Goal: Task Accomplishment & Management: Use online tool/utility

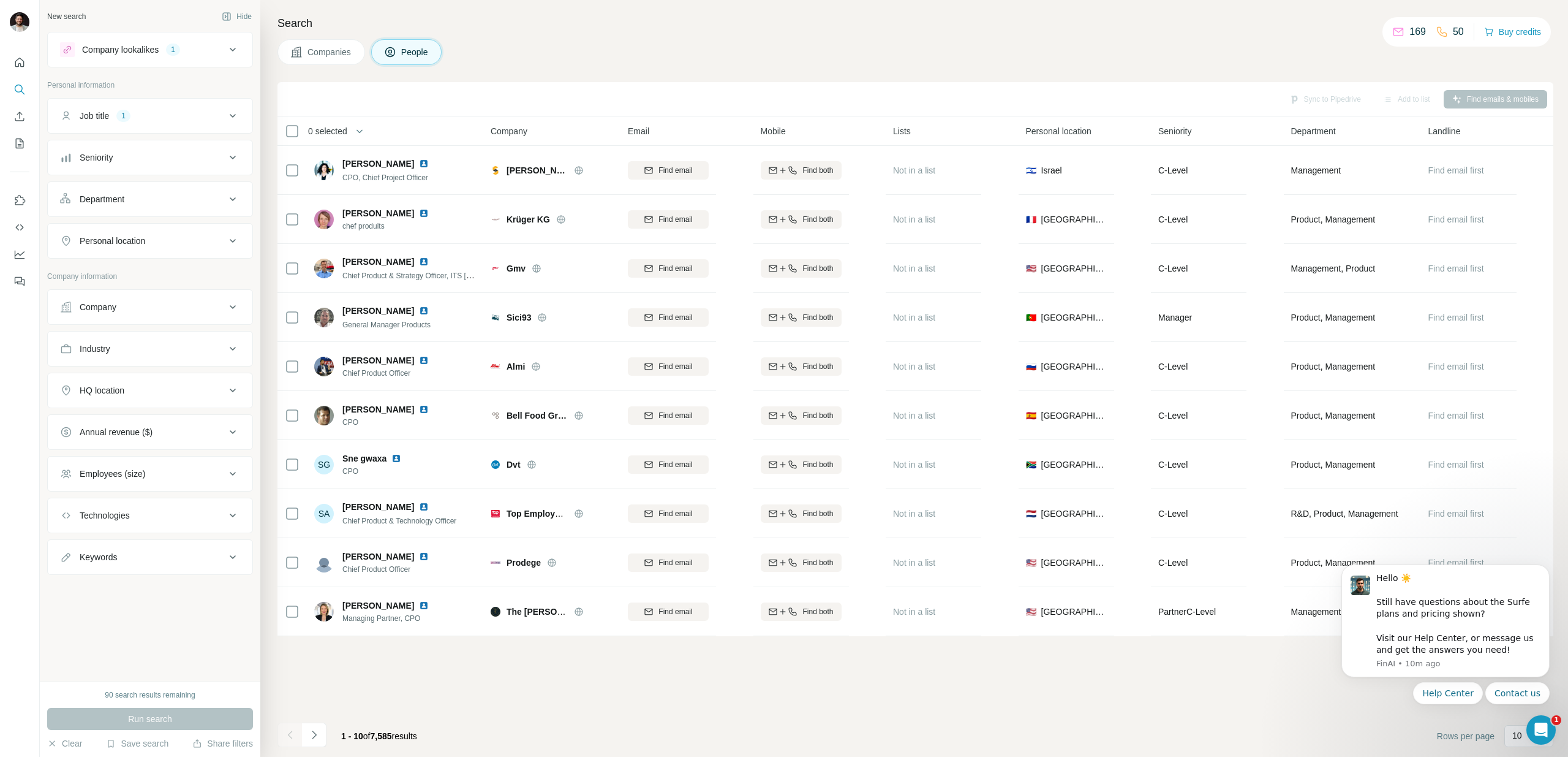
click at [1369, 714] on body "Hello ☀️ ​ Still have questions about the Surfe plans and pricing shown? ​ Visi…" at bounding box center [1446, 625] width 235 height 190
click at [1547, 569] on icon "Dismiss notification" at bounding box center [1545, 568] width 4 height 4
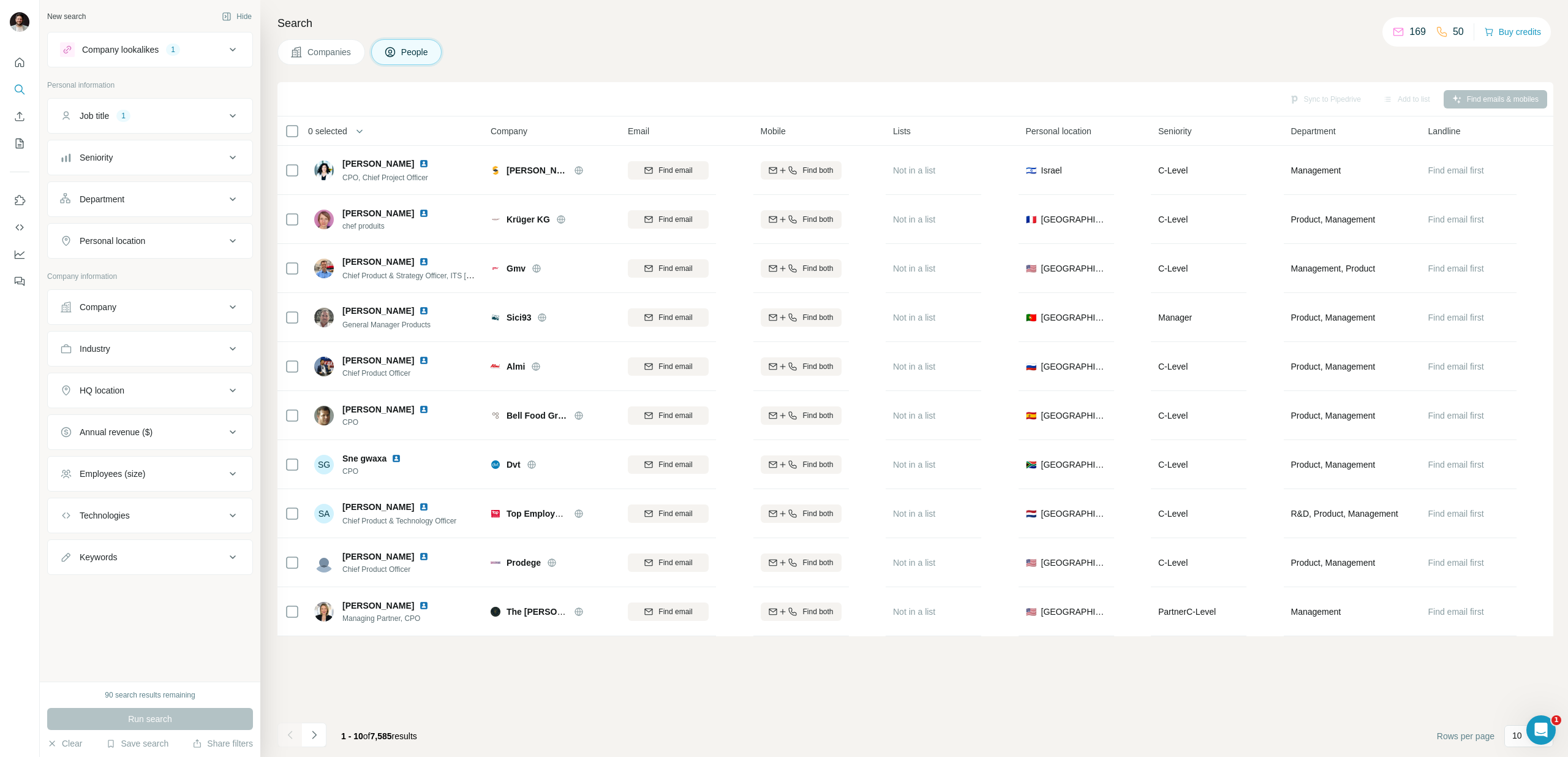
click at [225, 115] on icon at bounding box center [232, 116] width 15 height 15
click at [226, 114] on icon at bounding box center [232, 116] width 15 height 15
click at [234, 199] on icon at bounding box center [232, 199] width 15 height 15
click at [233, 194] on icon at bounding box center [232, 199] width 15 height 15
click at [226, 344] on icon at bounding box center [232, 348] width 15 height 15
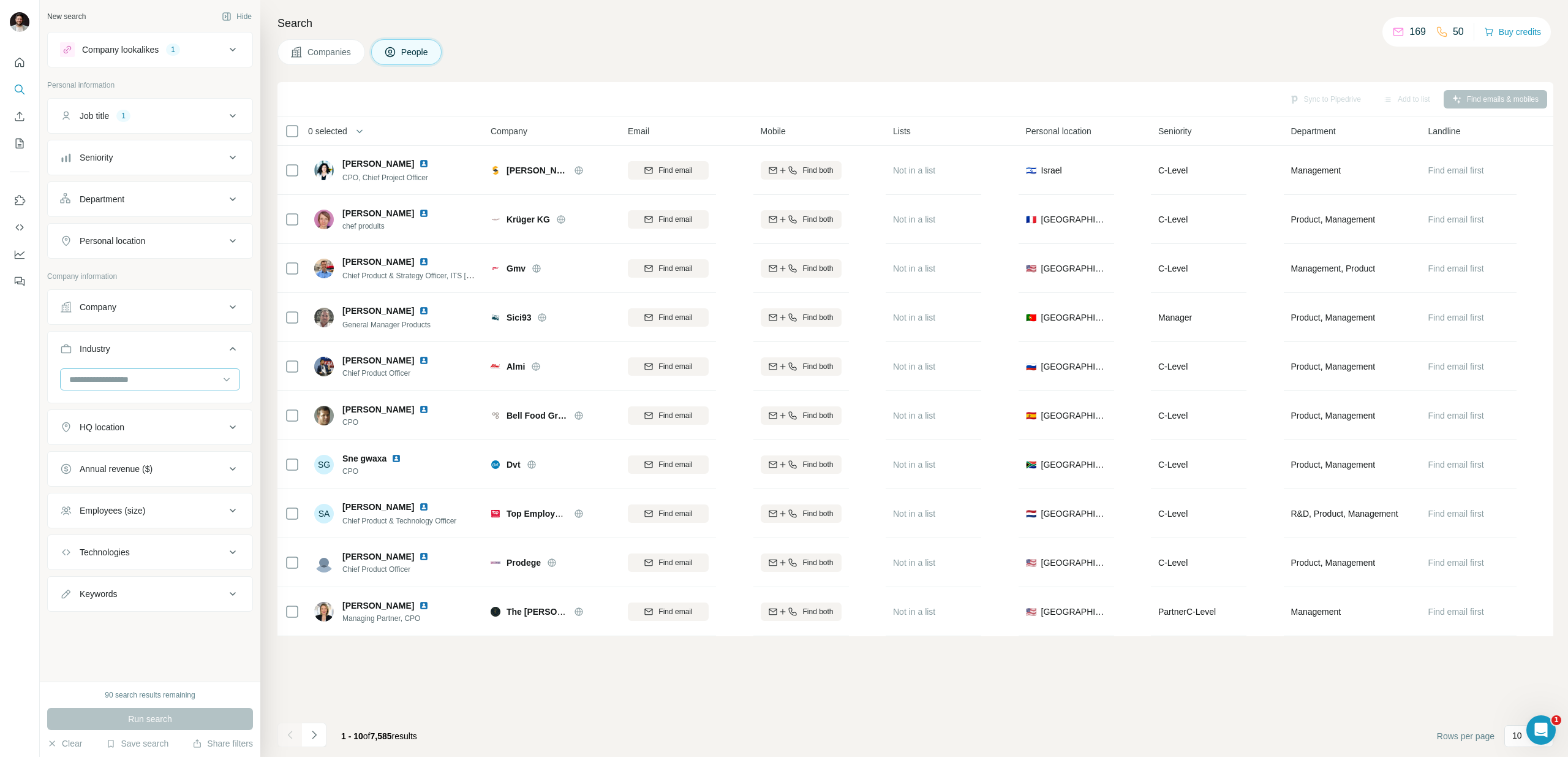
click at [130, 381] on input at bounding box center [143, 379] width 151 height 14
type input "****"
click at [141, 406] on p "Food and Beverage" at bounding box center [108, 407] width 75 height 13
click at [227, 467] on icon at bounding box center [232, 471] width 15 height 15
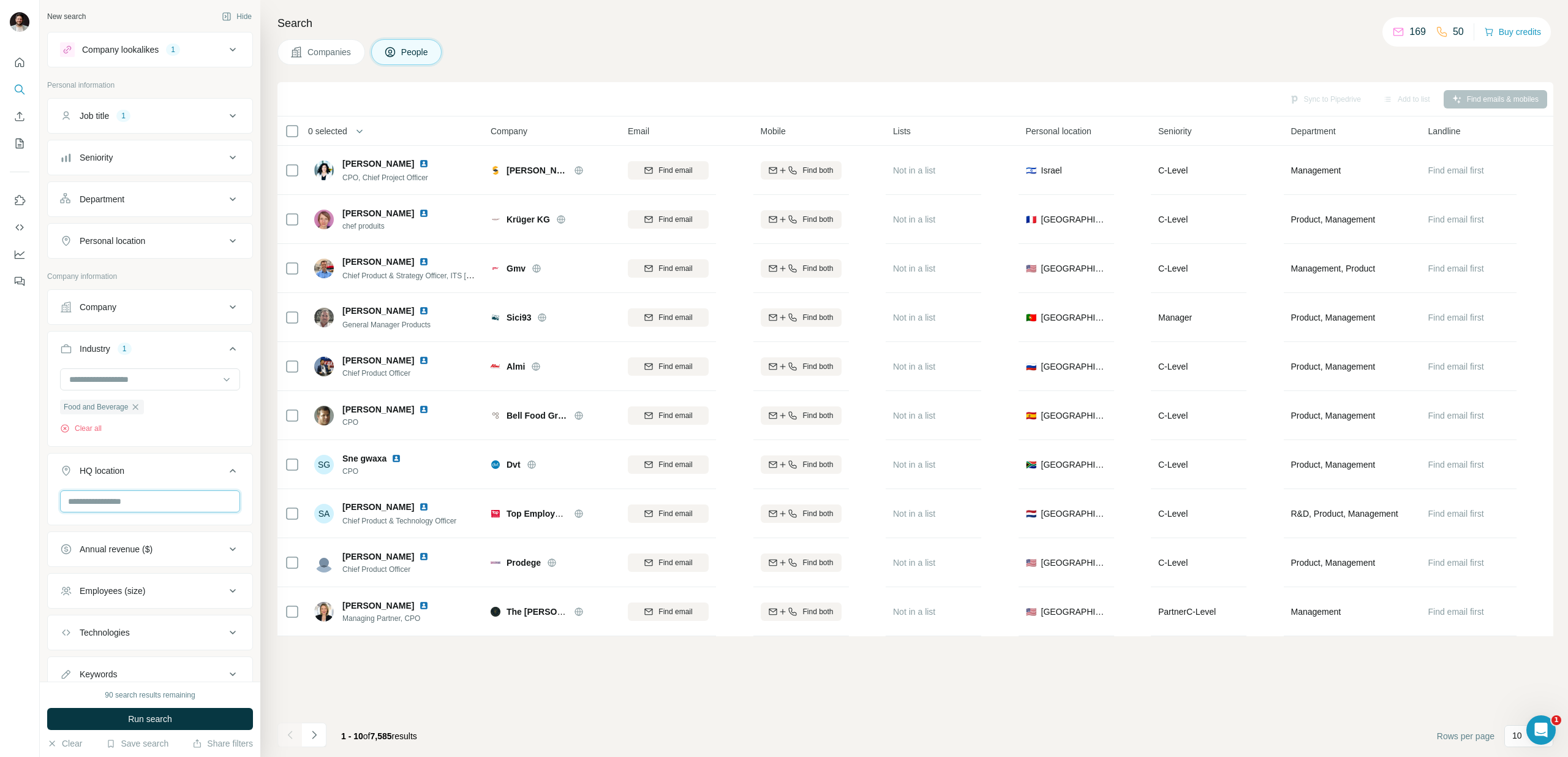
click at [165, 496] on input "text" at bounding box center [150, 501] width 180 height 23
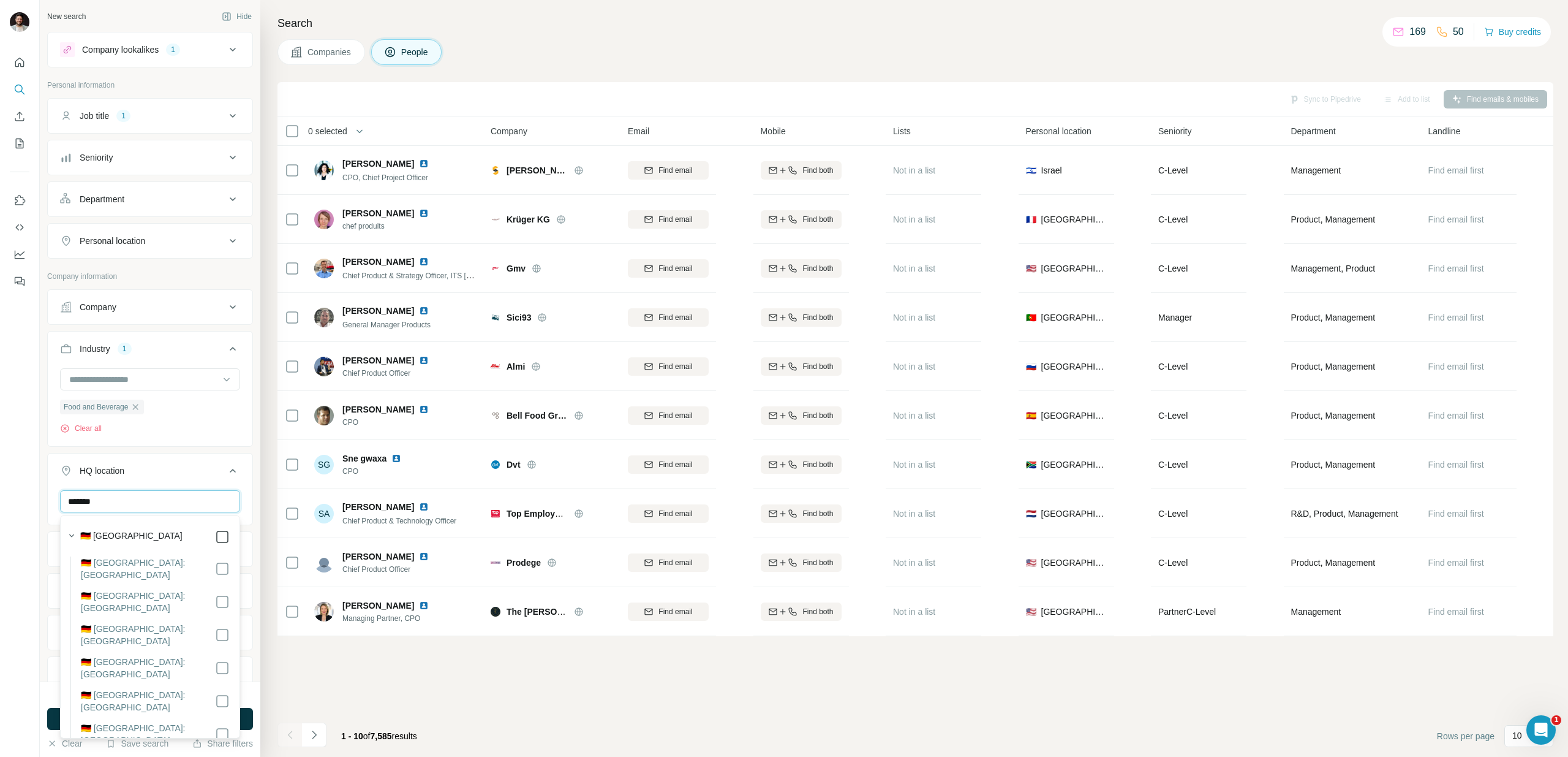
type input "*******"
click at [72, 536] on icon "button" at bounding box center [72, 535] width 5 height 3
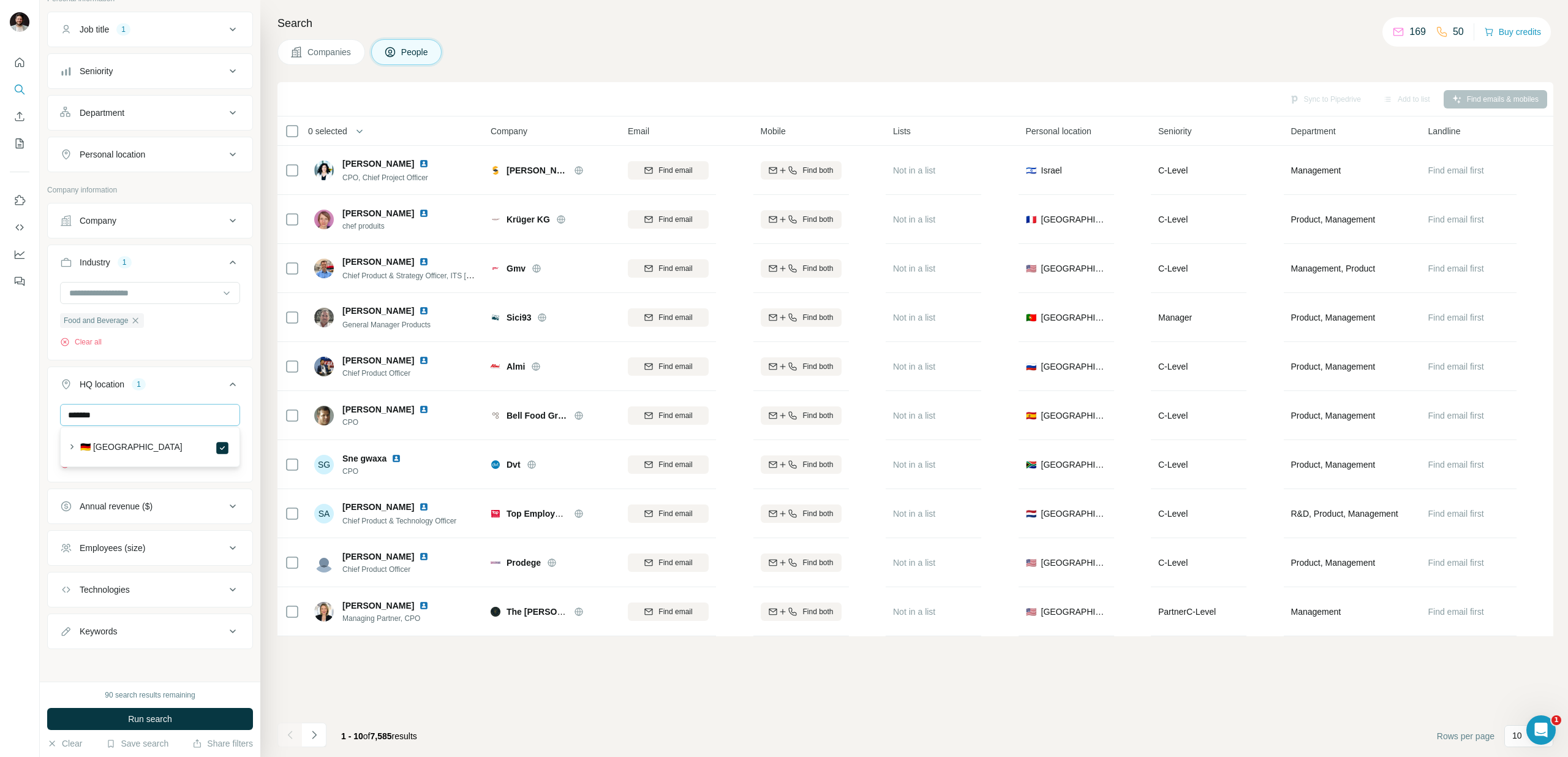
scroll to position [89, 0]
click at [209, 555] on button "Employees (size)" at bounding box center [150, 546] width 205 height 29
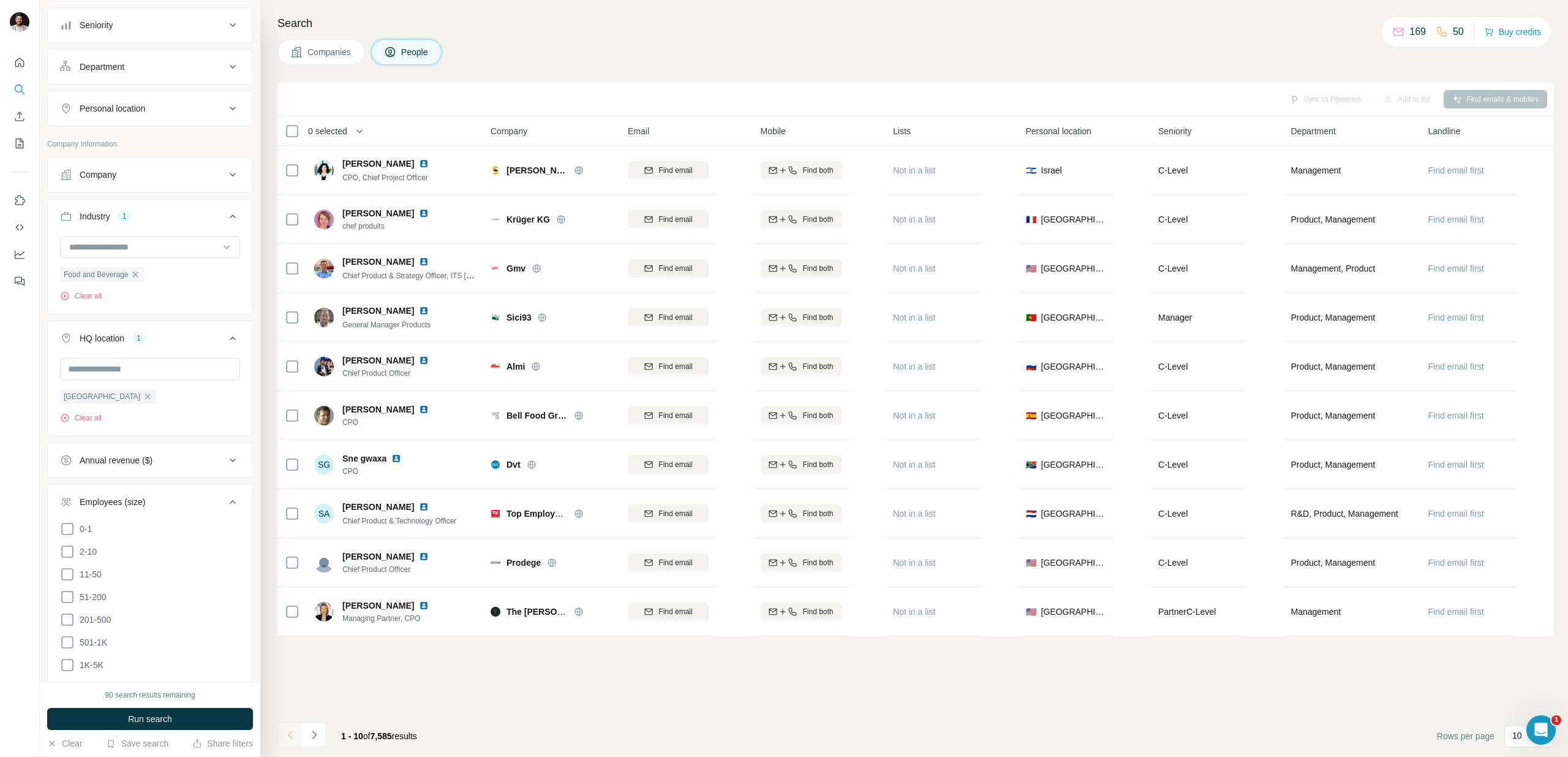
scroll to position [168, 0]
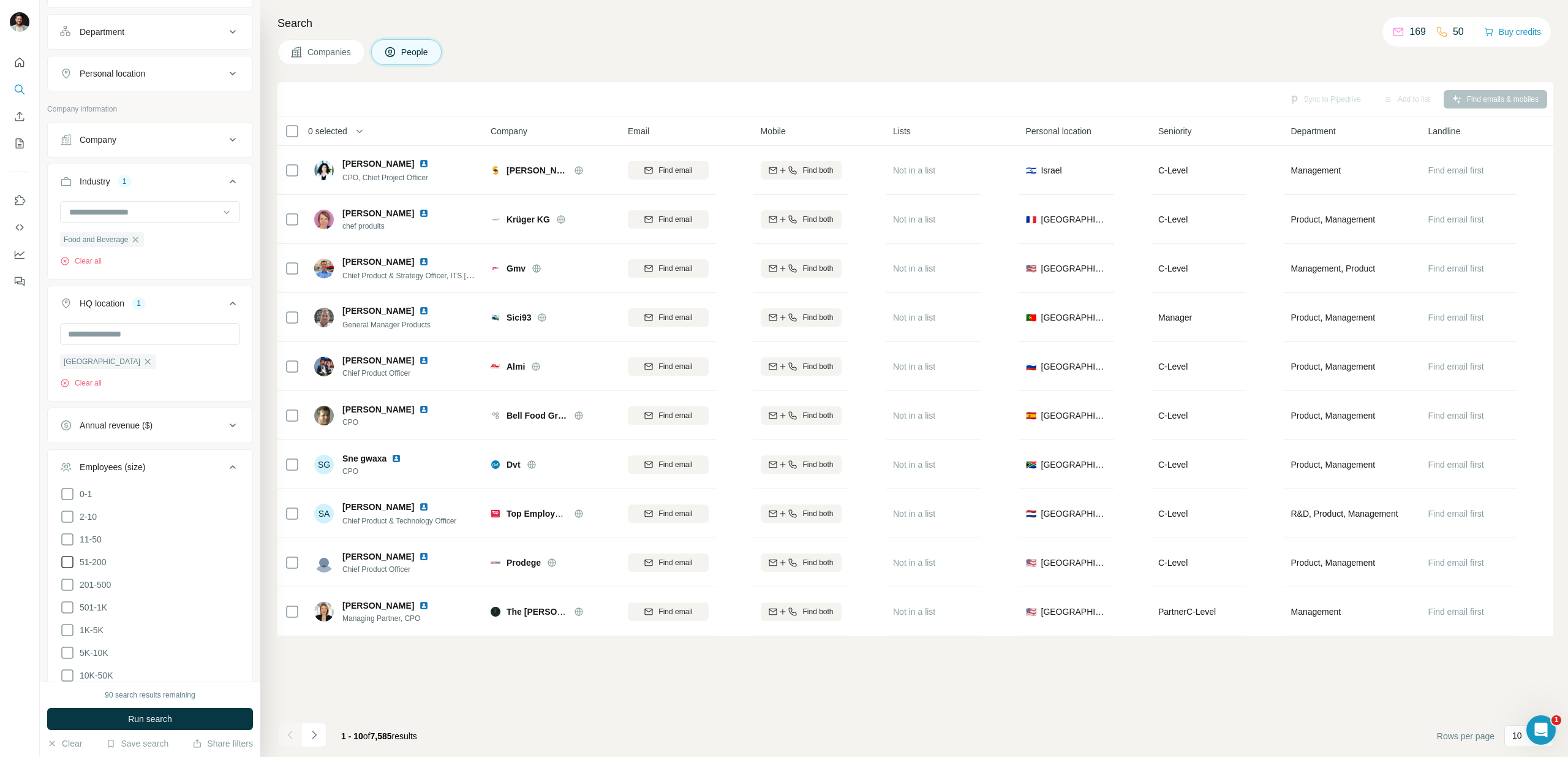
click at [68, 564] on icon at bounding box center [67, 562] width 15 height 15
click at [68, 582] on icon at bounding box center [67, 584] width 15 height 15
click at [68, 606] on icon at bounding box center [67, 607] width 15 height 15
click at [70, 625] on icon at bounding box center [67, 630] width 15 height 15
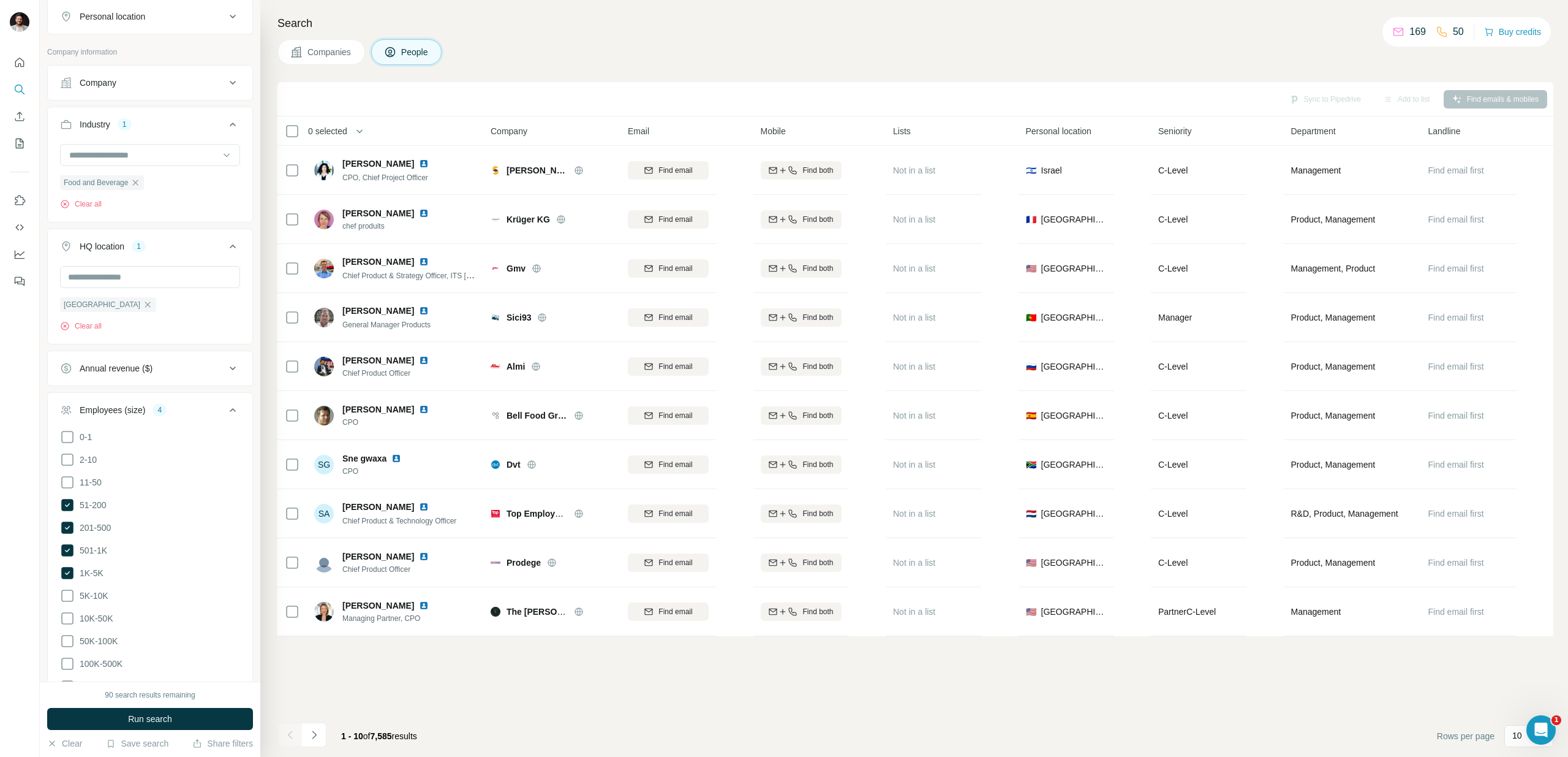
scroll to position [233, 0]
click at [231, 396] on icon at bounding box center [232, 401] width 15 height 15
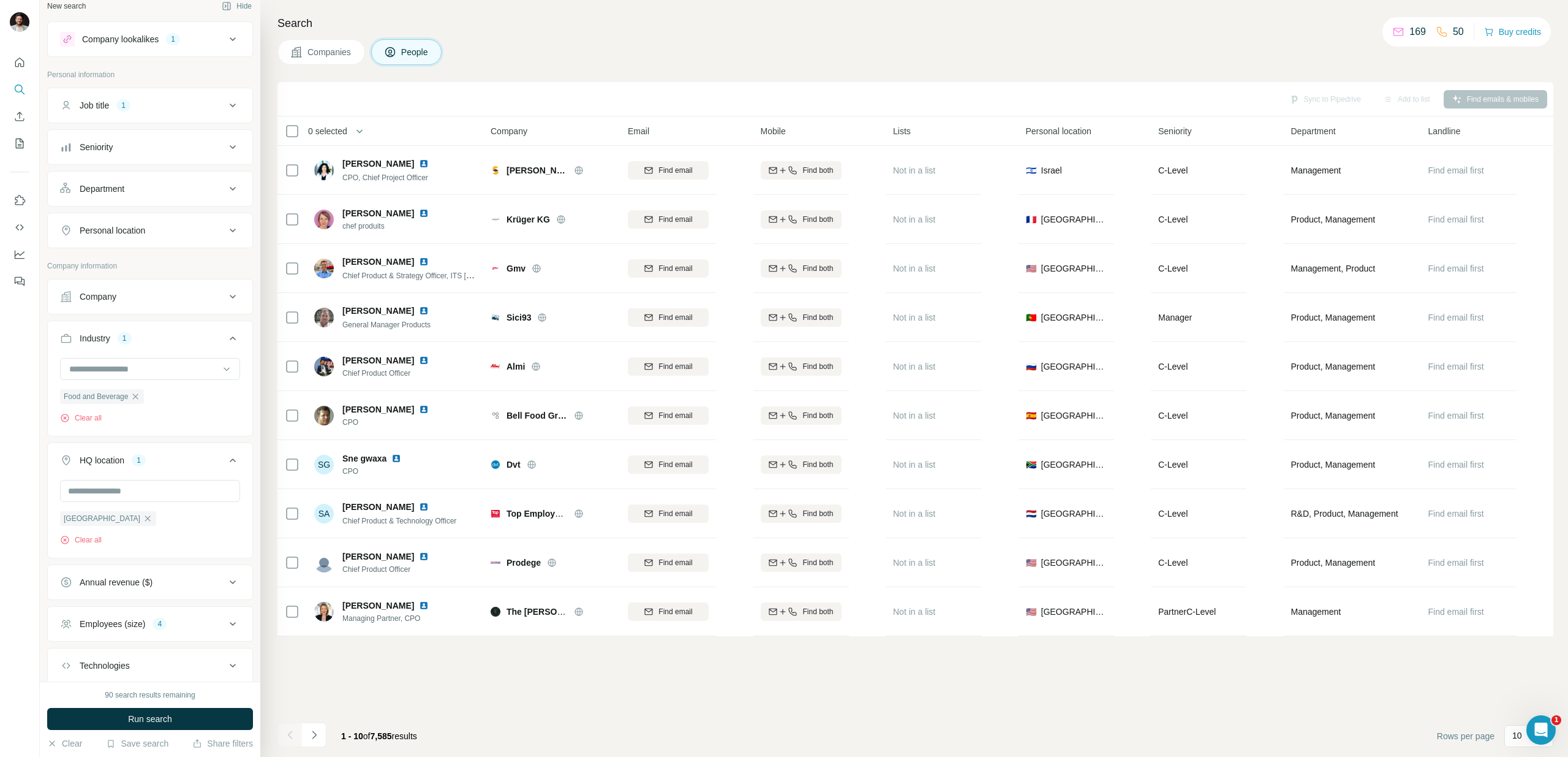
scroll to position [0, 0]
click at [231, 115] on icon at bounding box center [232, 116] width 15 height 15
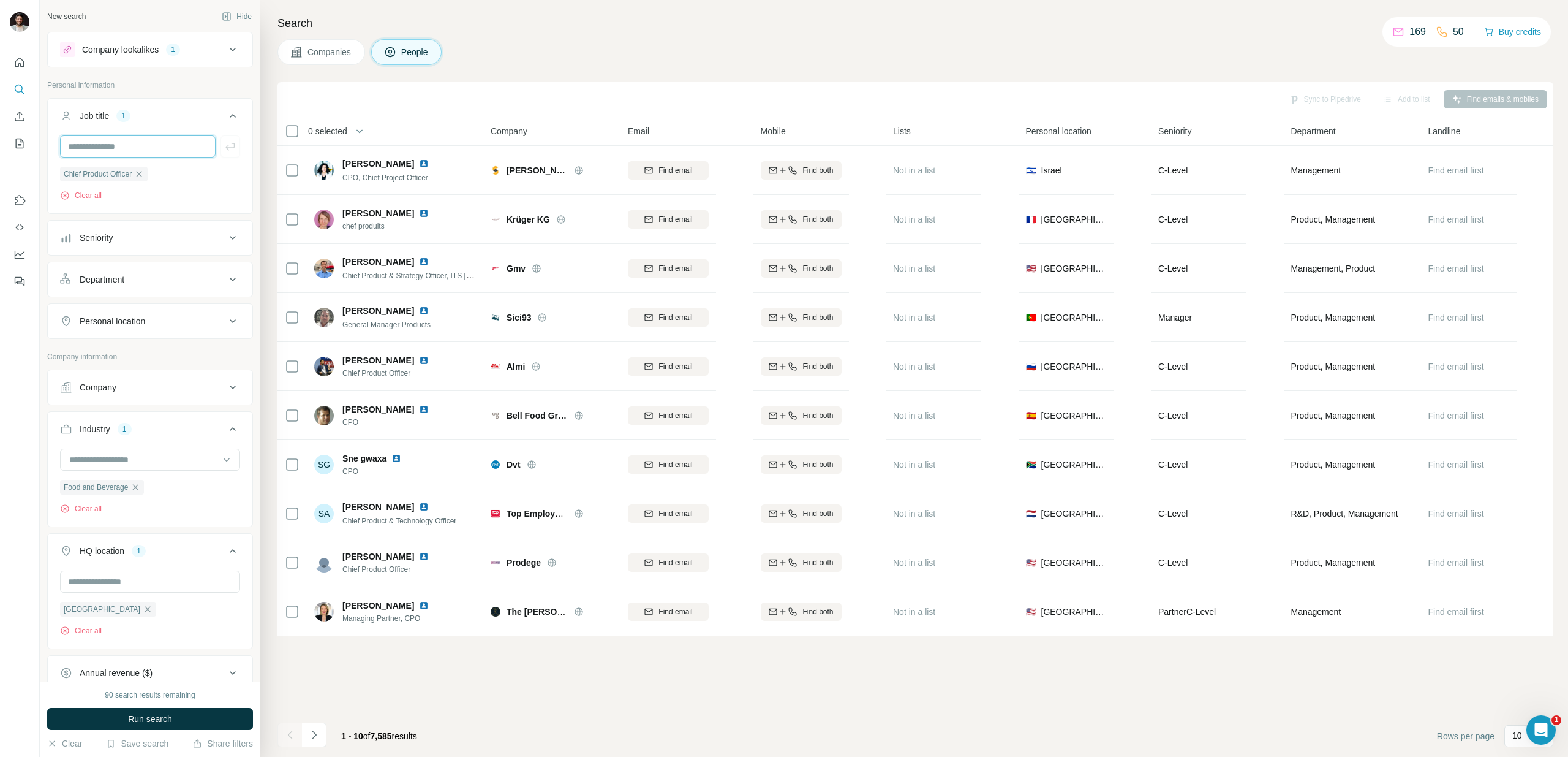
click at [145, 148] on input "text" at bounding box center [137, 146] width 156 height 23
type input "*"
type input "**********"
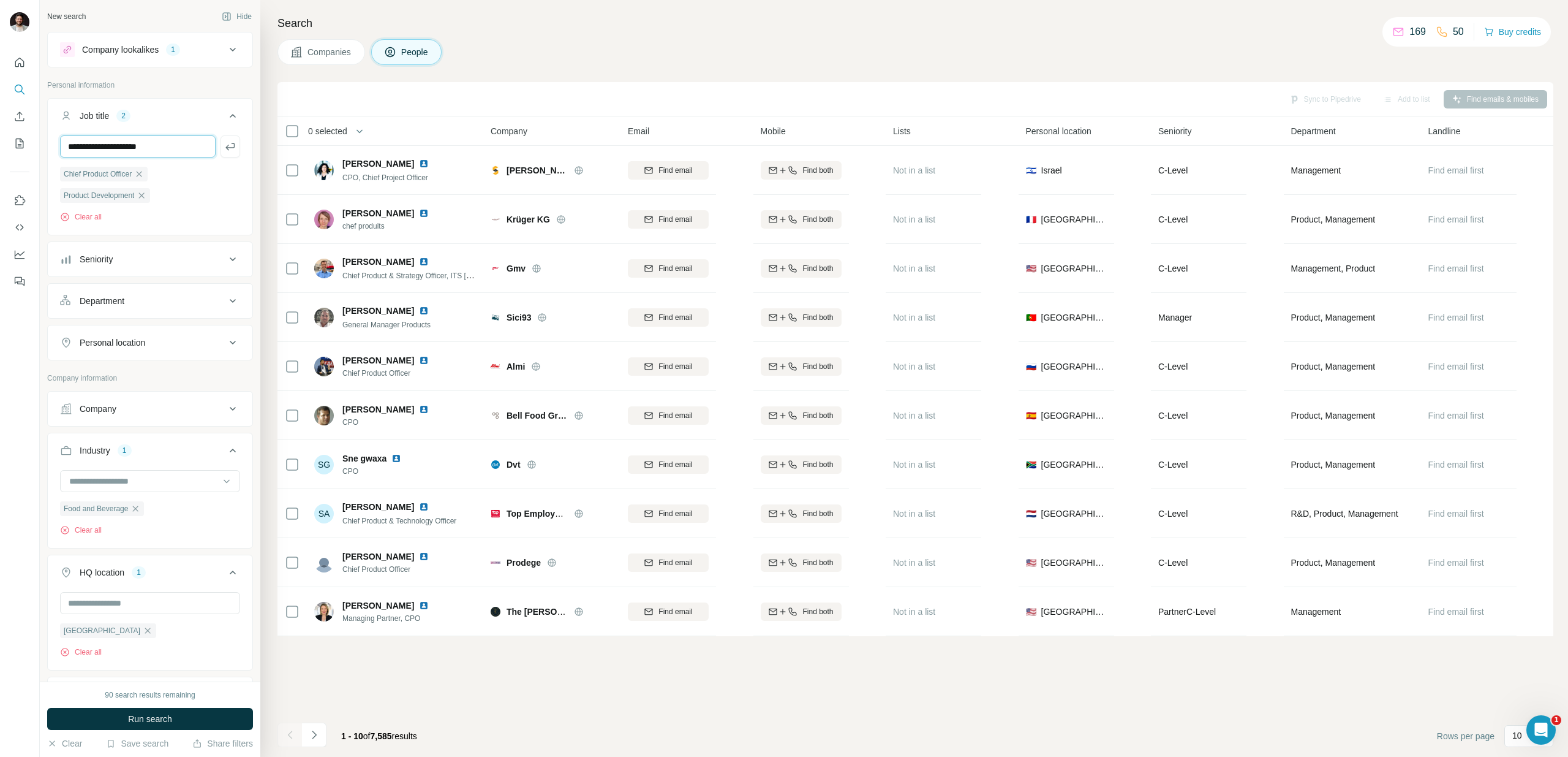
type input "**********"
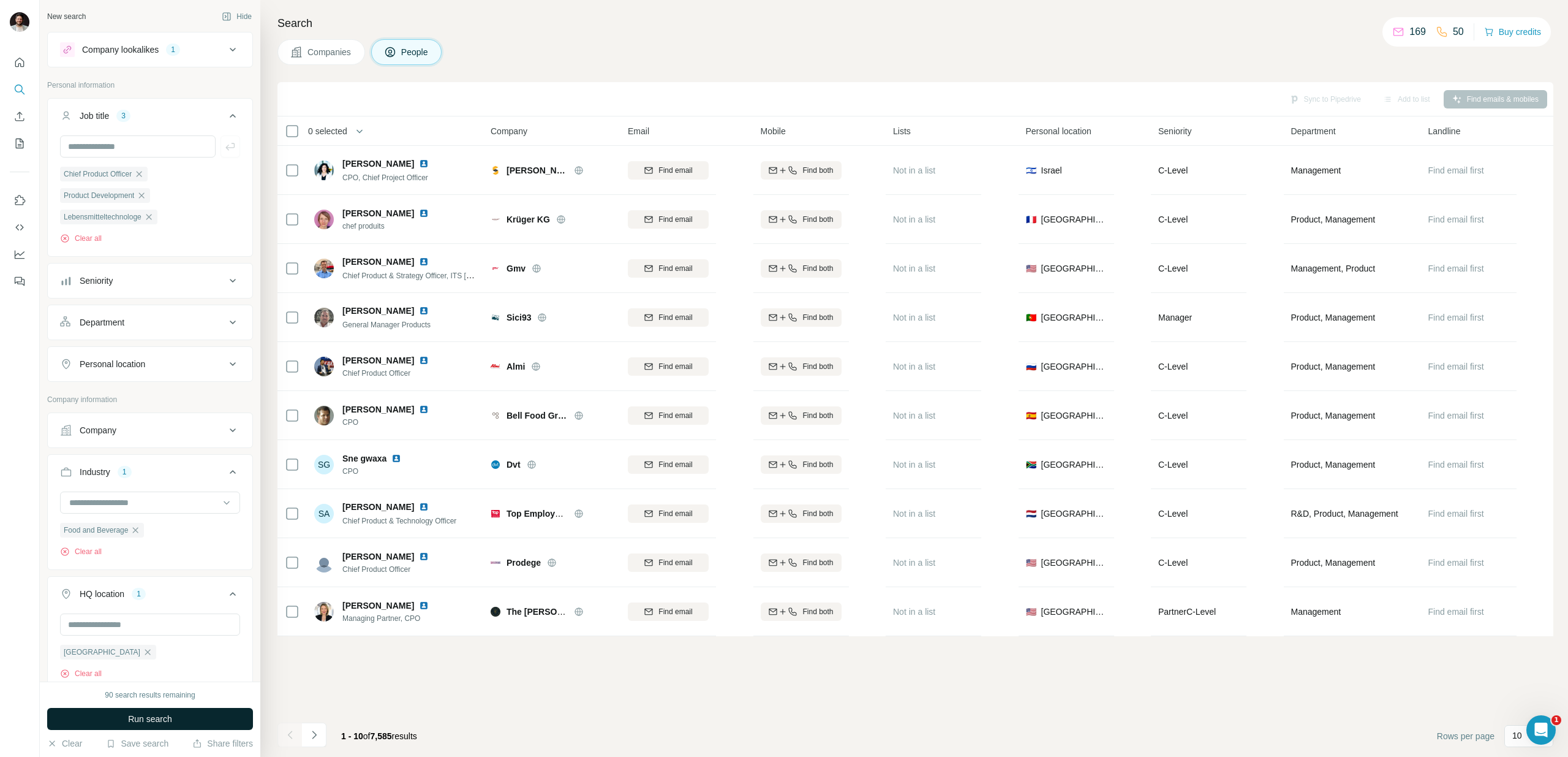
click at [171, 719] on span "Run search" at bounding box center [150, 719] width 44 height 13
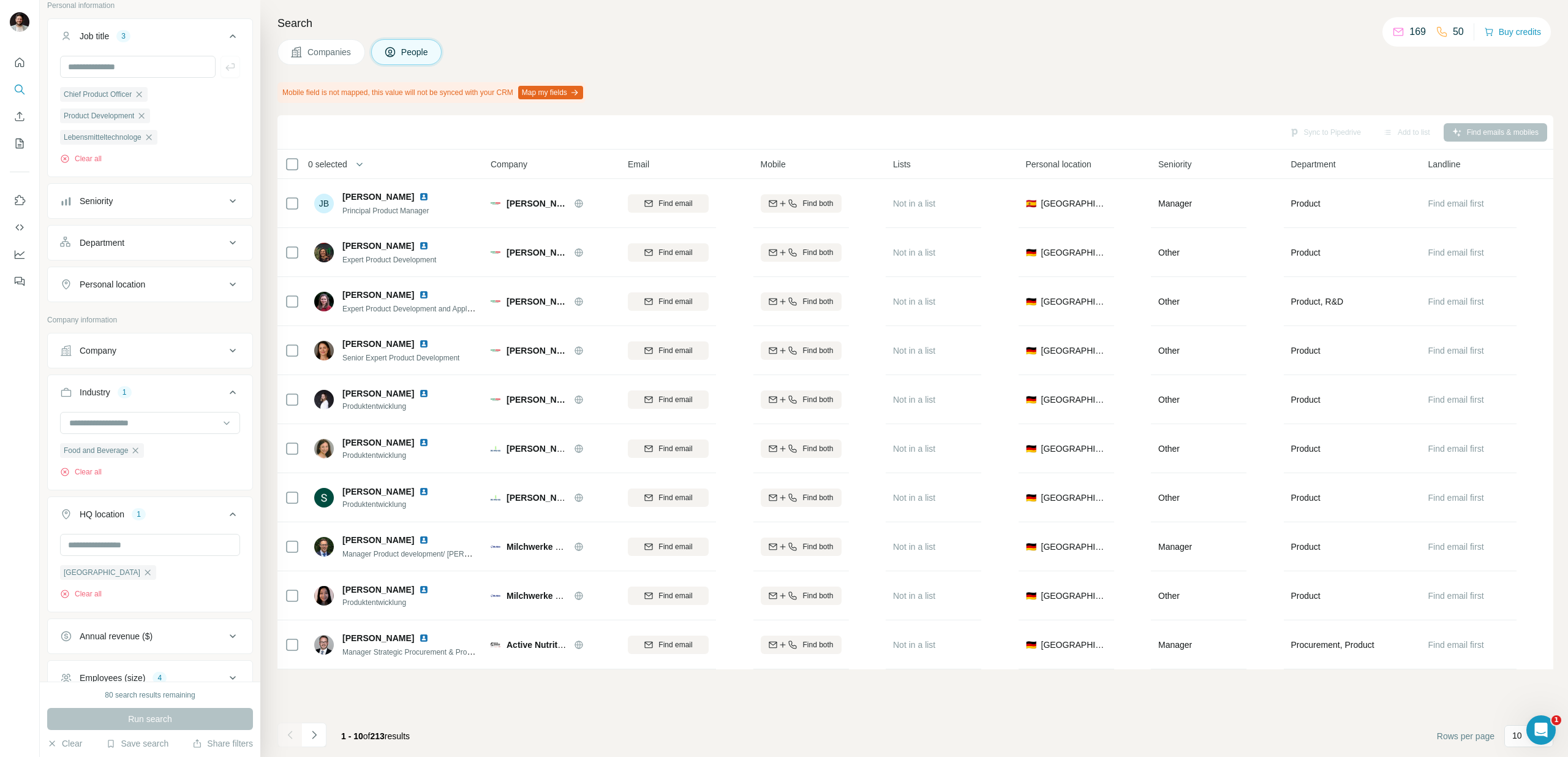
scroll to position [70, 0]
click at [229, 290] on icon at bounding box center [232, 294] width 15 height 15
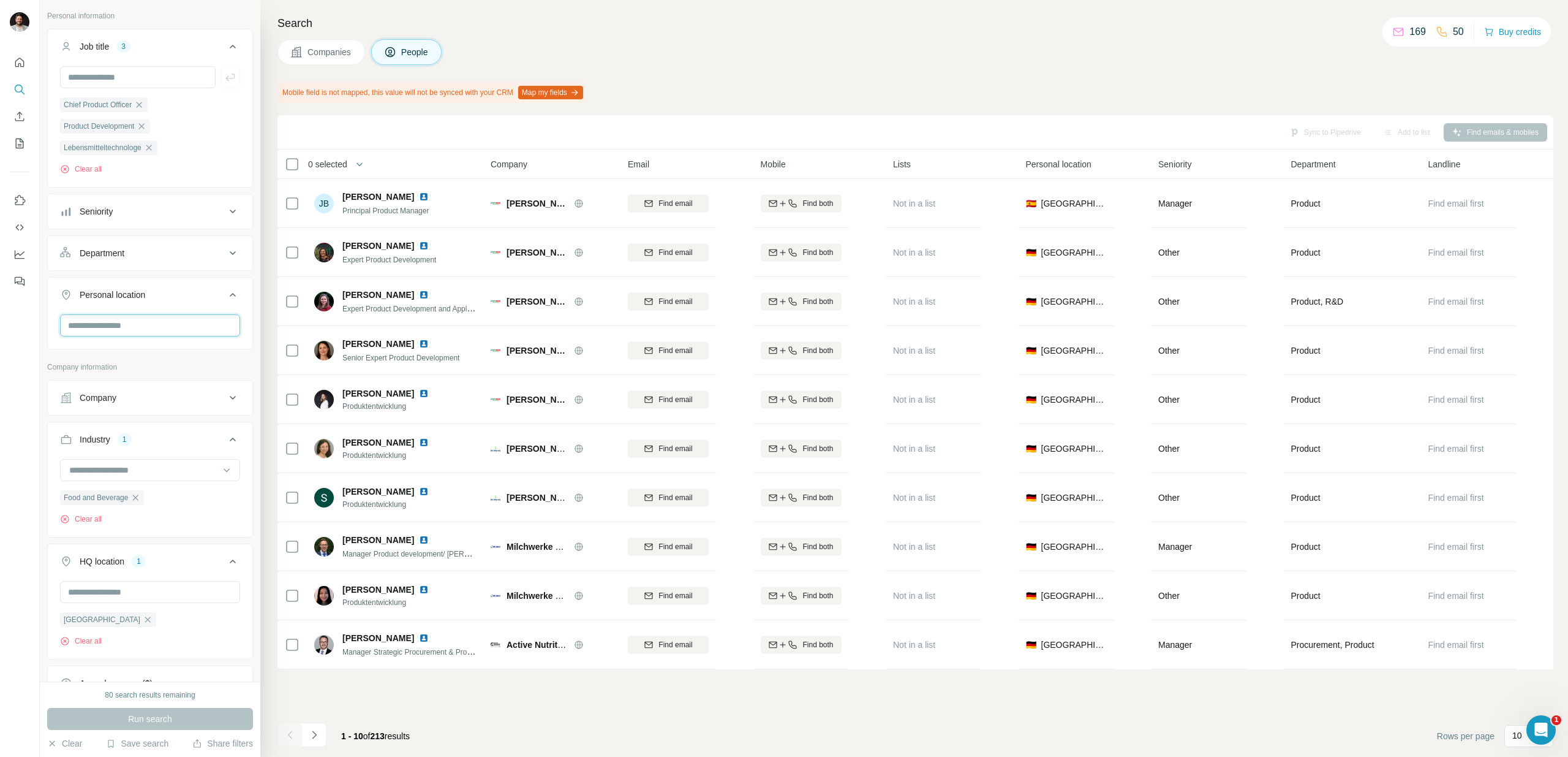
click at [145, 327] on input "text" at bounding box center [150, 326] width 180 height 23
type input "*******"
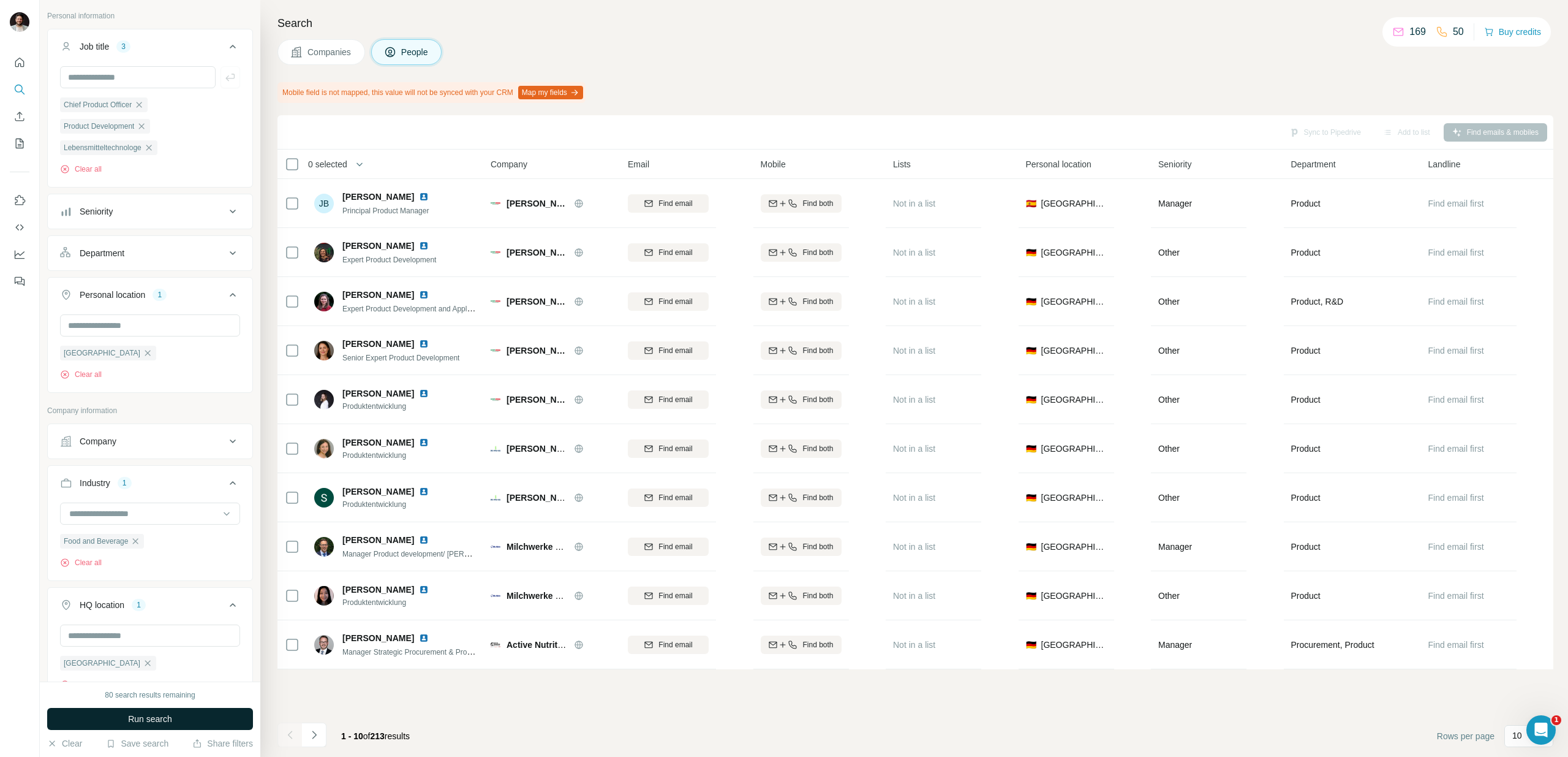
click at [166, 721] on span "Run search" at bounding box center [150, 719] width 44 height 13
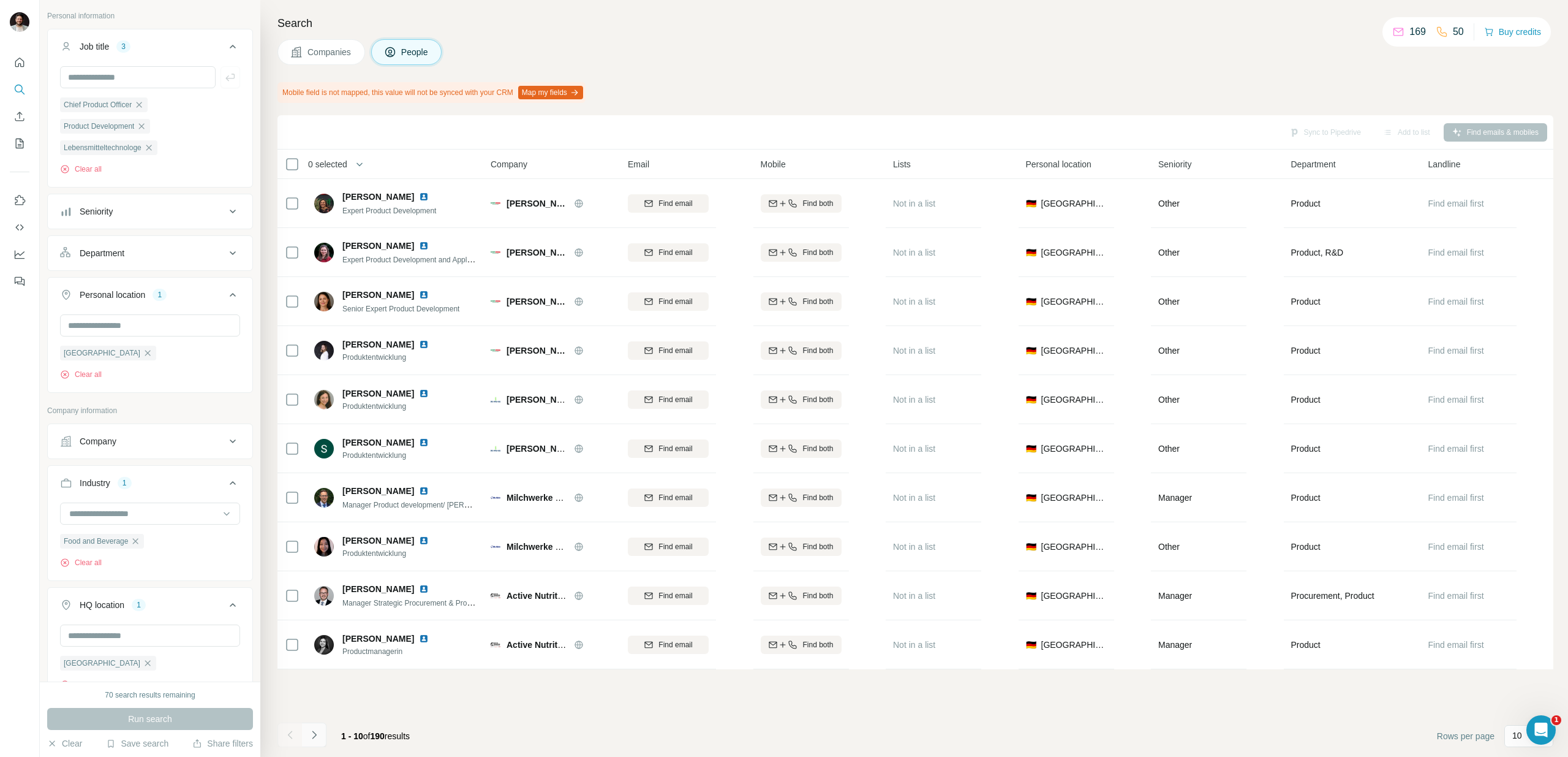
click at [312, 733] on icon "Navigate to next page" at bounding box center [314, 734] width 13 height 13
click at [570, 92] on button "Map my fields" at bounding box center [551, 93] width 65 height 14
click at [313, 732] on icon "Navigate to next page" at bounding box center [314, 734] width 4 height 8
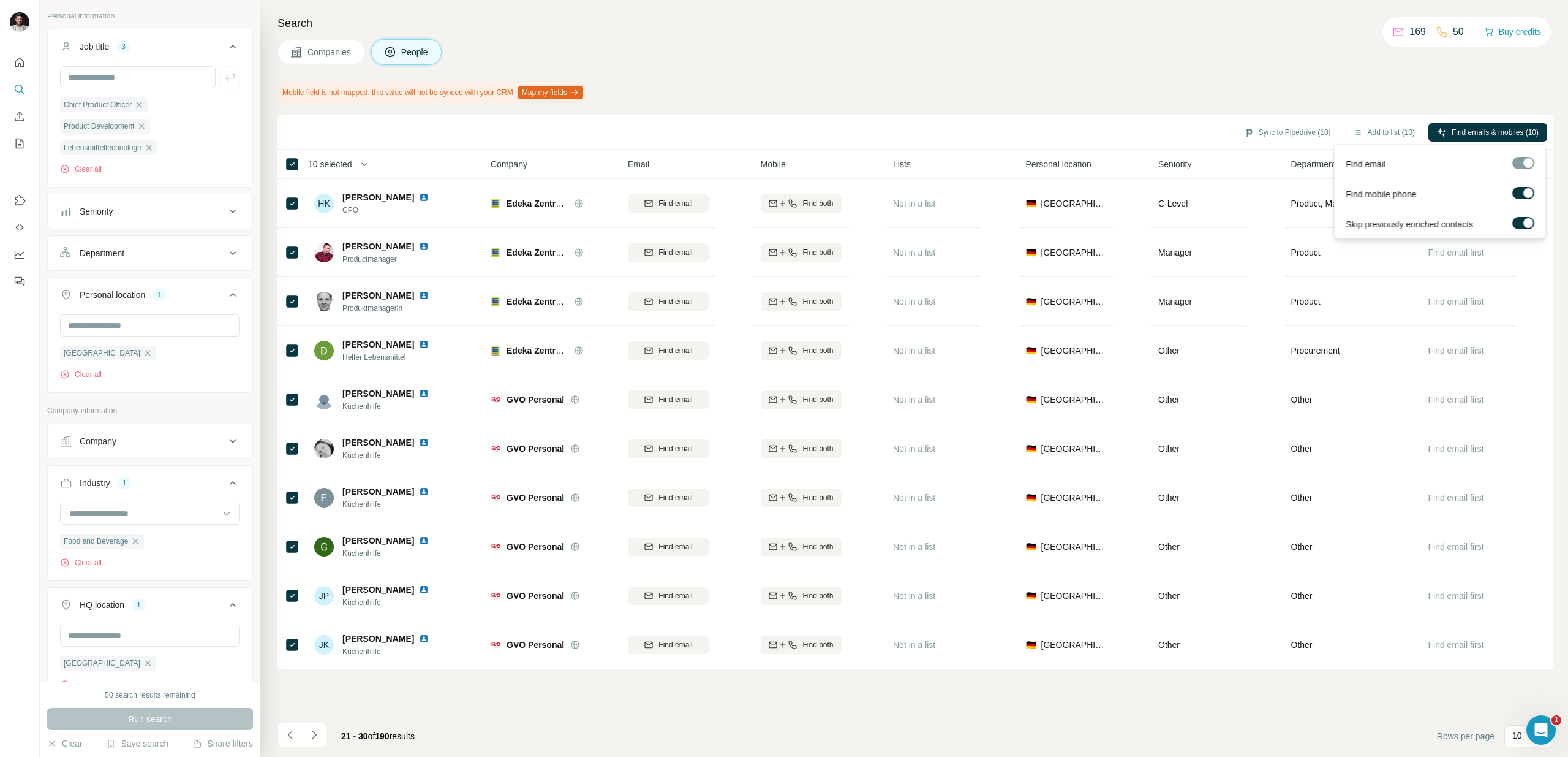
click at [1526, 161] on div at bounding box center [1524, 163] width 23 height 13
click at [1526, 199] on div at bounding box center [1524, 195] width 23 height 16
click at [1529, 192] on div at bounding box center [1529, 193] width 10 height 10
click at [1525, 192] on label at bounding box center [1524, 193] width 23 height 13
click at [1525, 192] on div at bounding box center [1529, 193] width 10 height 10
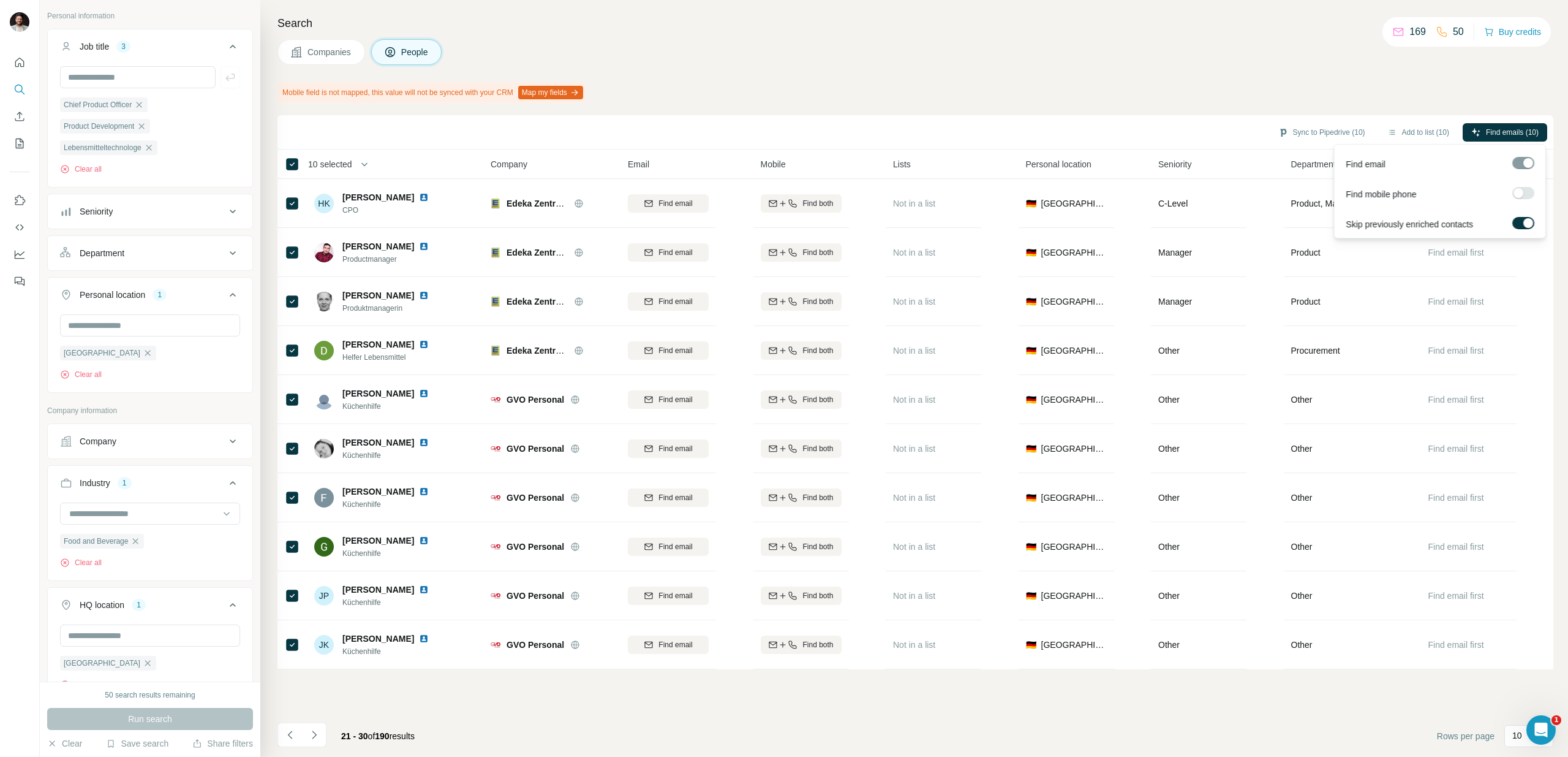
click at [1525, 192] on label at bounding box center [1524, 193] width 23 height 13
click at [1531, 192] on div at bounding box center [1529, 193] width 10 height 10
click at [1530, 192] on label at bounding box center [1524, 193] width 23 height 13
click at [1320, 67] on div "Search Companies People Mobile field is not mapped, this value will not be sync…" at bounding box center [914, 378] width 1308 height 757
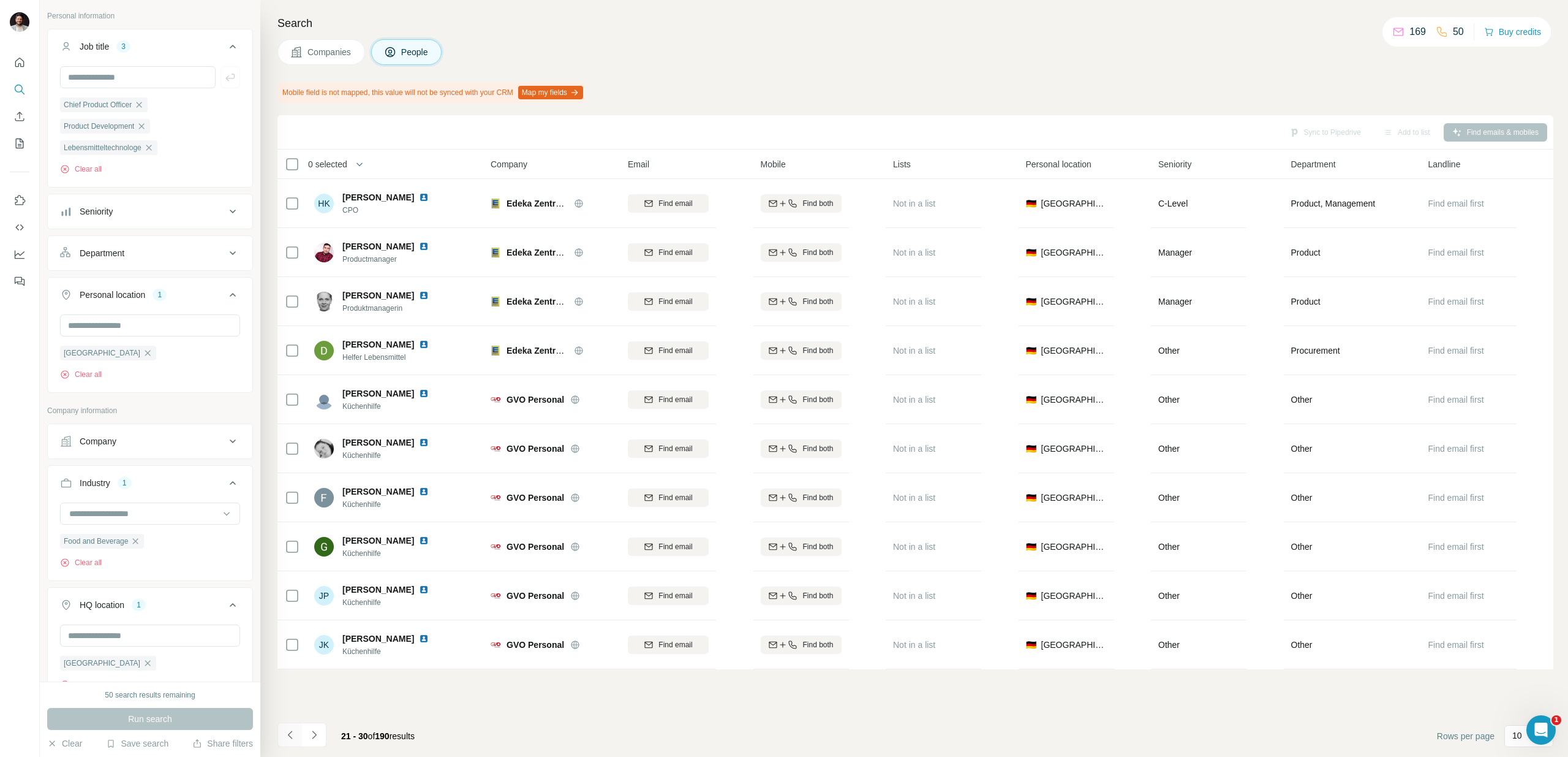
click at [287, 732] on icon "Navigate to previous page" at bounding box center [290, 734] width 13 height 13
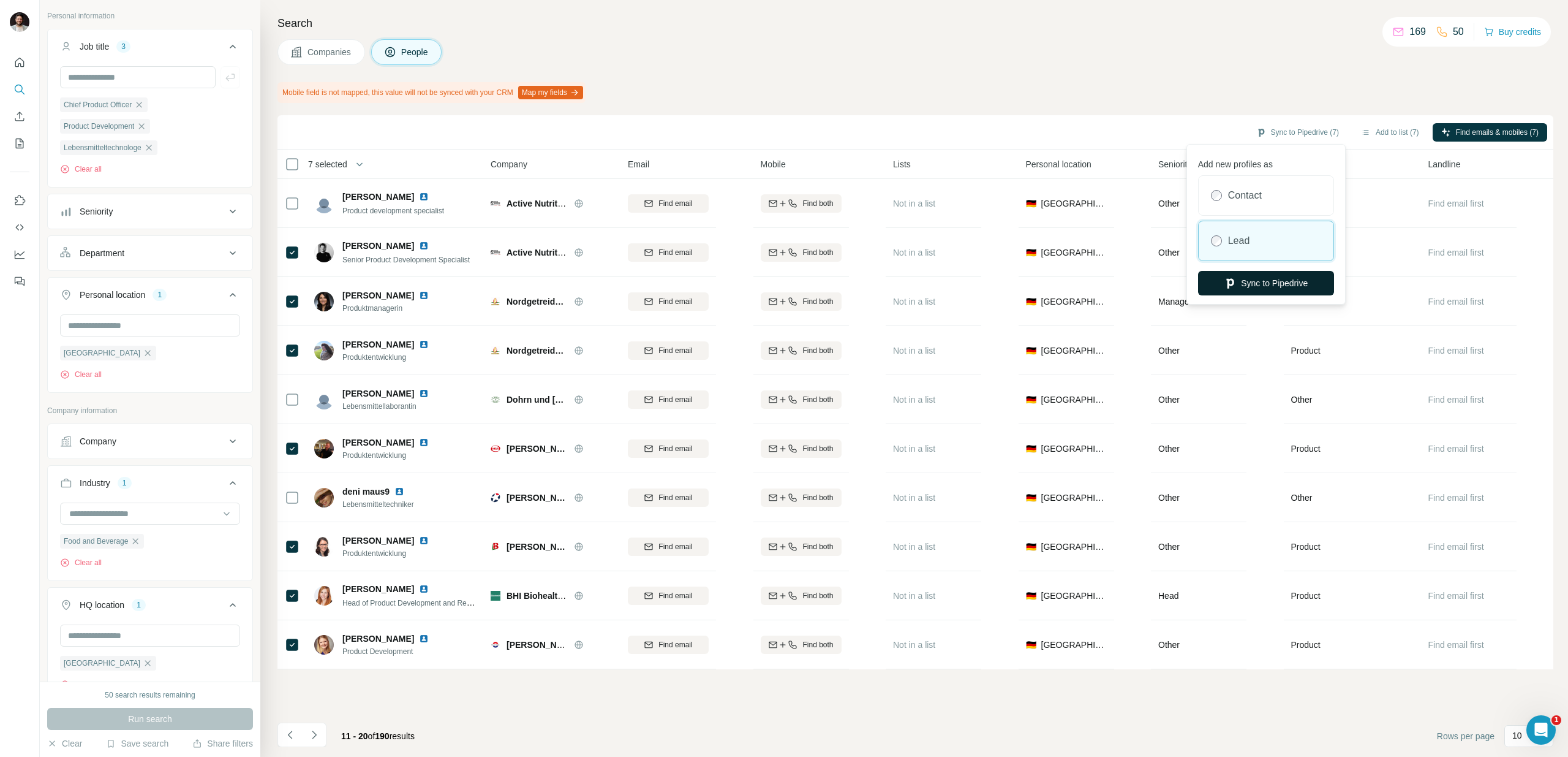
drag, startPoint x: 1271, startPoint y: 284, endPoint x: 1296, endPoint y: 278, distance: 25.7
click at [1296, 278] on button "Sync to Pipedrive" at bounding box center [1266, 282] width 136 height 25
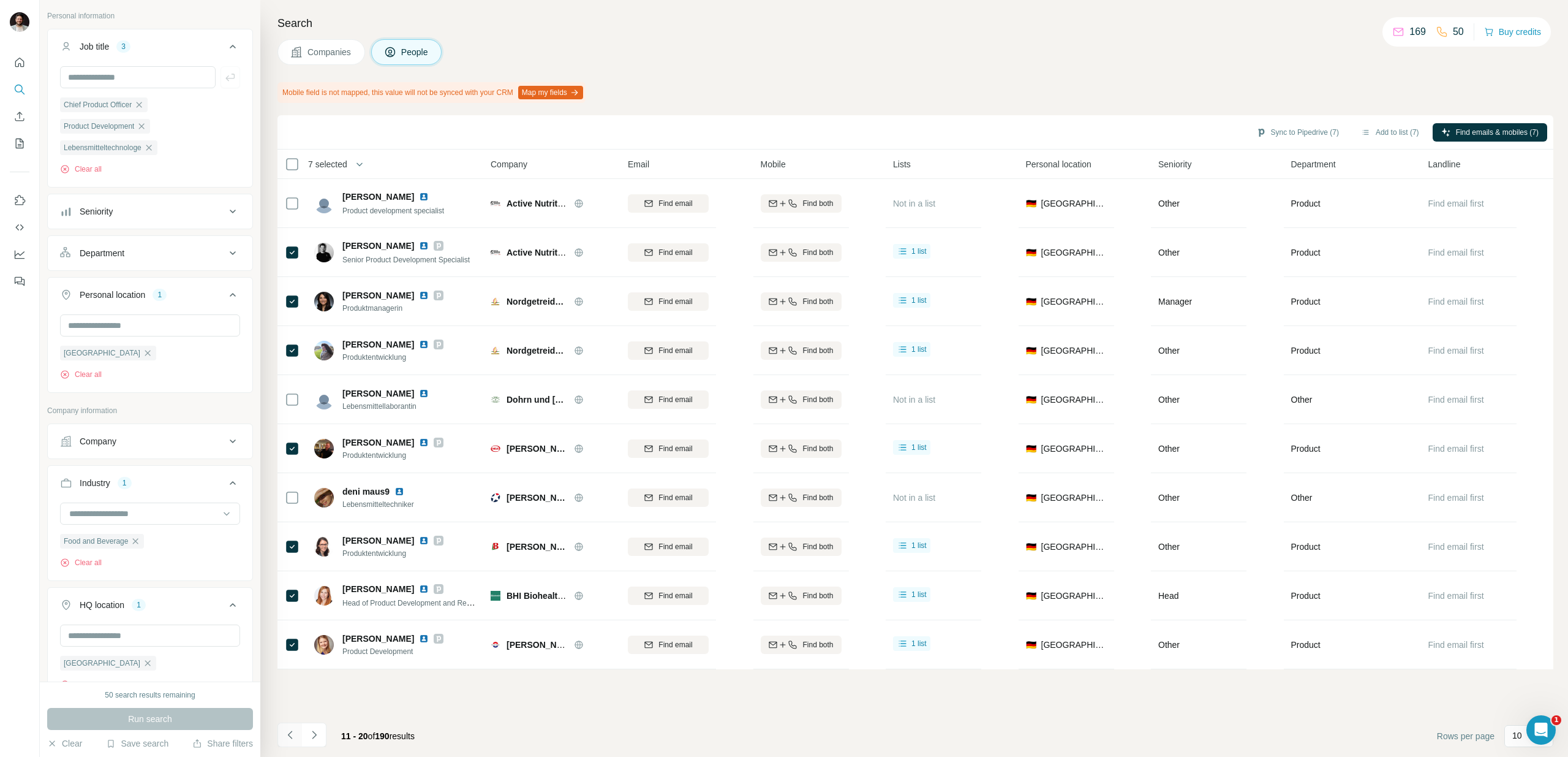
click at [293, 735] on icon "Navigate to previous page" at bounding box center [290, 734] width 13 height 13
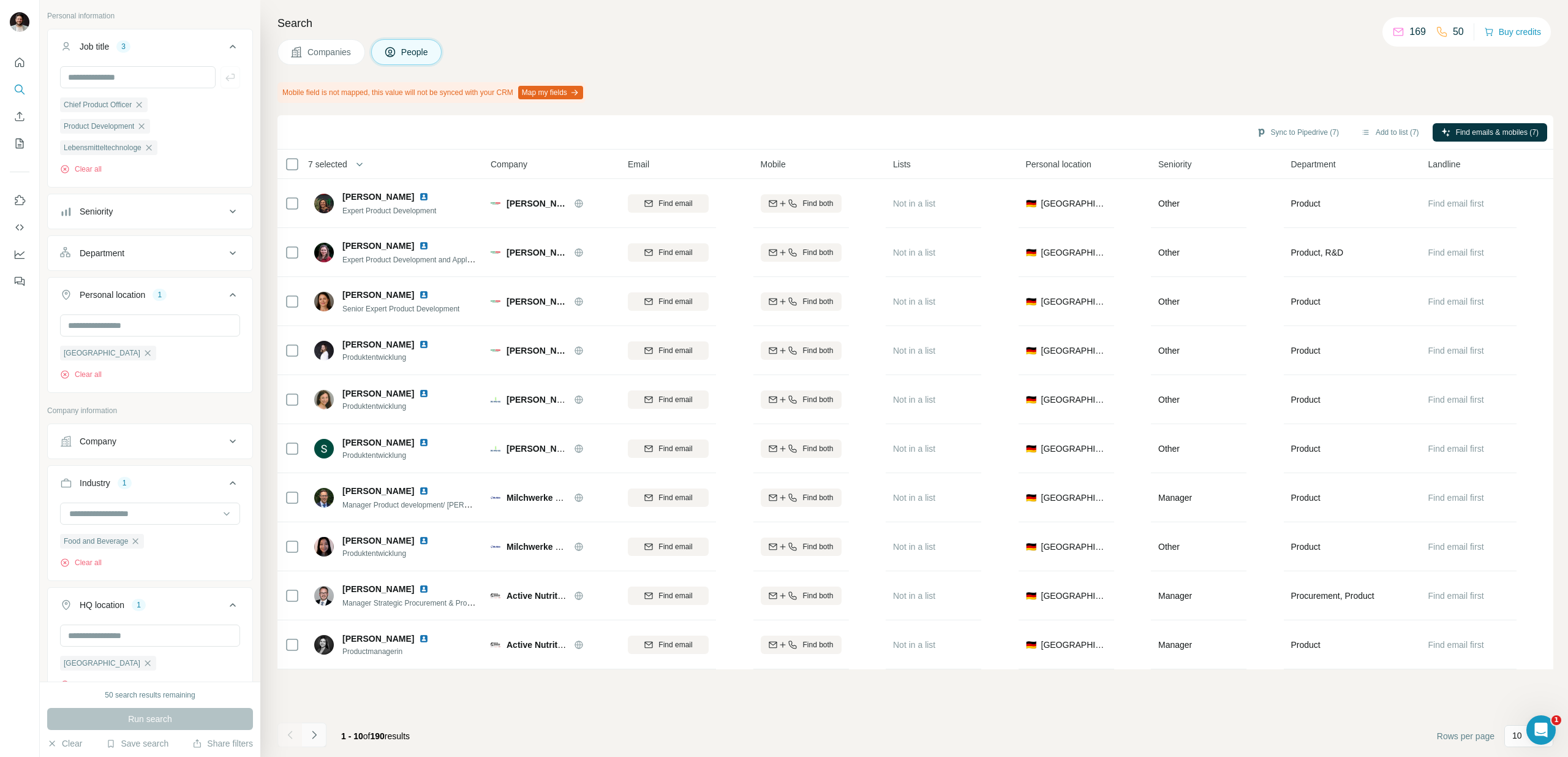
click at [312, 737] on icon "Navigate to next page" at bounding box center [314, 734] width 13 height 13
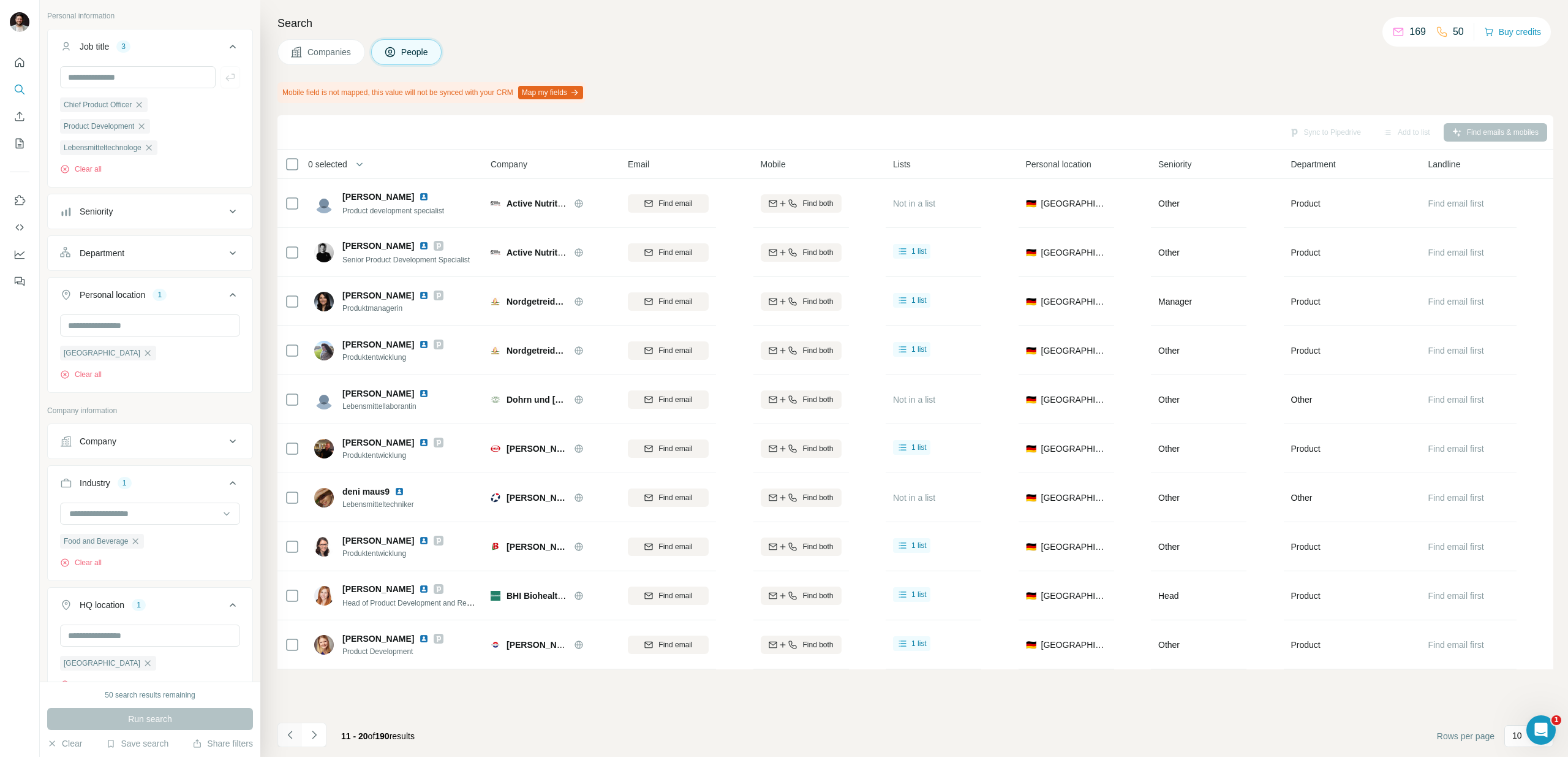
click at [286, 733] on icon "Navigate to previous page" at bounding box center [290, 734] width 13 height 13
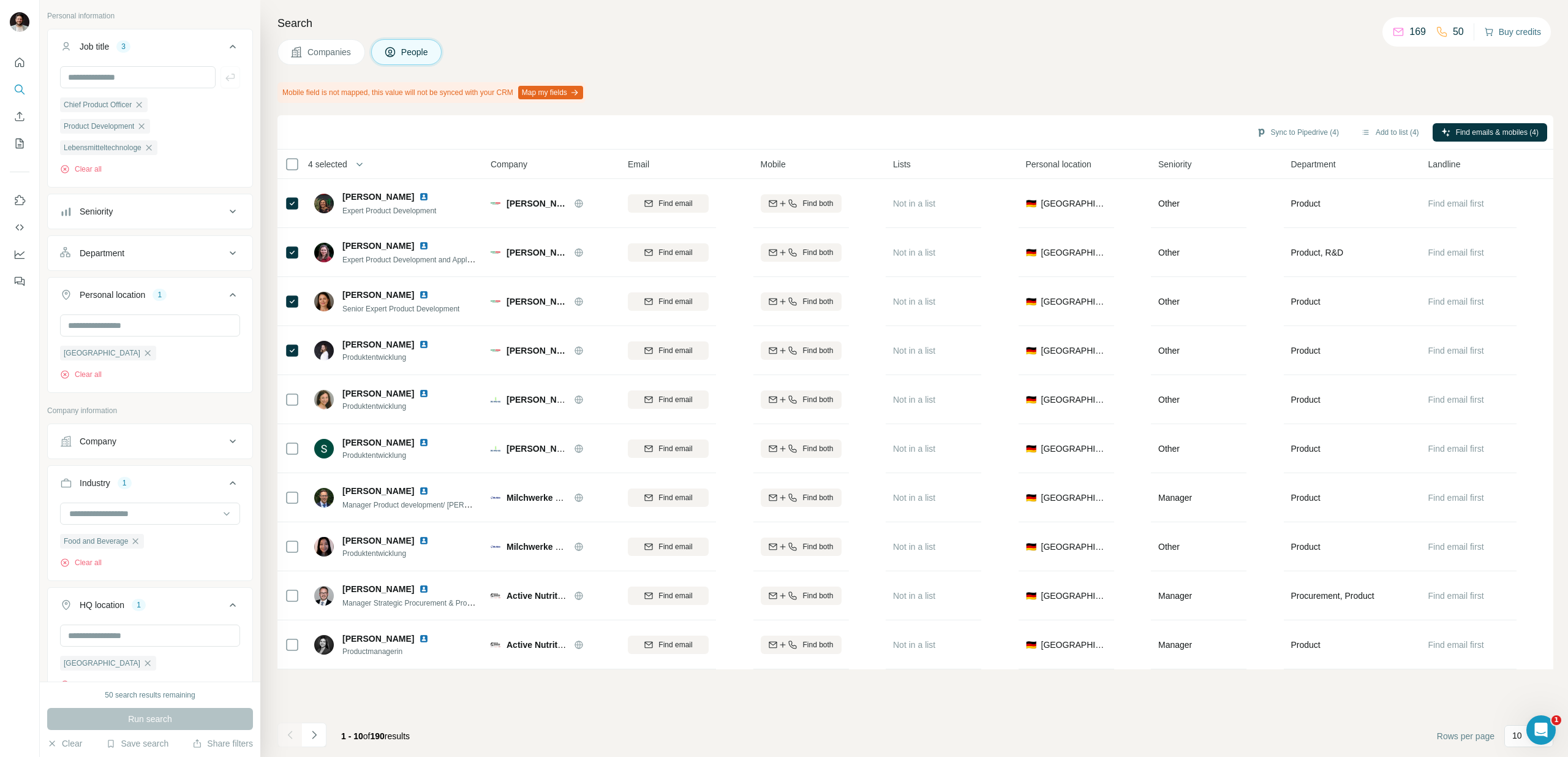
click at [1523, 28] on button "Buy credits" at bounding box center [1513, 32] width 57 height 18
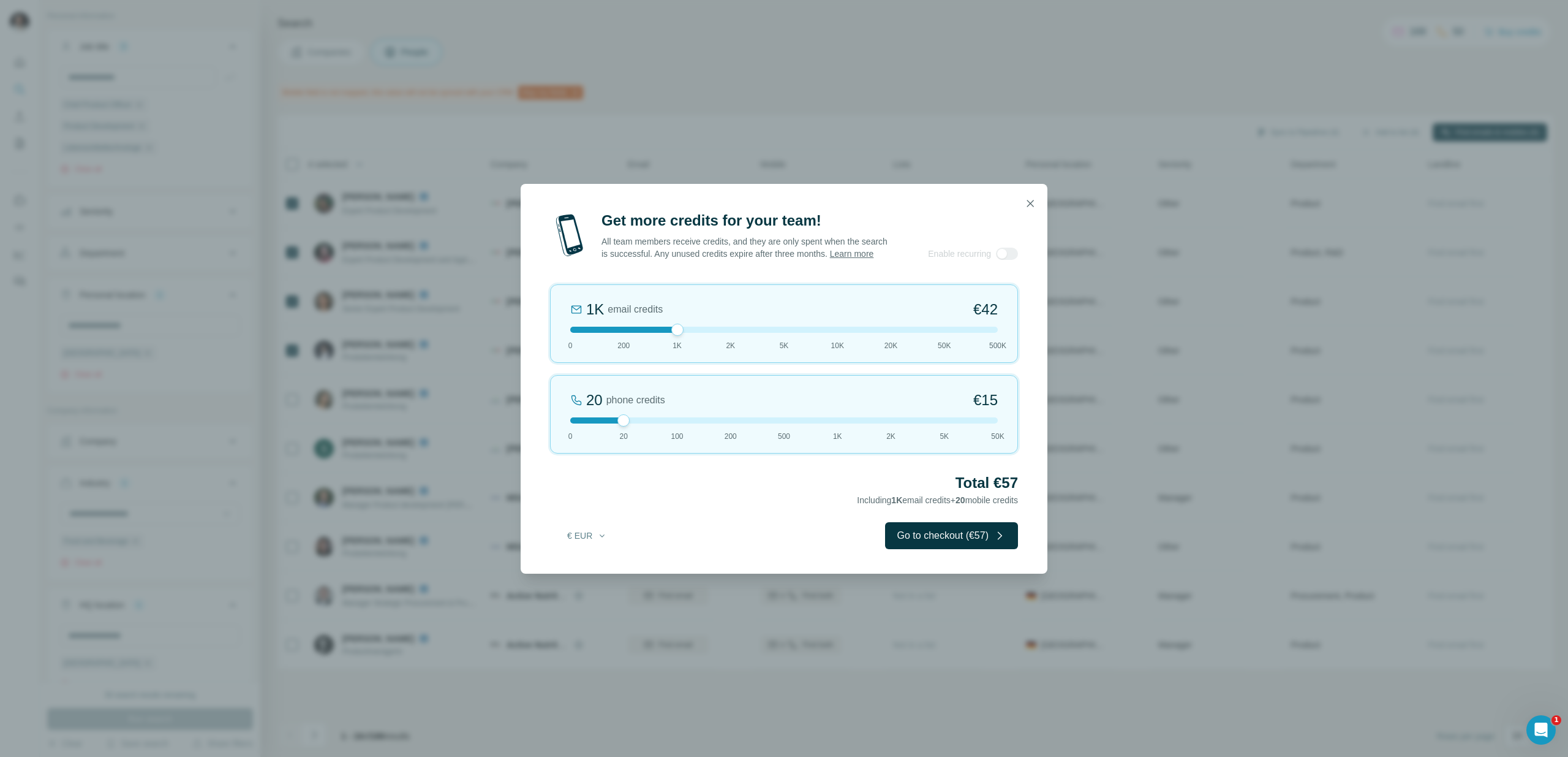
drag, startPoint x: 622, startPoint y: 333, endPoint x: 671, endPoint y: 334, distance: 49.0
click at [671, 334] on div at bounding box center [677, 329] width 13 height 13
drag, startPoint x: 627, startPoint y: 428, endPoint x: 684, endPoint y: 428, distance: 57.0
click at [684, 424] on div at bounding box center [784, 421] width 427 height 6
click at [1032, 201] on icon "button" at bounding box center [1030, 203] width 13 height 13
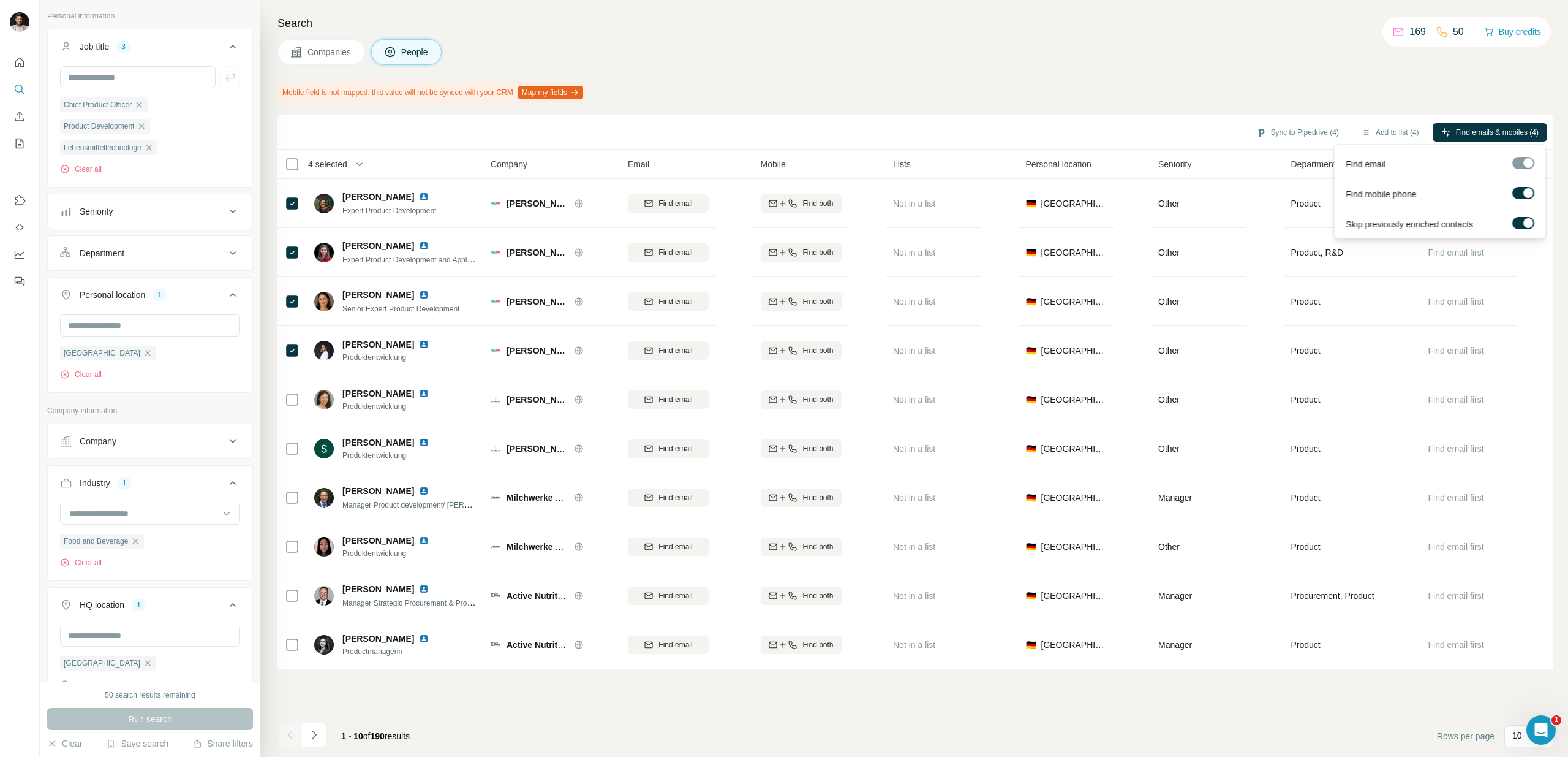
click at [1526, 157] on div at bounding box center [1524, 163] width 23 height 13
click at [1527, 161] on div at bounding box center [1524, 163] width 23 height 13
click at [1524, 199] on div at bounding box center [1524, 195] width 23 height 16
click at [1528, 194] on div at bounding box center [1529, 193] width 10 height 10
click at [1524, 162] on div at bounding box center [1524, 163] width 23 height 13
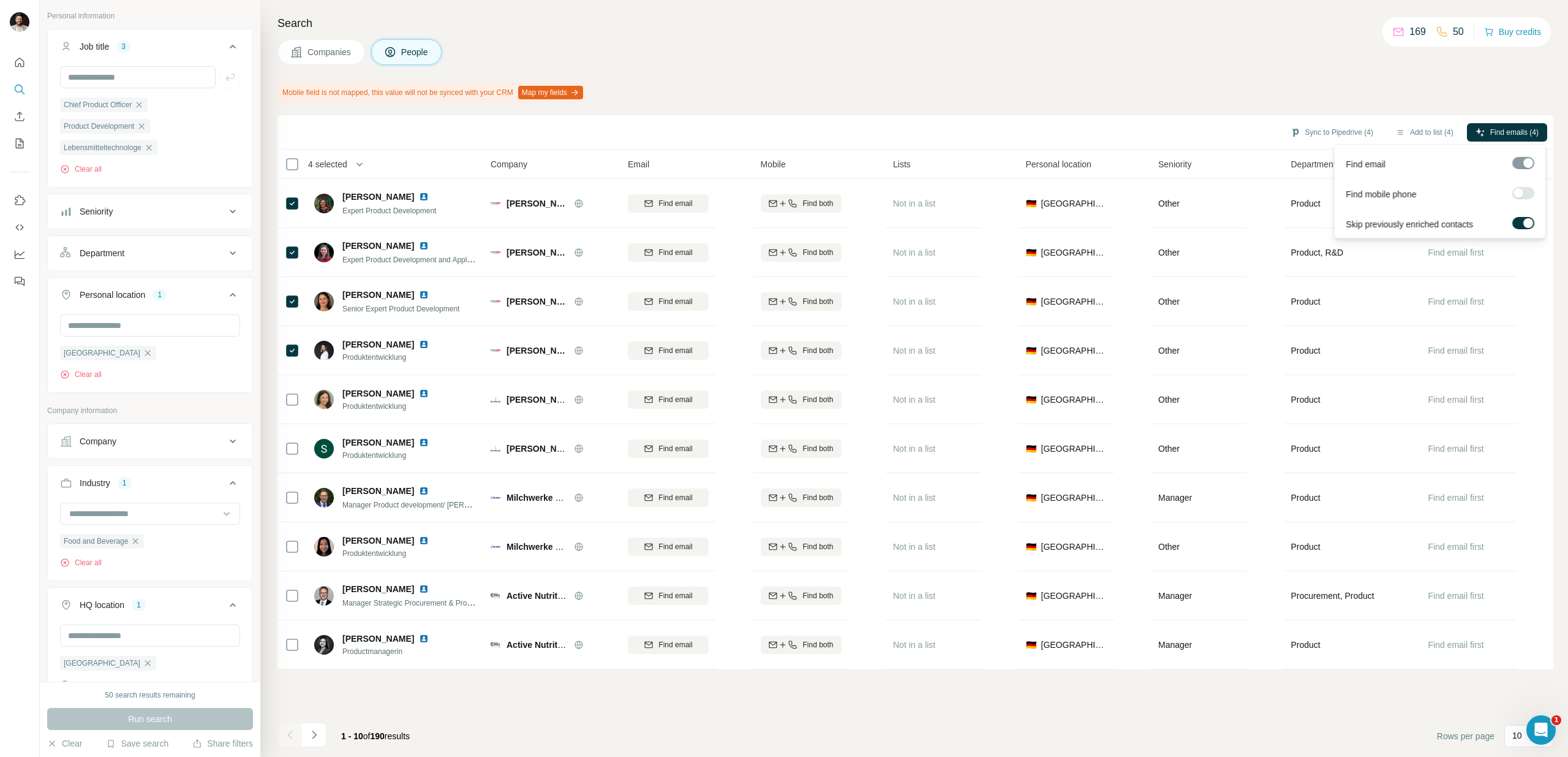
click at [1527, 222] on div at bounding box center [1529, 224] width 10 height 10
click at [1523, 161] on div at bounding box center [1524, 163] width 23 height 13
click at [1500, 80] on div "Search Companies People Mobile field is not mapped, this value will not be sync…" at bounding box center [914, 378] width 1308 height 757
click at [1507, 133] on span "Find emails (4)" at bounding box center [1514, 131] width 48 height 11
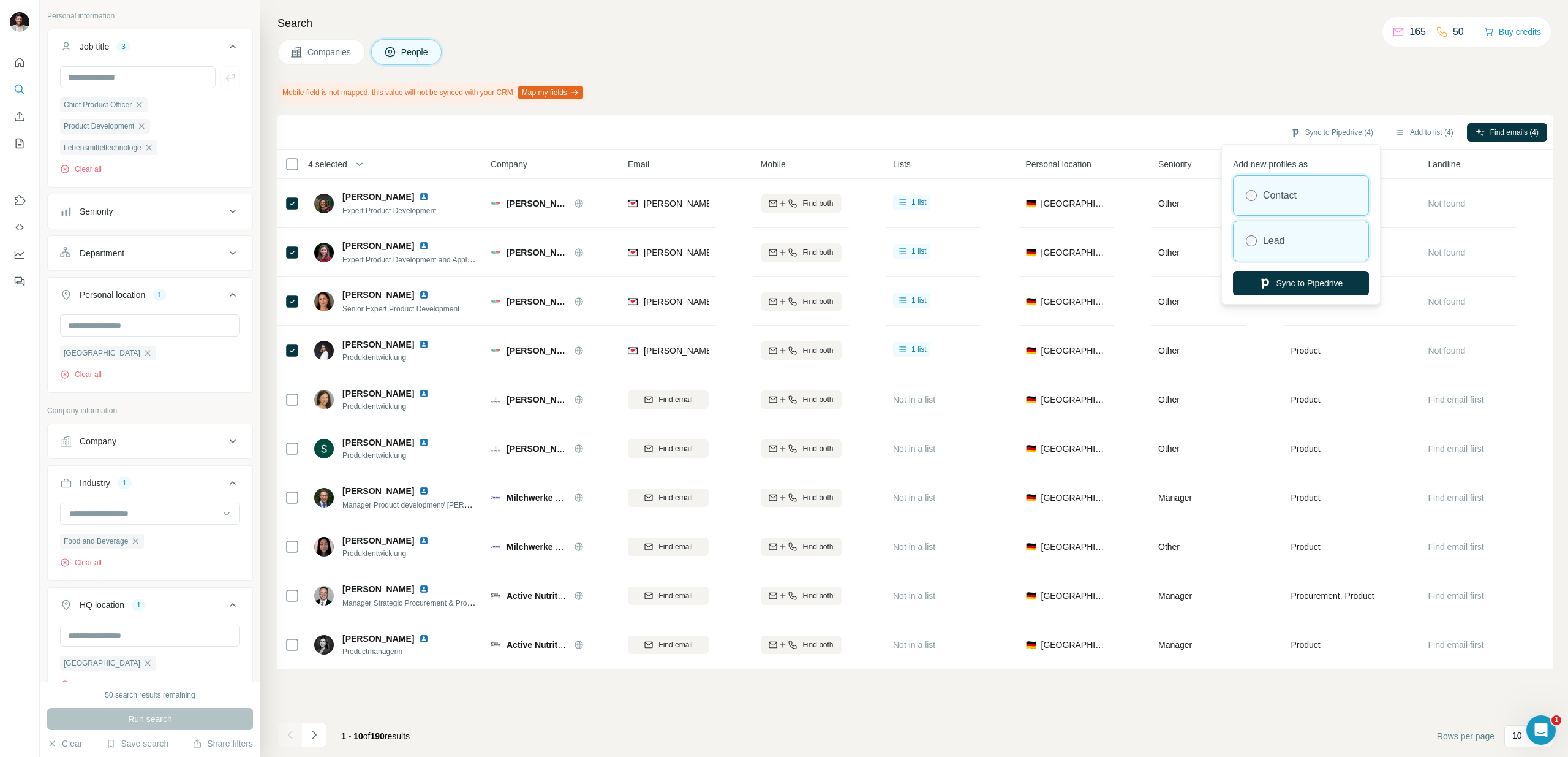
click at [1286, 234] on div "Lead" at bounding box center [1301, 241] width 135 height 39
click at [1275, 236] on label "Lead" at bounding box center [1274, 240] width 23 height 15
click at [1305, 284] on button "Sync to Pipedrive" at bounding box center [1300, 282] width 136 height 25
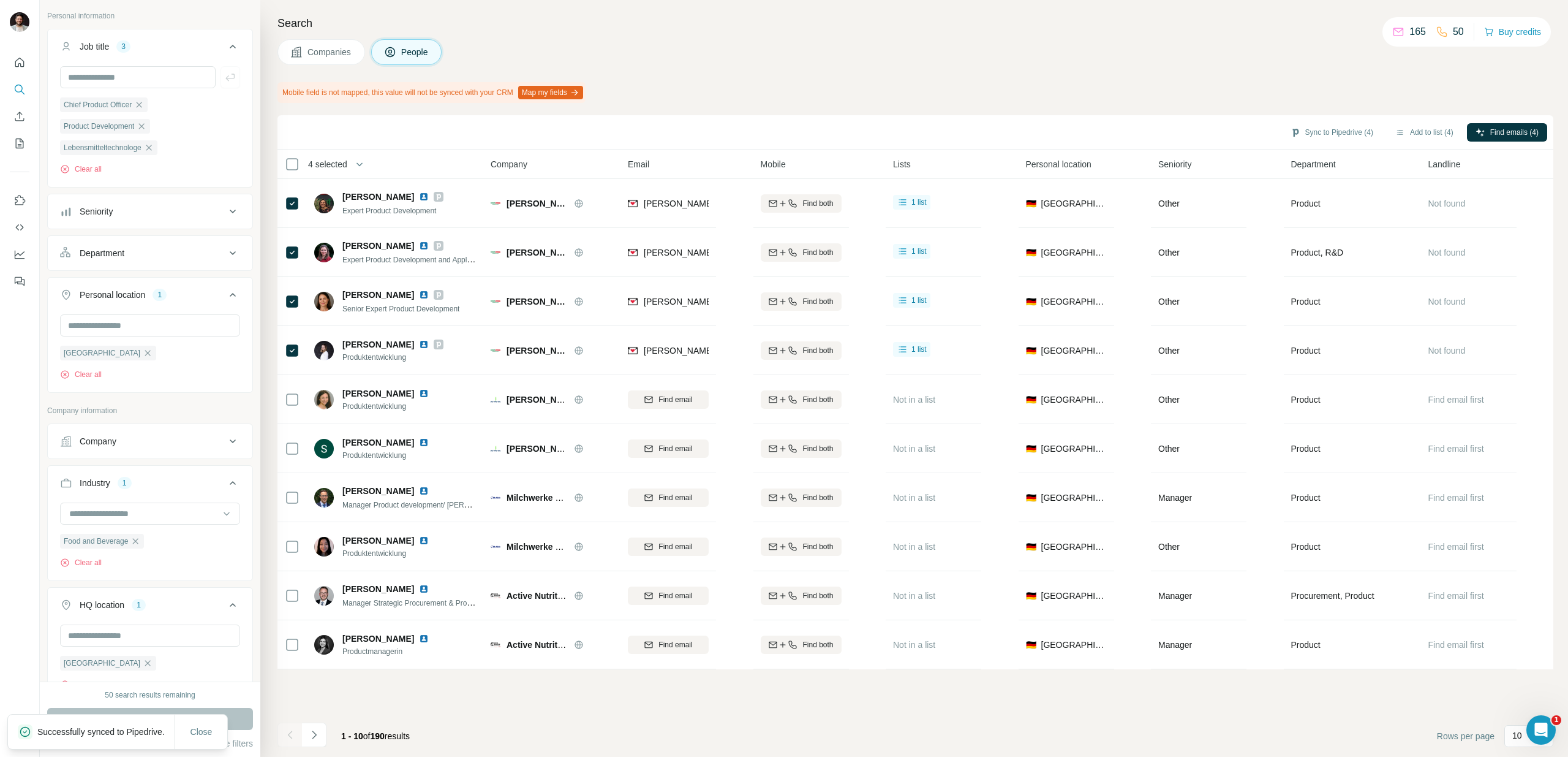
click at [560, 95] on button "Map my fields" at bounding box center [551, 93] width 65 height 14
click at [572, 94] on button "Map my fields" at bounding box center [551, 93] width 65 height 14
click at [315, 740] on icon "Navigate to next page" at bounding box center [314, 734] width 13 height 13
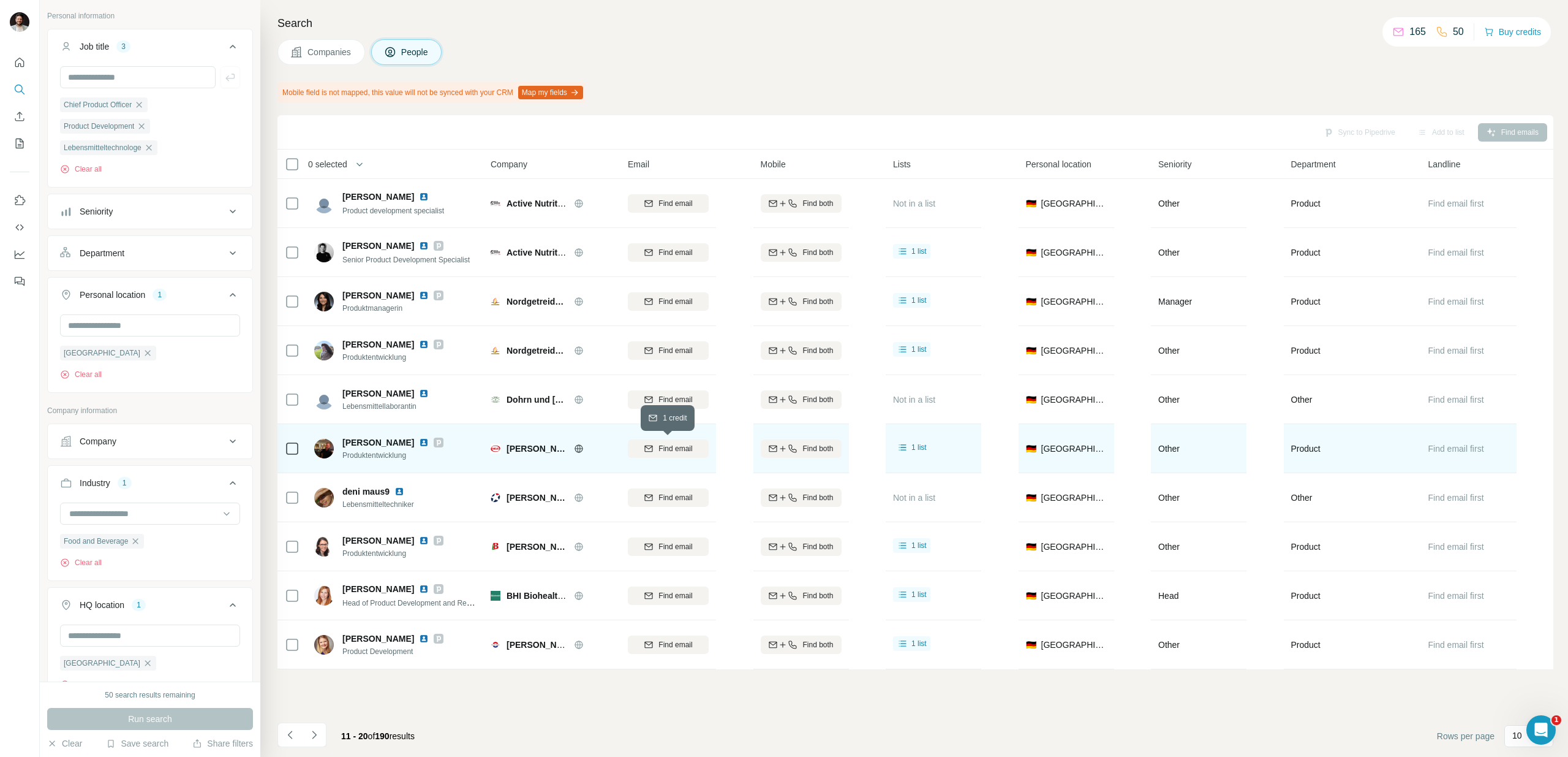
click at [674, 450] on span "Find email" at bounding box center [675, 448] width 33 height 11
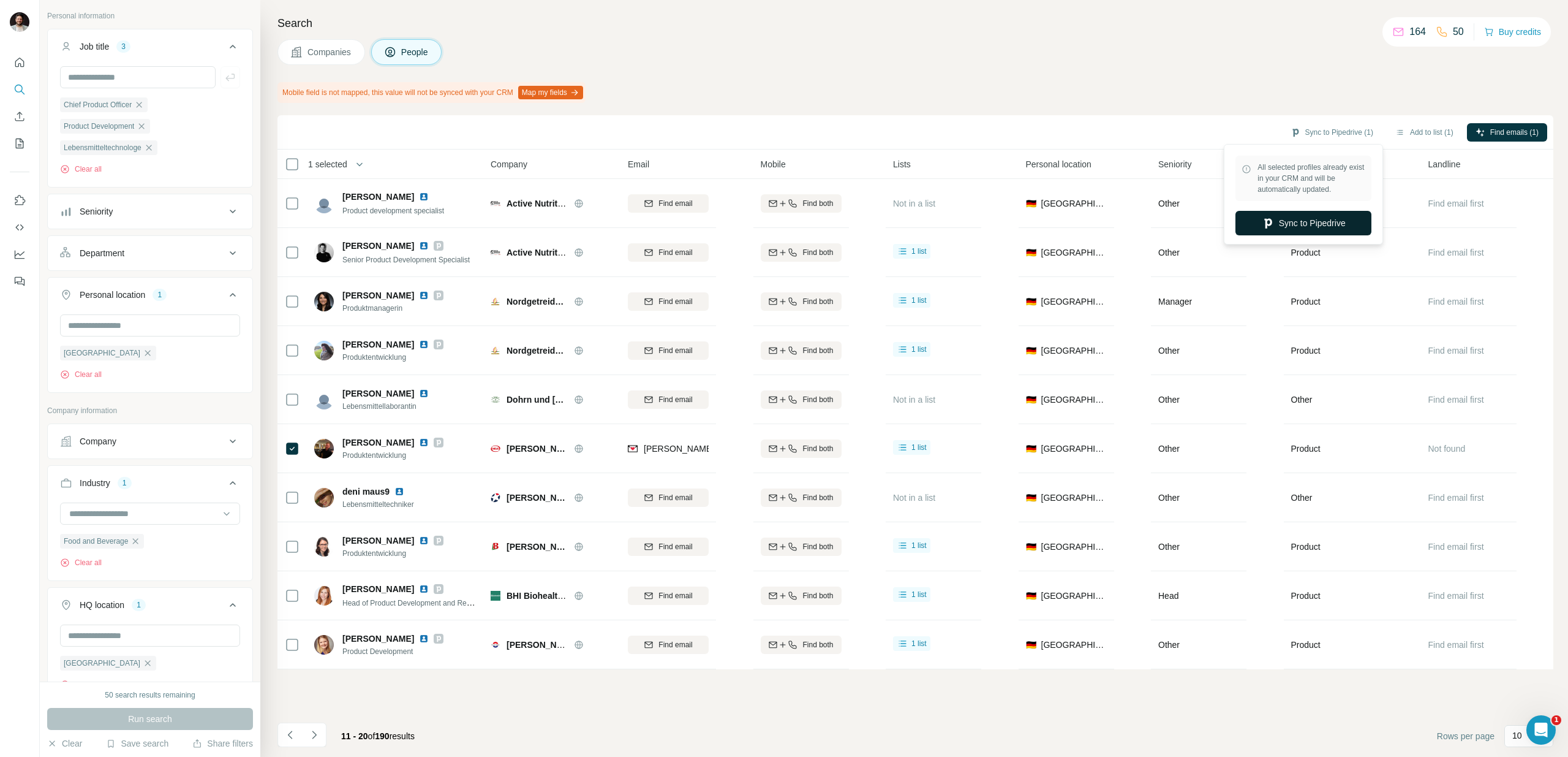
click at [1315, 224] on button "Sync to Pipedrive" at bounding box center [1303, 223] width 136 height 25
click at [1307, 228] on button "Sync to Pipedrive" at bounding box center [1303, 223] width 136 height 25
click at [1300, 224] on button "Sync to Pipedrive" at bounding box center [1300, 223] width 136 height 25
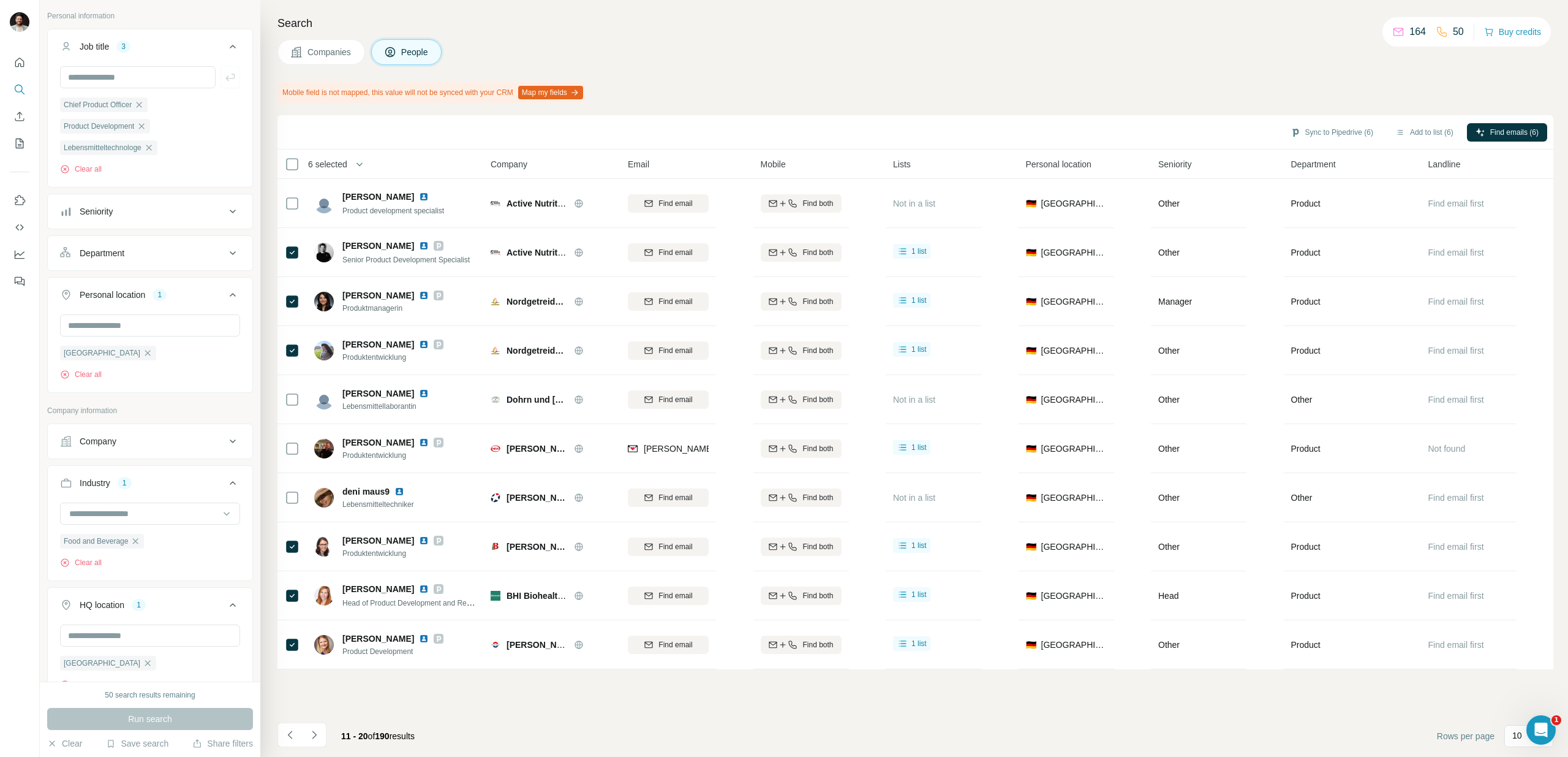
drag, startPoint x: 1321, startPoint y: 228, endPoint x: 963, endPoint y: 48, distance: 400.7
click at [963, 48] on body "New search Hide Company lookalikes 1 Personal information Job title 3 Chief Pro…" at bounding box center [784, 378] width 1568 height 757
click at [1507, 133] on span "Find emails (6)" at bounding box center [1514, 131] width 48 height 11
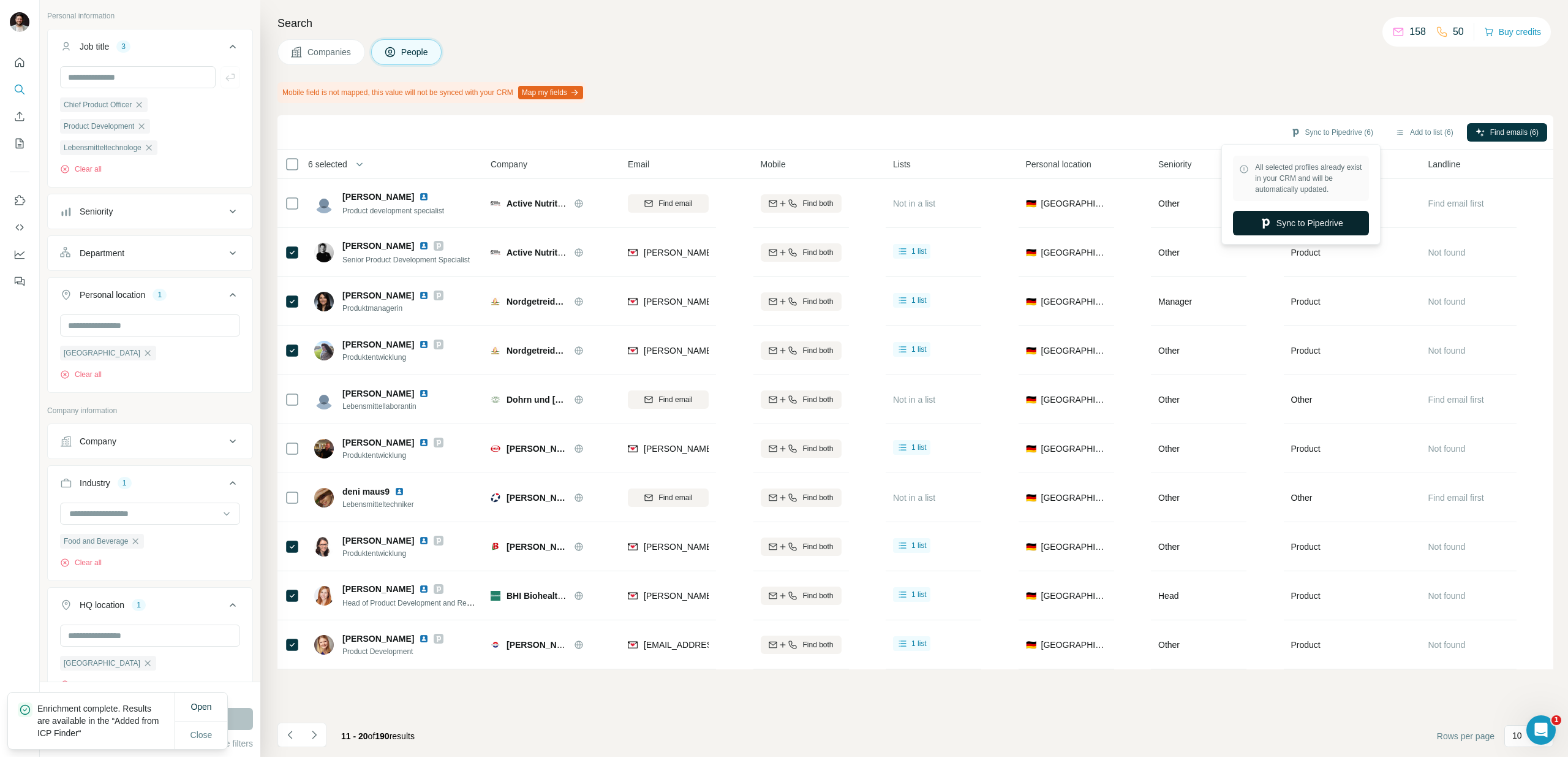
click at [1316, 221] on button "Sync to Pipedrive" at bounding box center [1300, 223] width 136 height 25
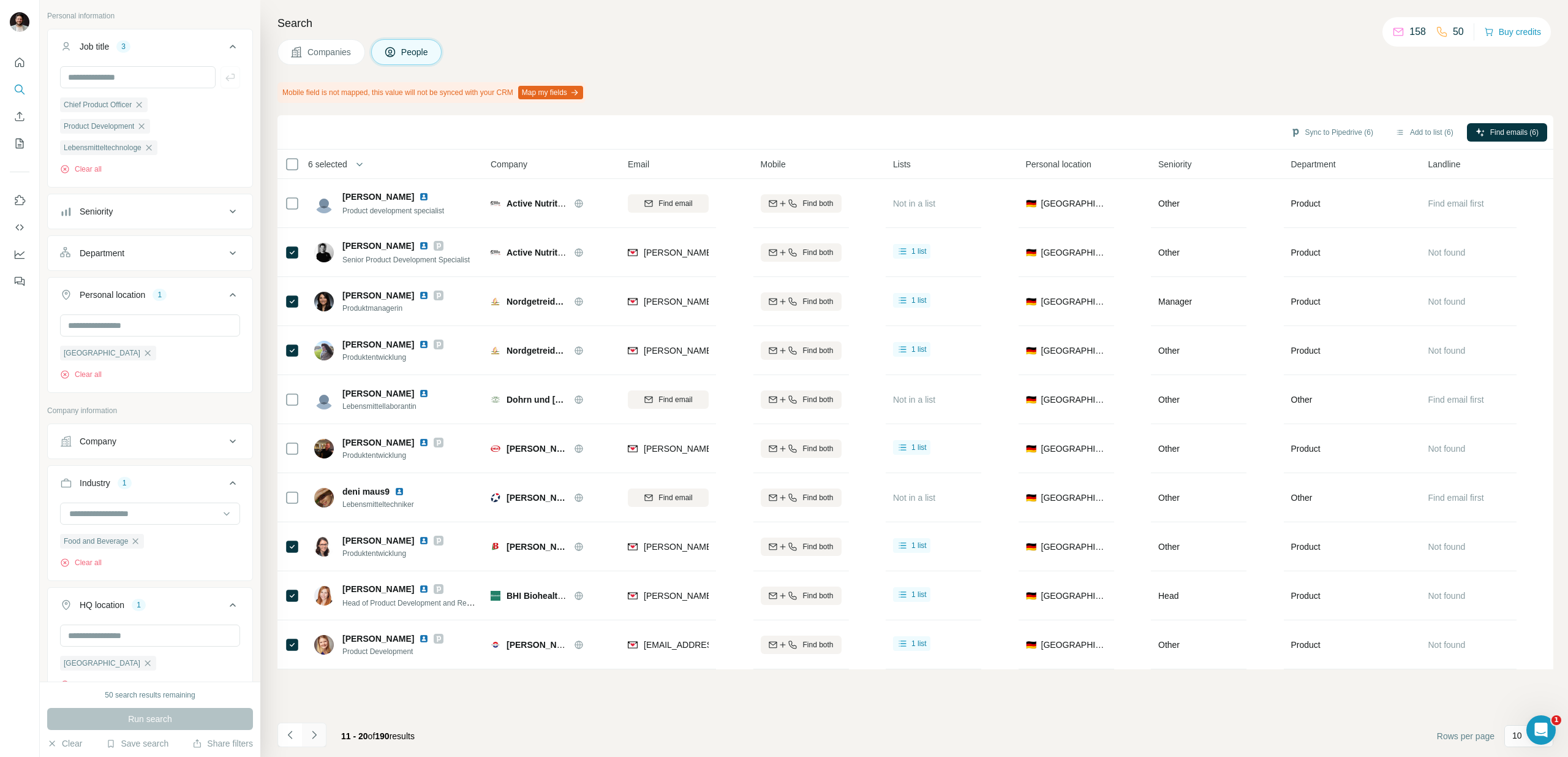
click at [317, 736] on icon "Navigate to next page" at bounding box center [314, 734] width 13 height 13
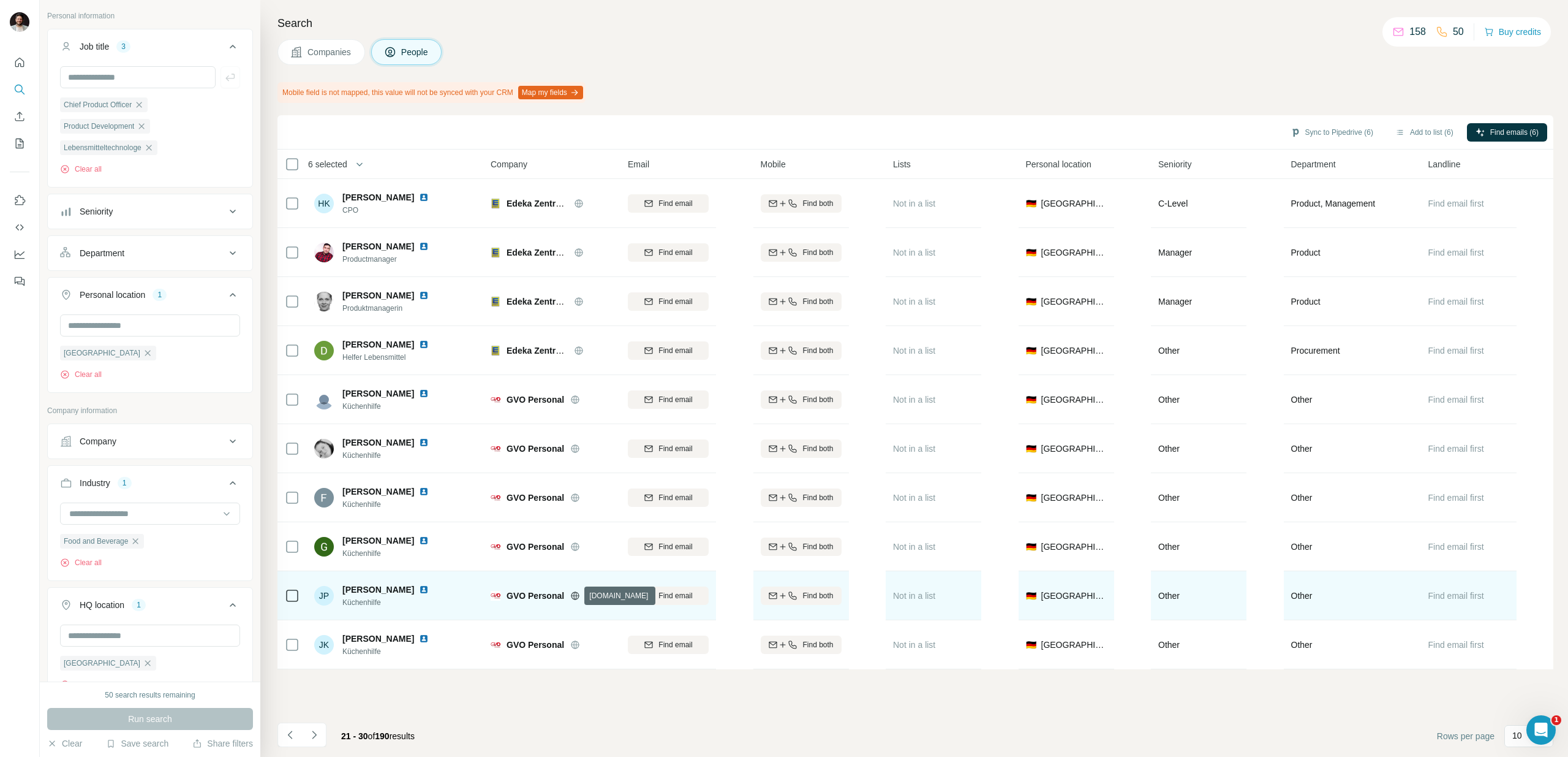
click at [574, 596] on icon at bounding box center [575, 596] width 10 height 10
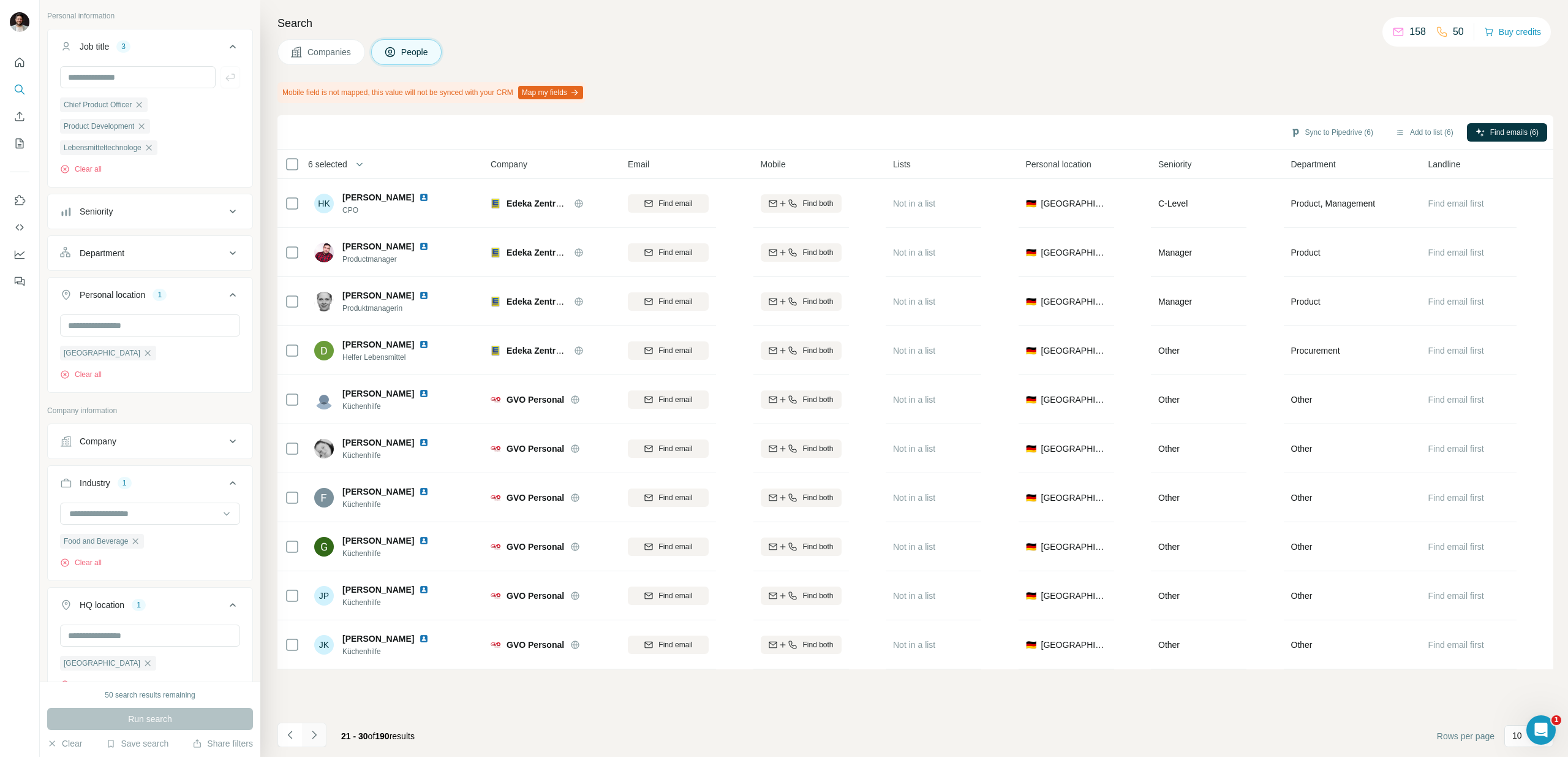
click at [316, 731] on icon "Navigate to next page" at bounding box center [314, 734] width 13 height 13
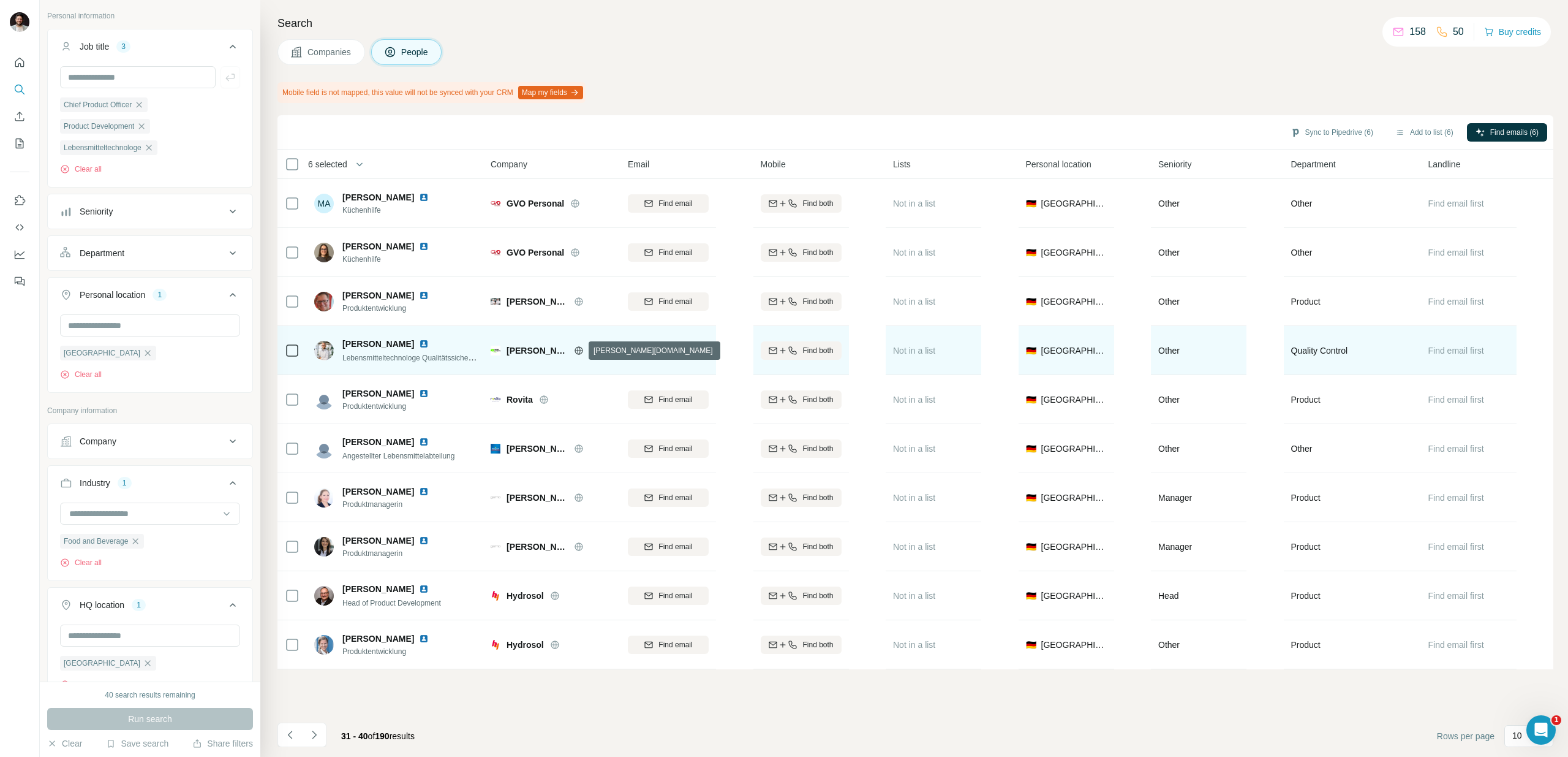
click at [580, 349] on icon at bounding box center [579, 351] width 10 height 10
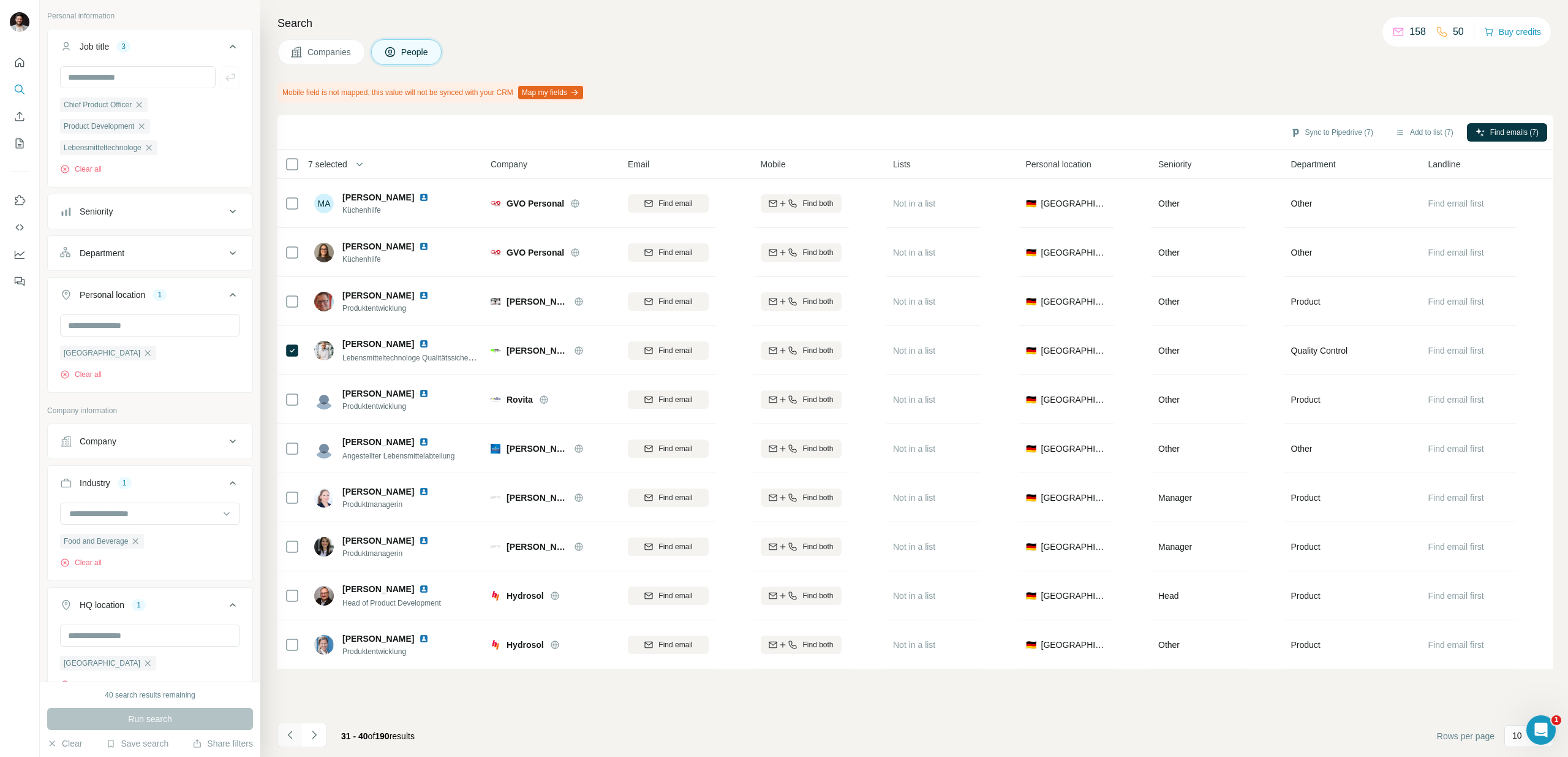
click at [293, 731] on icon "Navigate to previous page" at bounding box center [290, 734] width 13 height 13
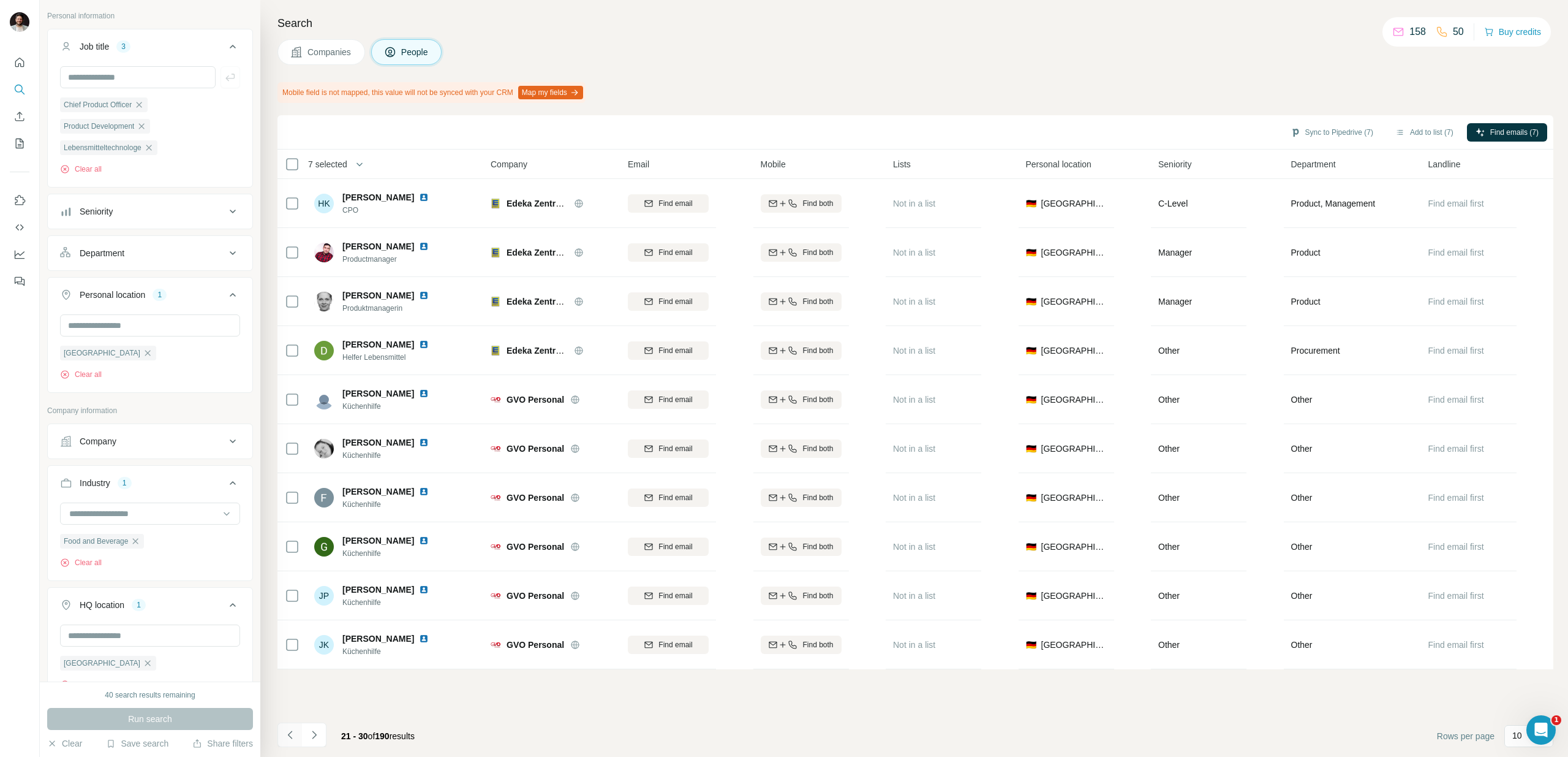
click at [293, 731] on icon "Navigate to previous page" at bounding box center [290, 734] width 13 height 13
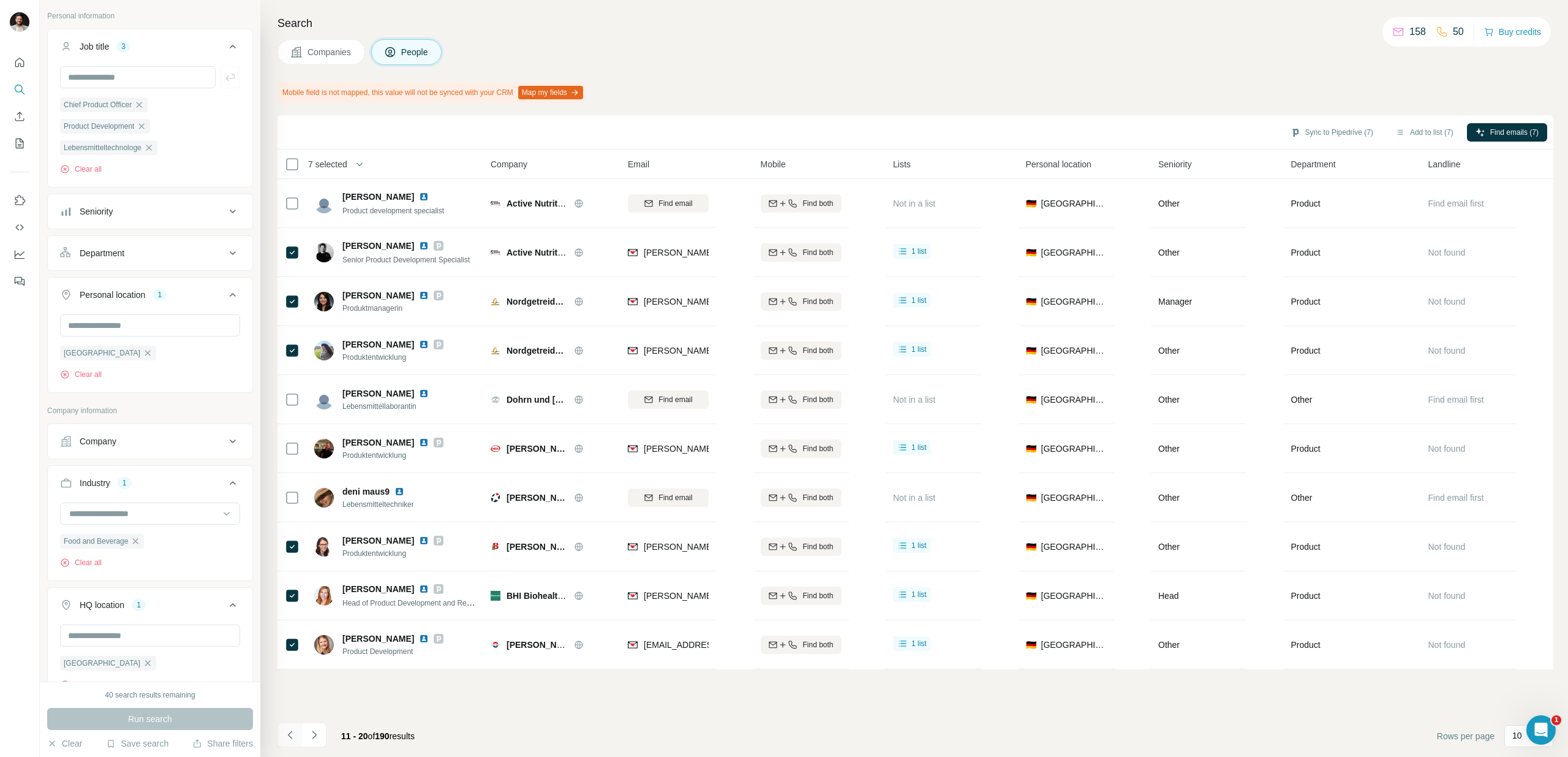
click at [293, 731] on icon "Navigate to previous page" at bounding box center [290, 734] width 13 height 13
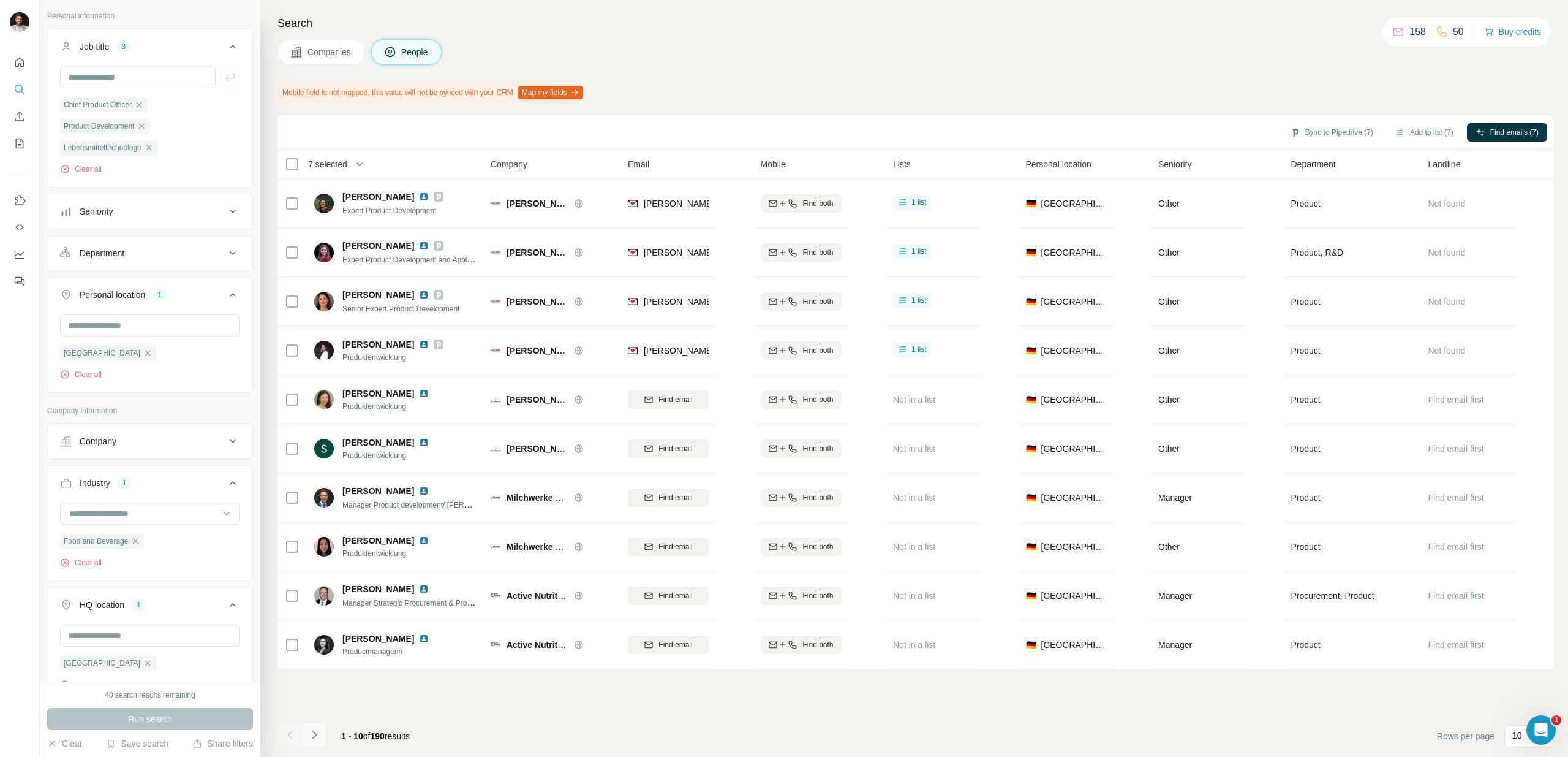
click at [317, 734] on icon "Navigate to next page" at bounding box center [314, 734] width 13 height 13
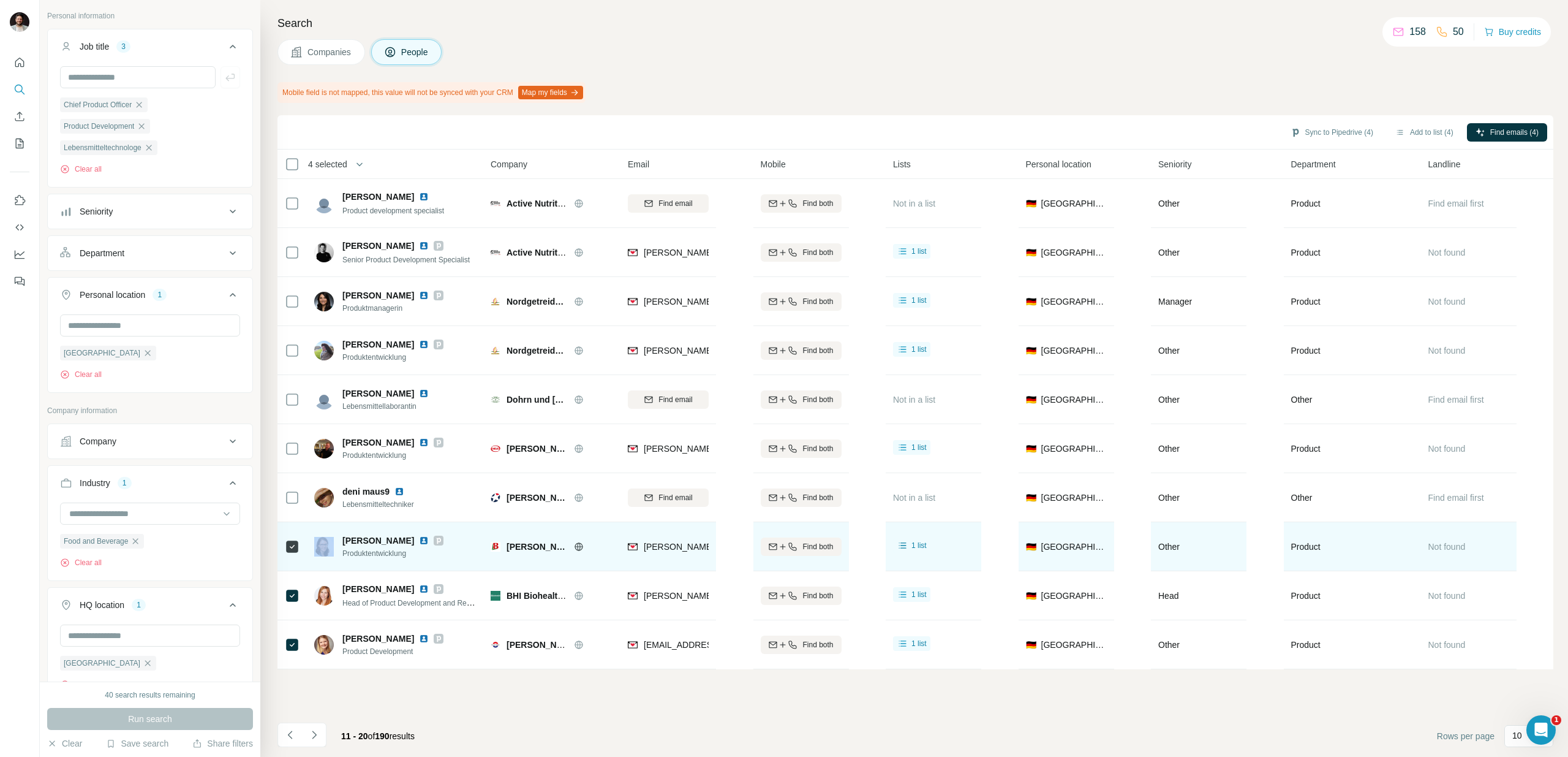
click at [297, 550] on div at bounding box center [292, 546] width 15 height 15
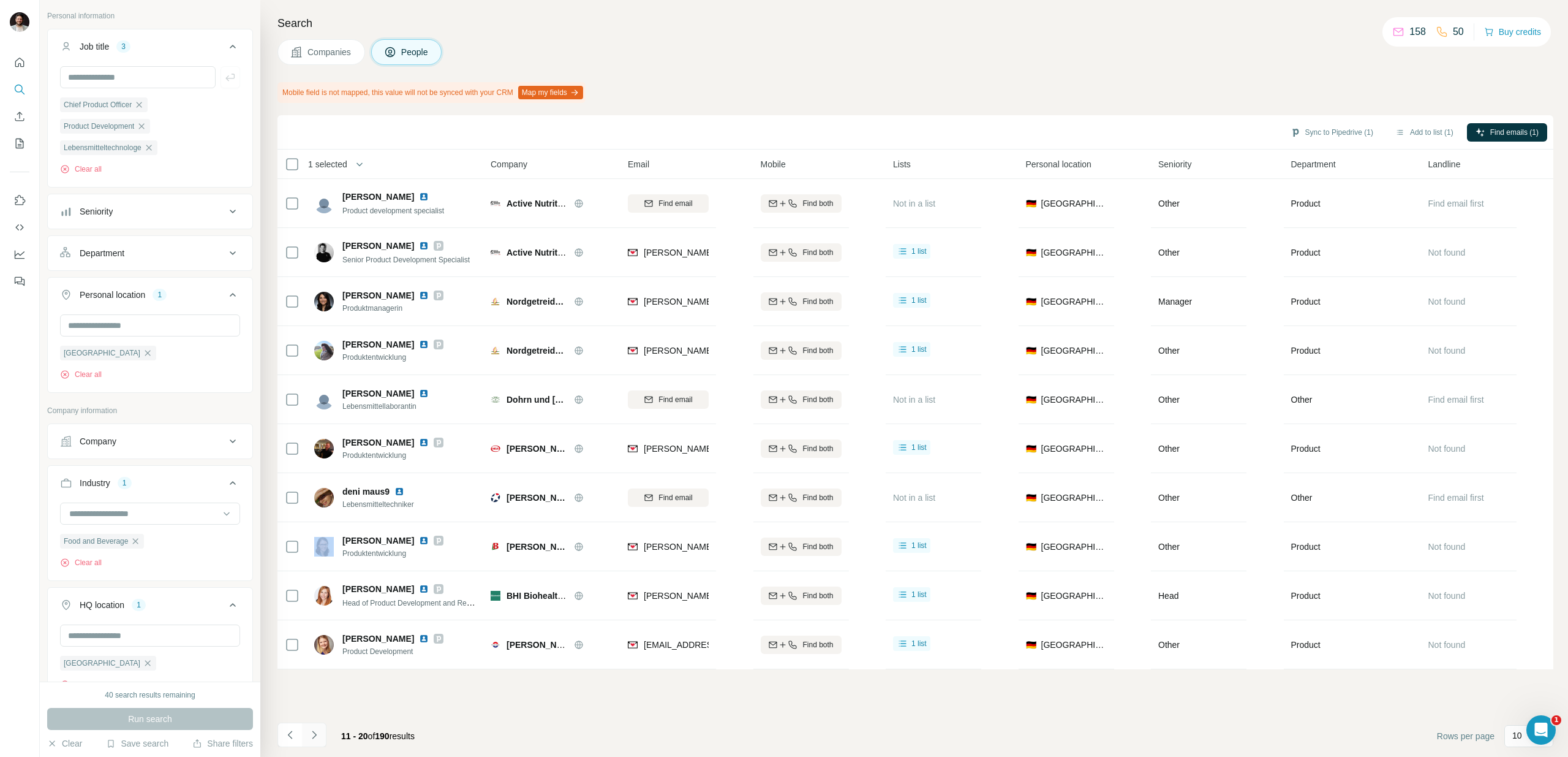
click at [314, 733] on icon "Navigate to next page" at bounding box center [314, 734] width 13 height 13
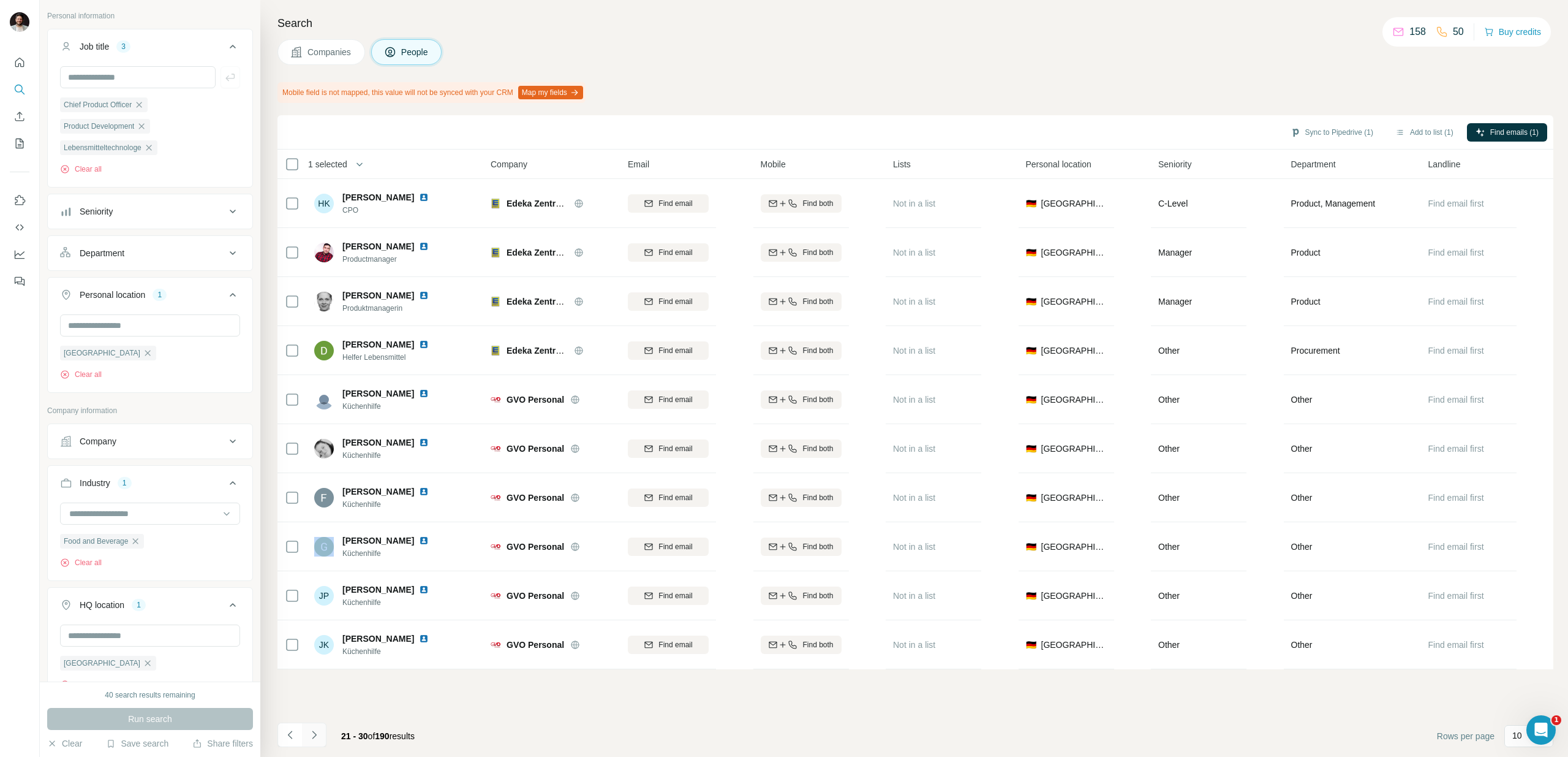
click at [314, 736] on icon "Navigate to next page" at bounding box center [314, 734] width 4 height 8
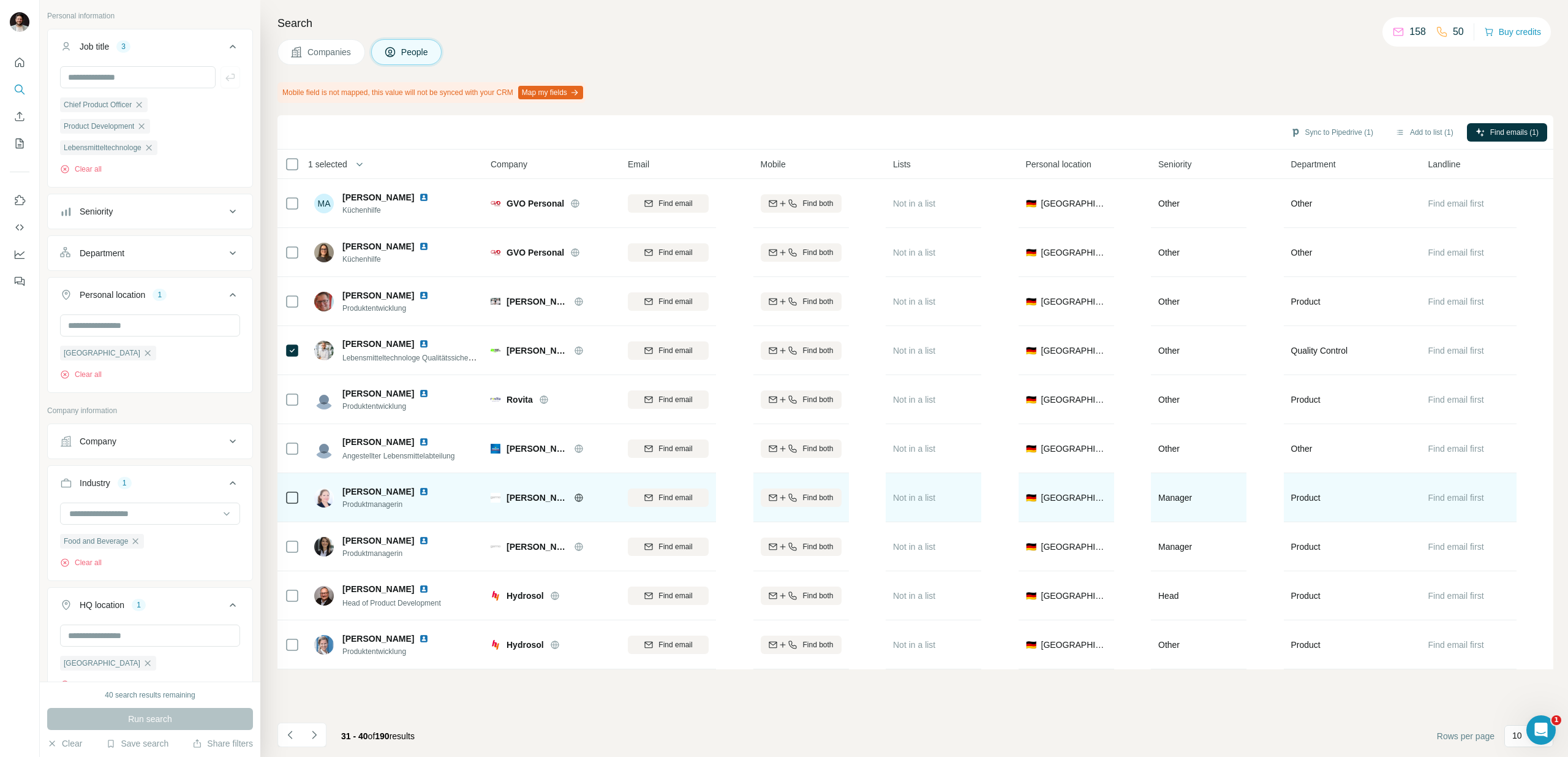
click at [574, 498] on div at bounding box center [594, 498] width 39 height 10
click at [574, 498] on icon at bounding box center [579, 498] width 10 height 10
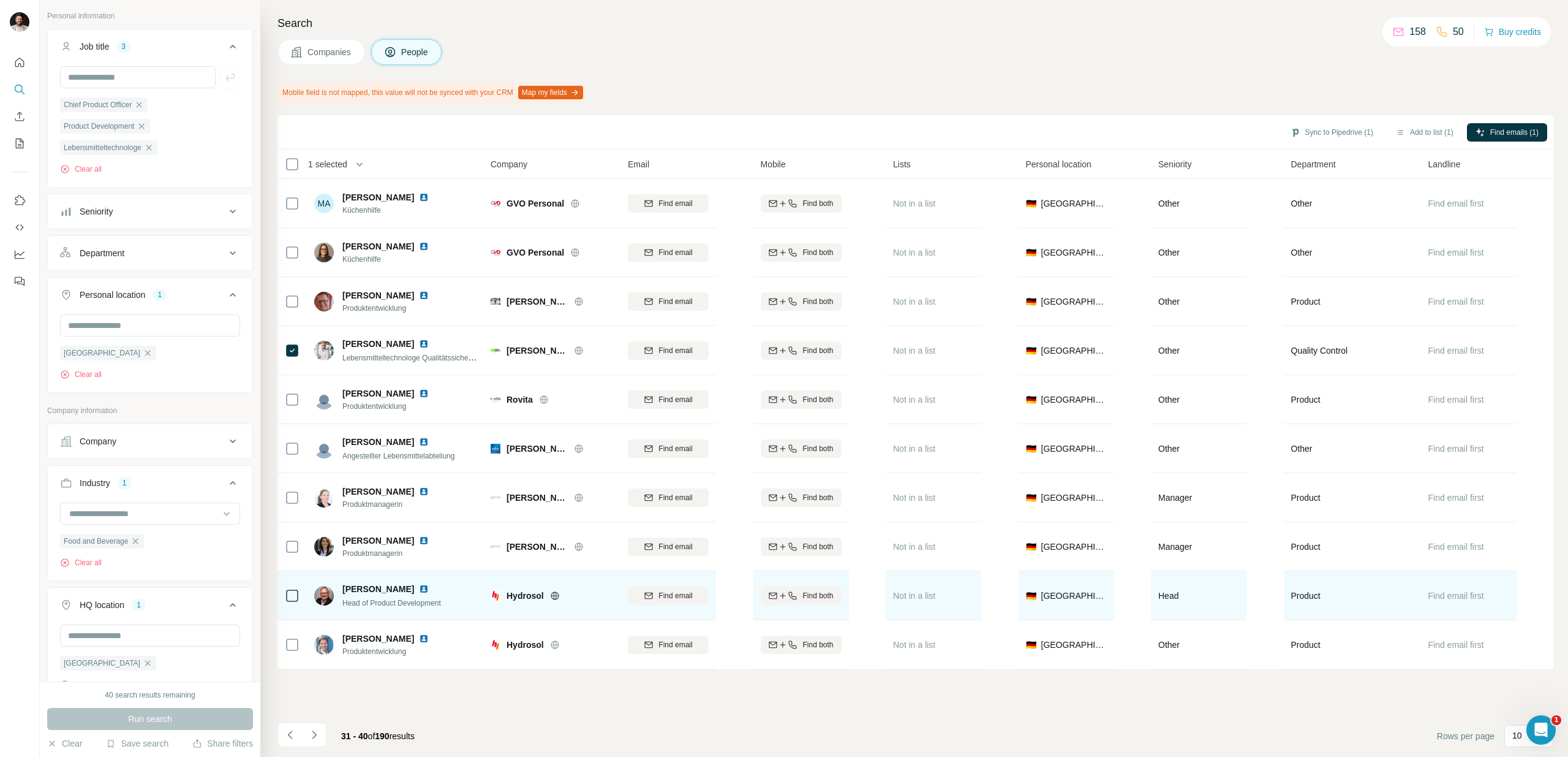
click at [556, 597] on icon at bounding box center [555, 595] width 3 height 8
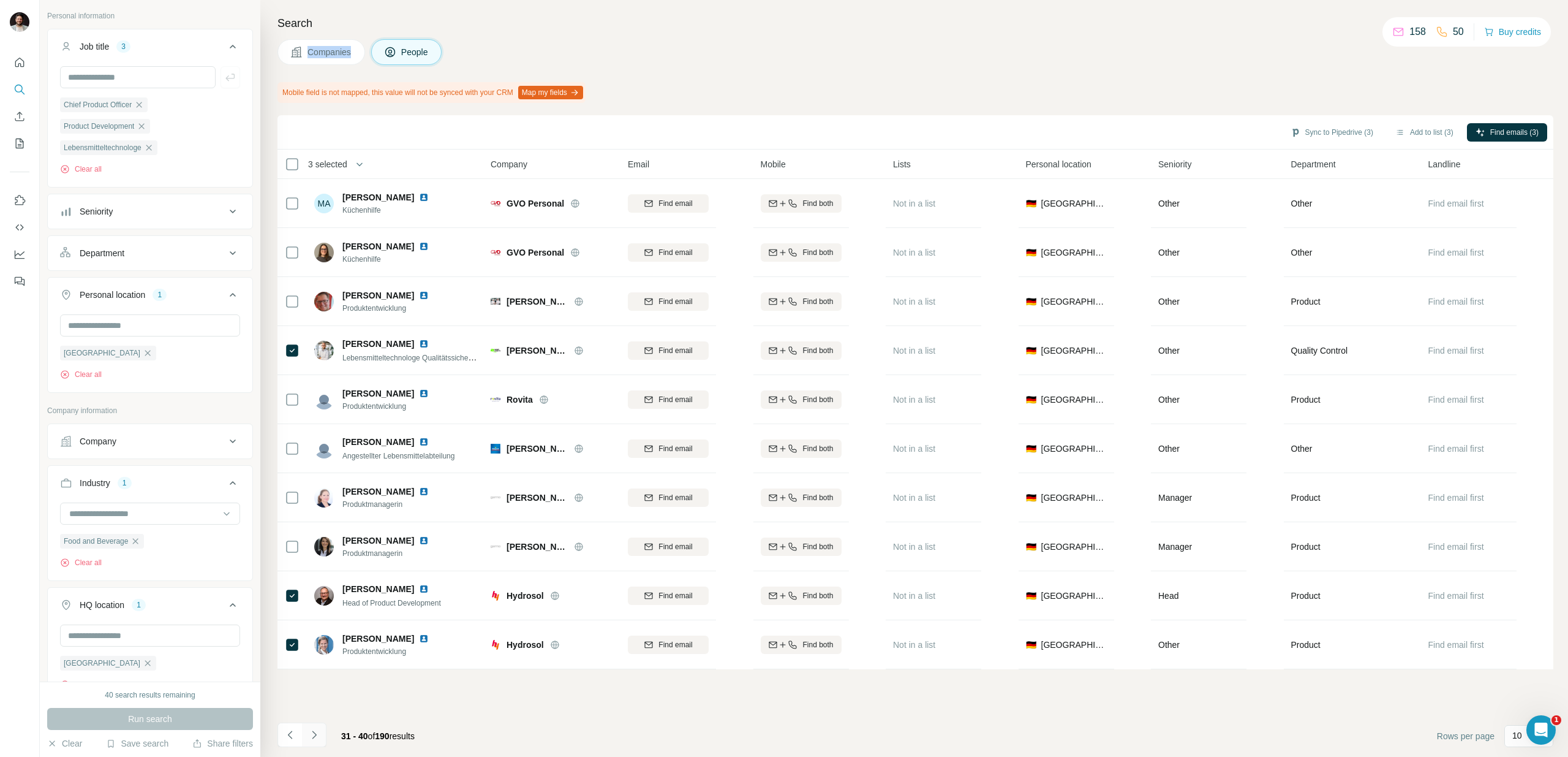
click at [316, 733] on icon "Navigate to next page" at bounding box center [314, 734] width 13 height 13
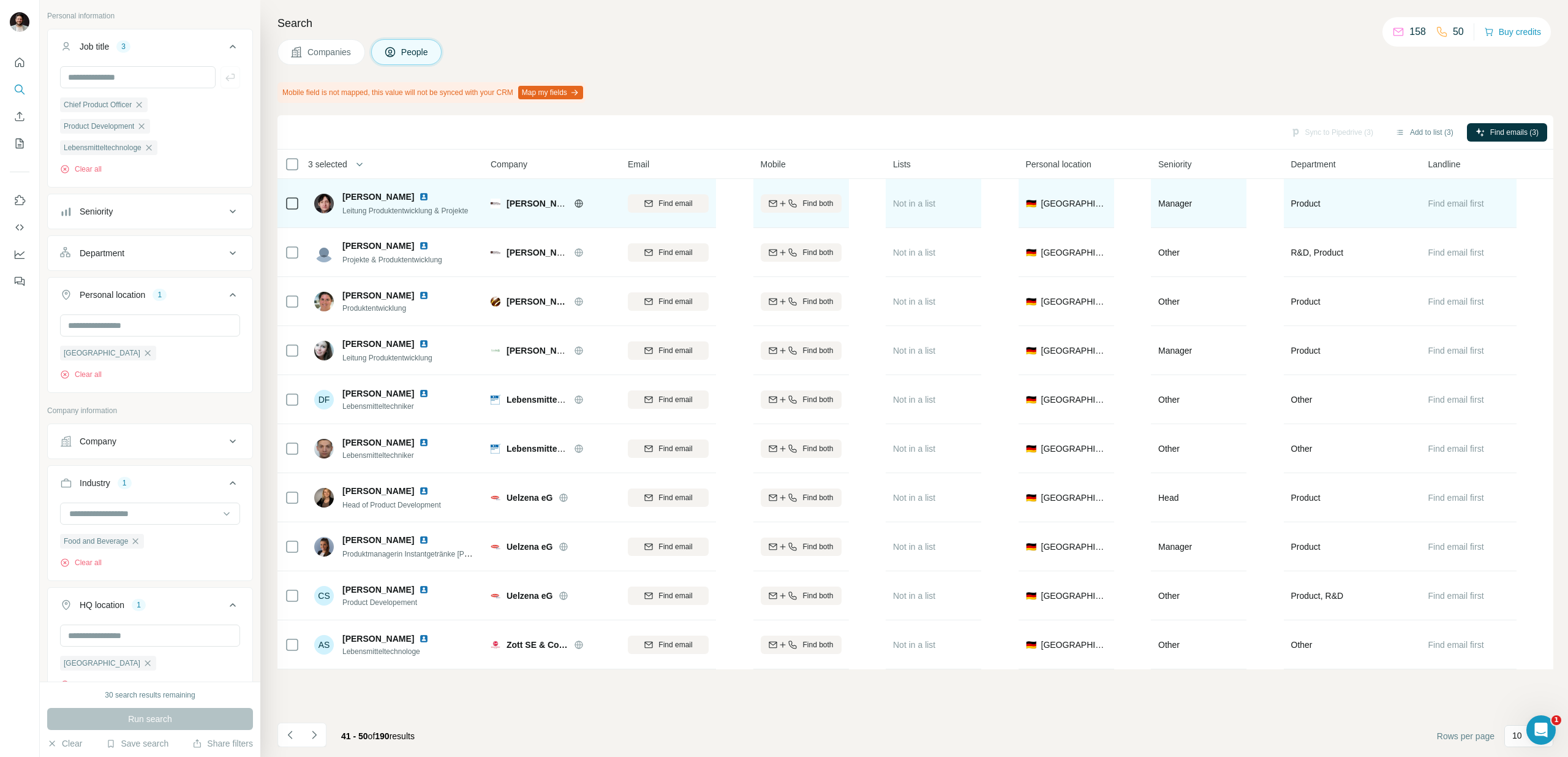
click at [581, 204] on icon at bounding box center [579, 204] width 10 height 10
click at [579, 205] on icon at bounding box center [579, 204] width 10 height 10
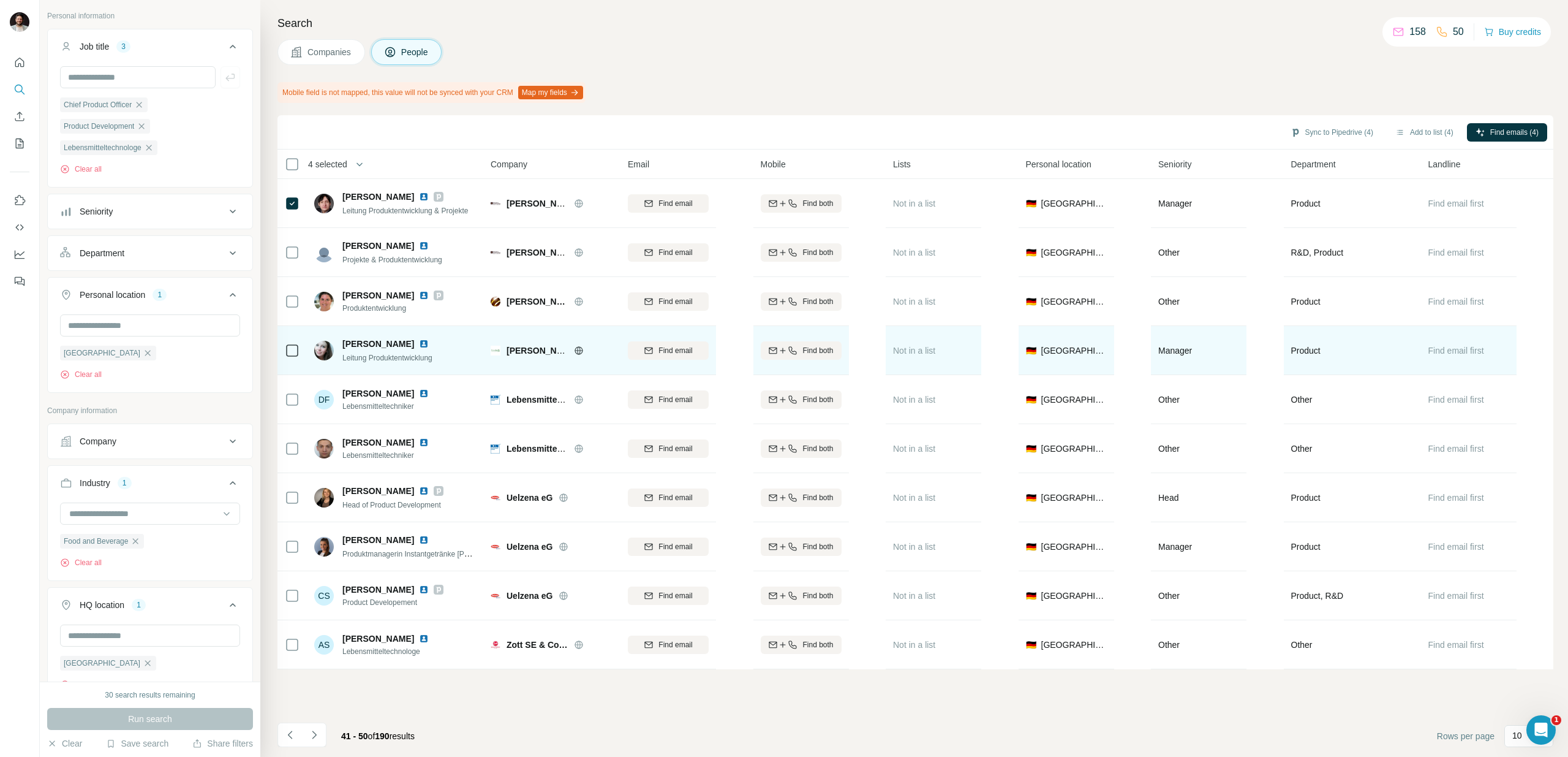
click at [576, 351] on icon at bounding box center [579, 351] width 10 height 10
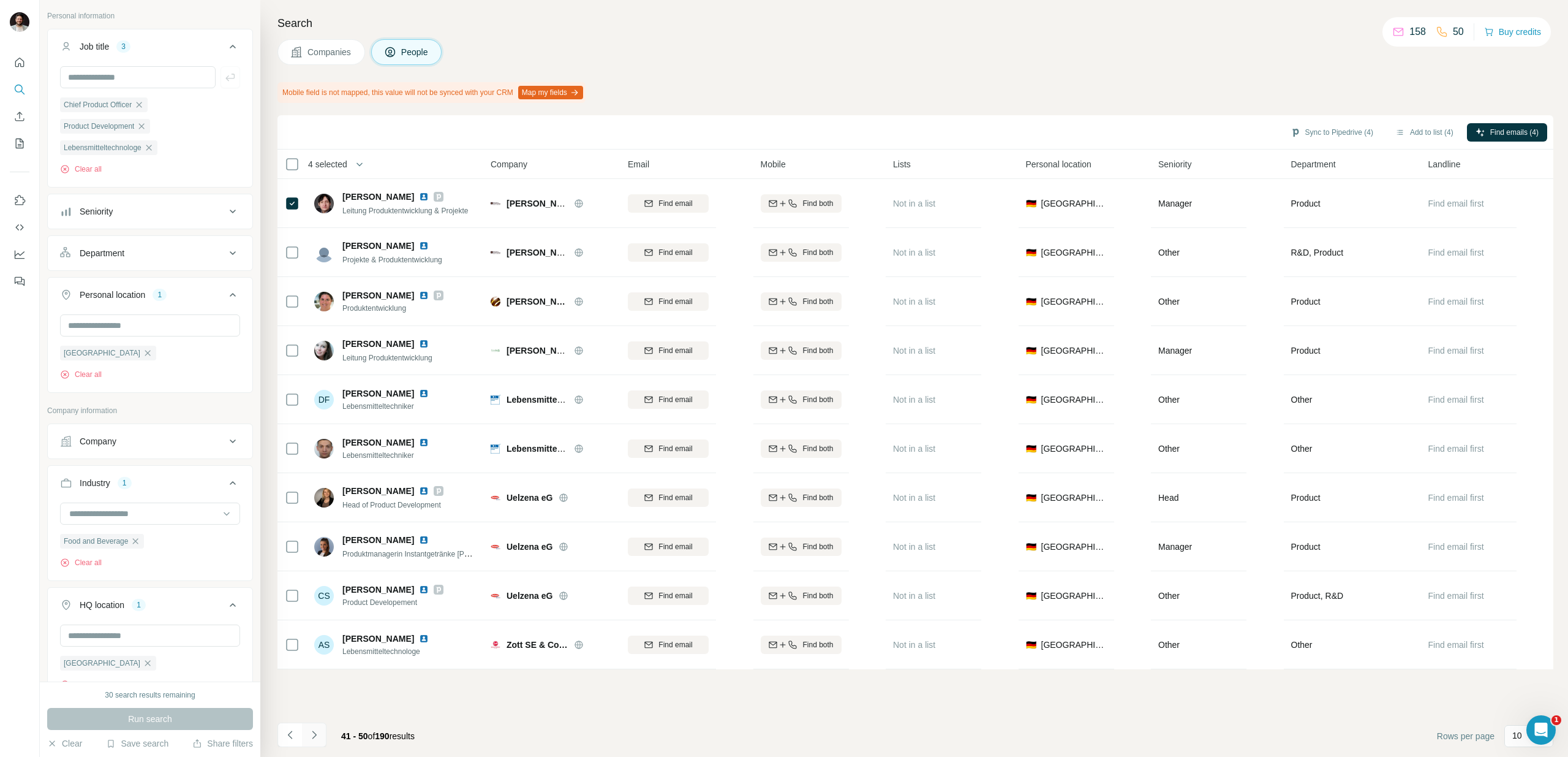
click at [312, 733] on icon "Navigate to next page" at bounding box center [314, 734] width 13 height 13
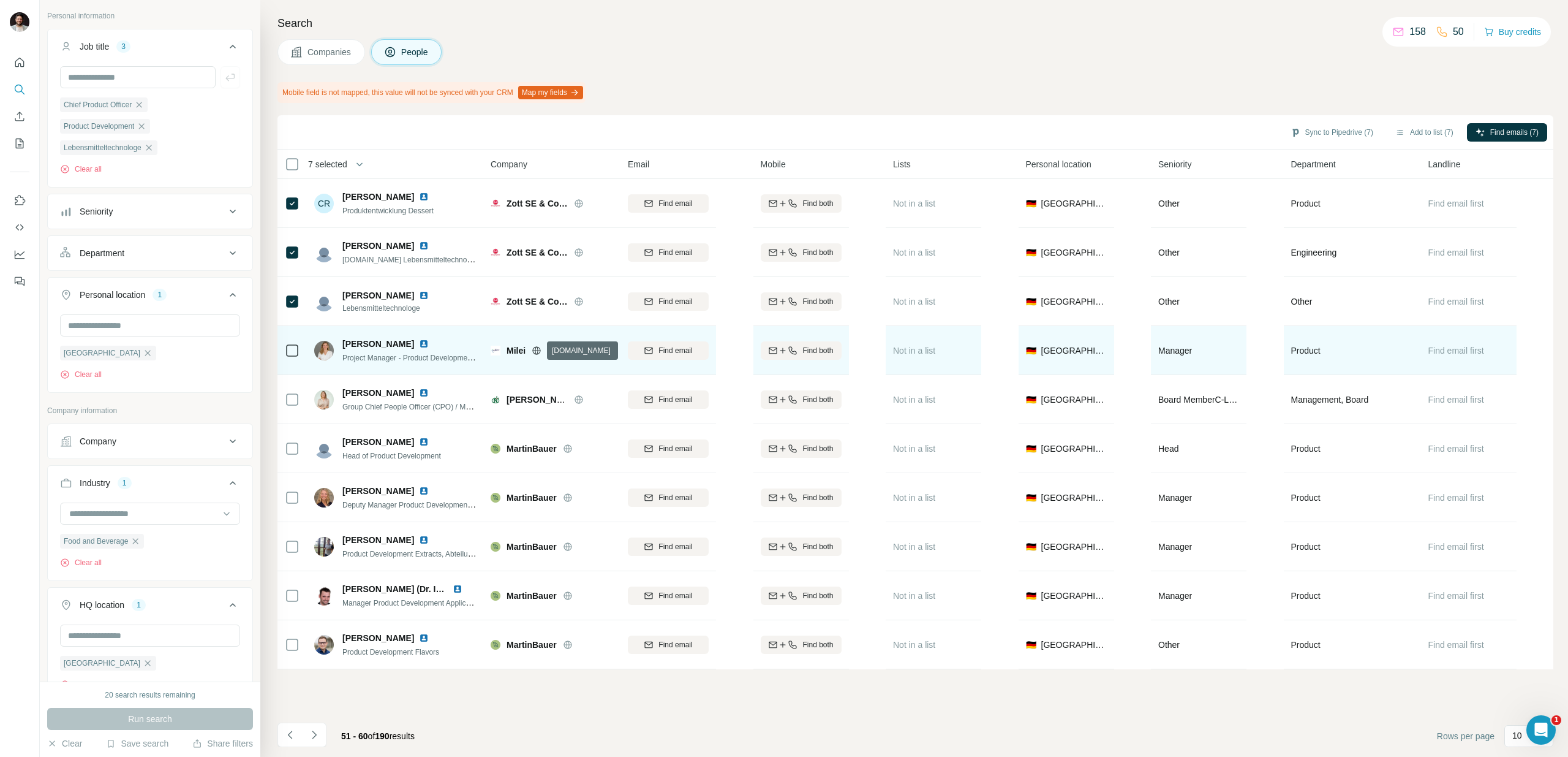
click at [539, 351] on icon at bounding box center [537, 351] width 10 height 10
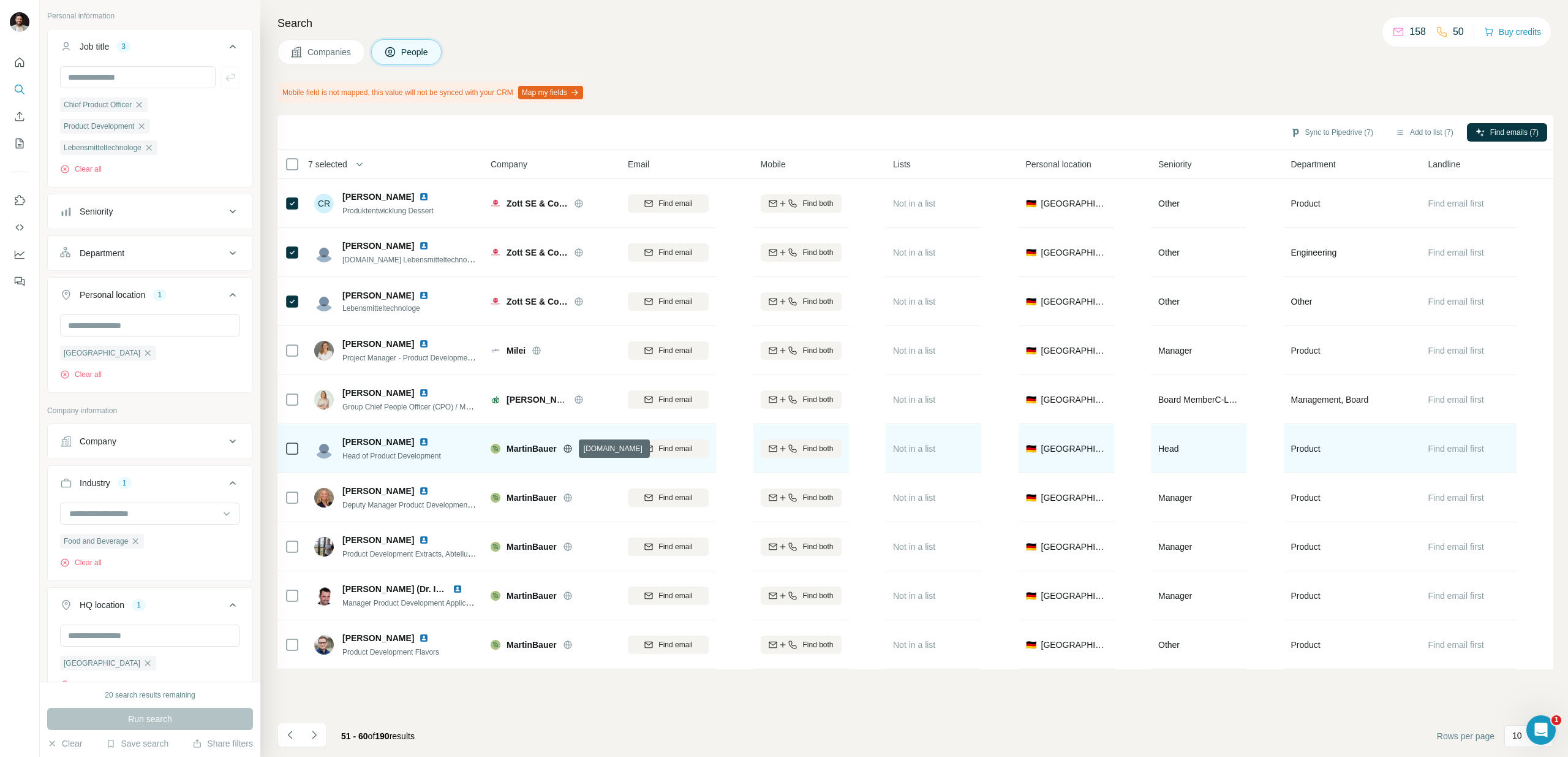
click at [571, 449] on icon at bounding box center [568, 449] width 10 height 10
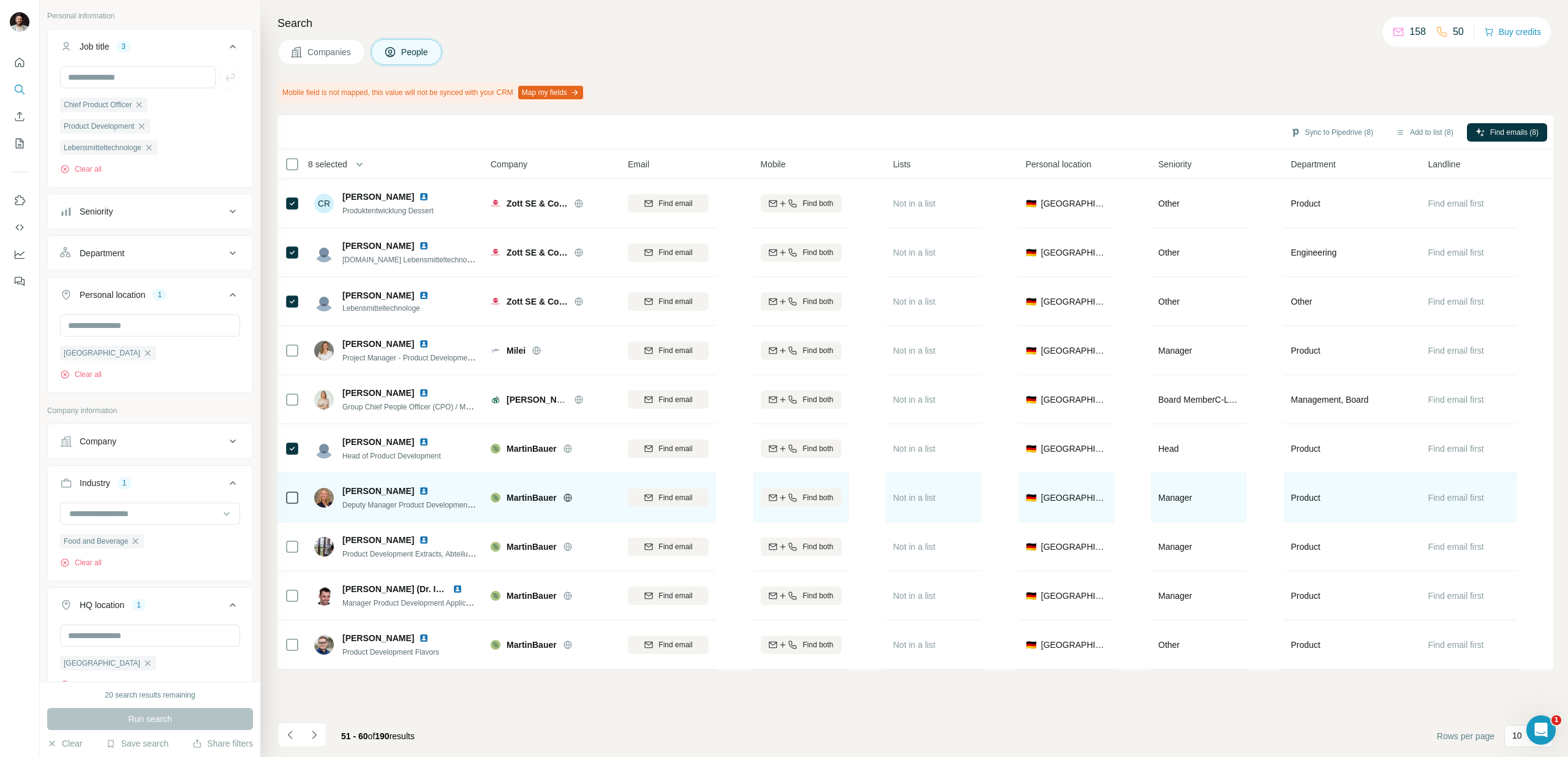
click at [298, 495] on icon at bounding box center [292, 497] width 15 height 15
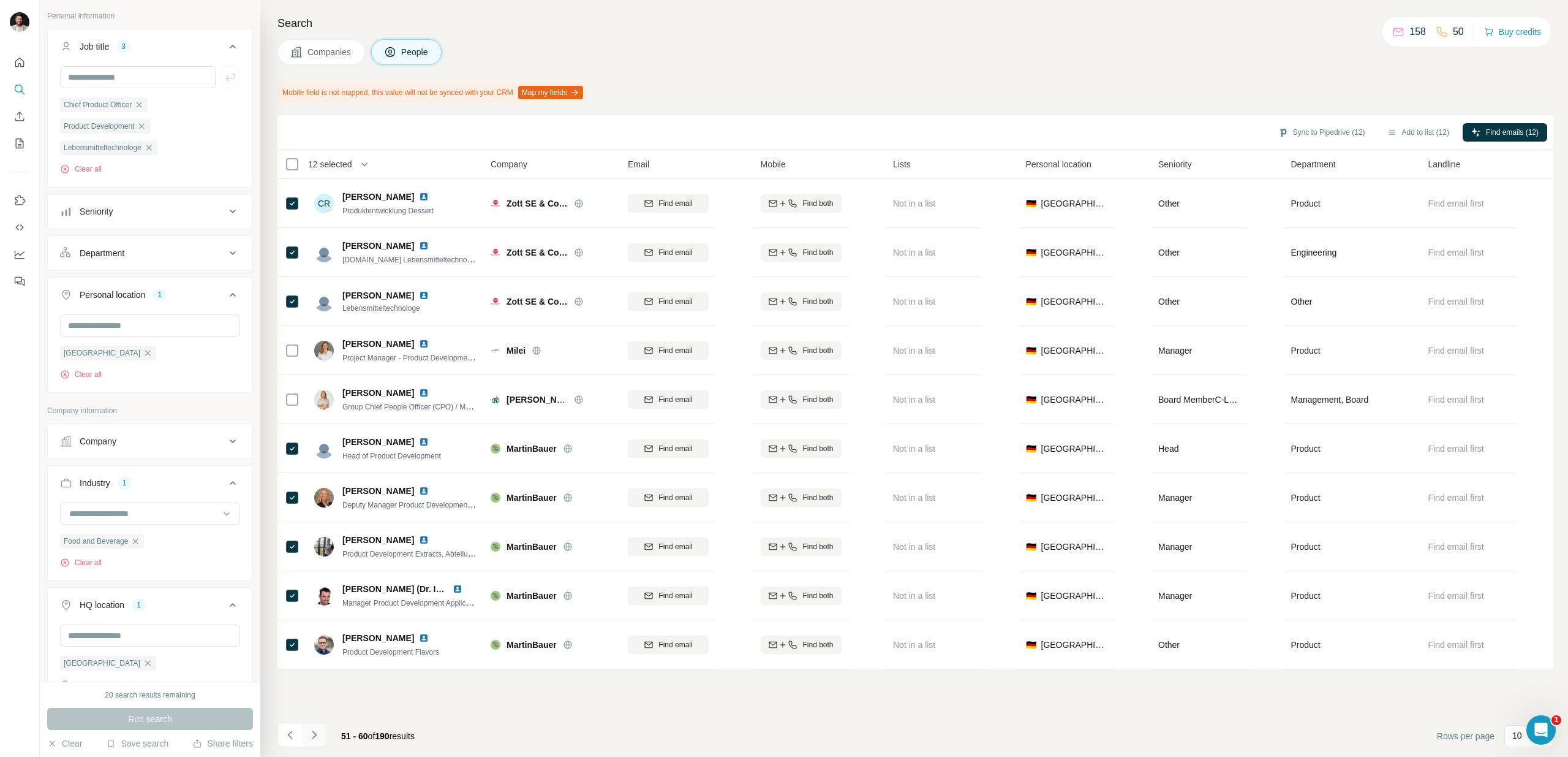
click at [316, 733] on icon "Navigate to next page" at bounding box center [314, 734] width 13 height 13
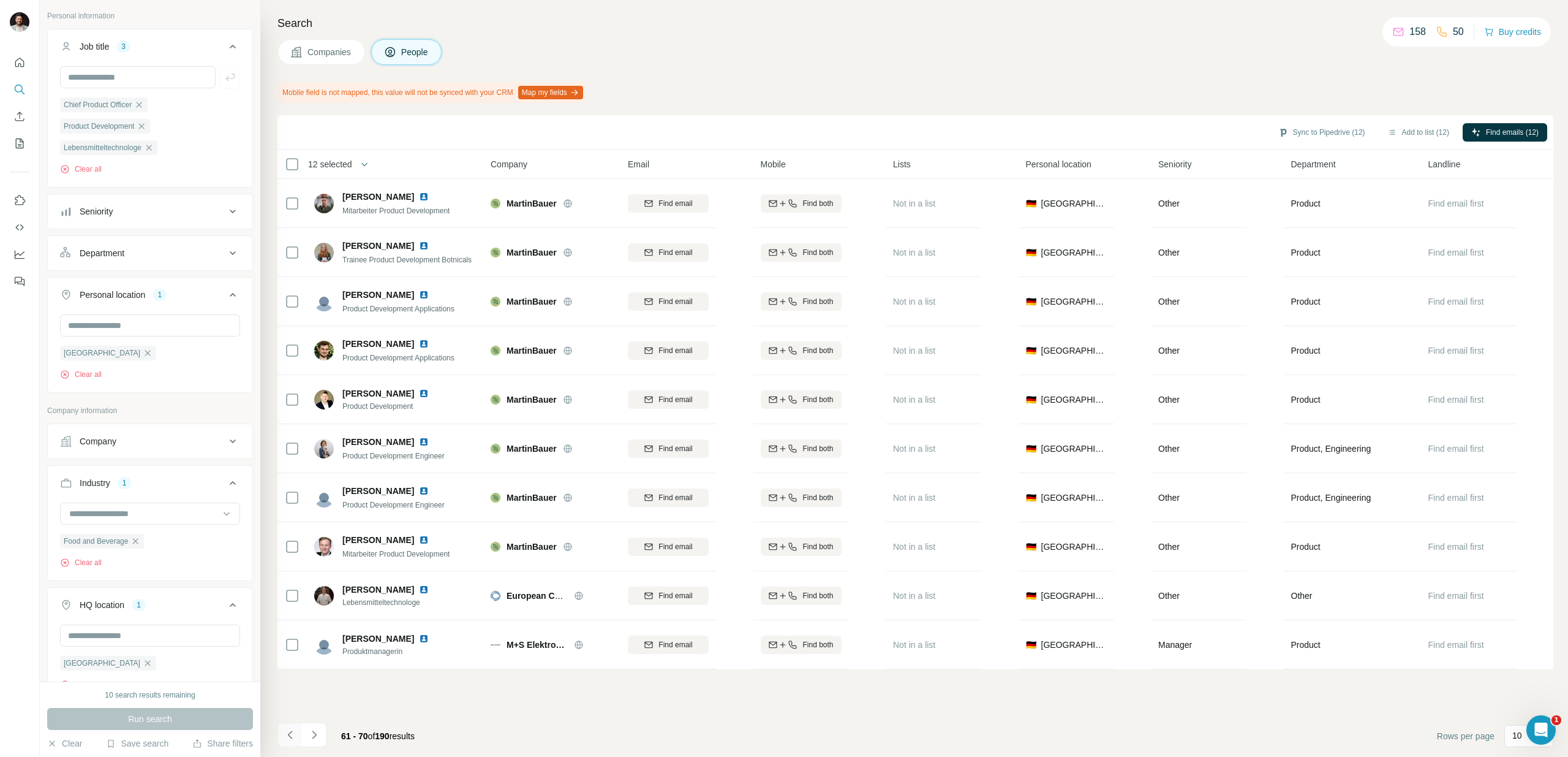
click at [290, 735] on icon "Navigate to previous page" at bounding box center [290, 734] width 13 height 13
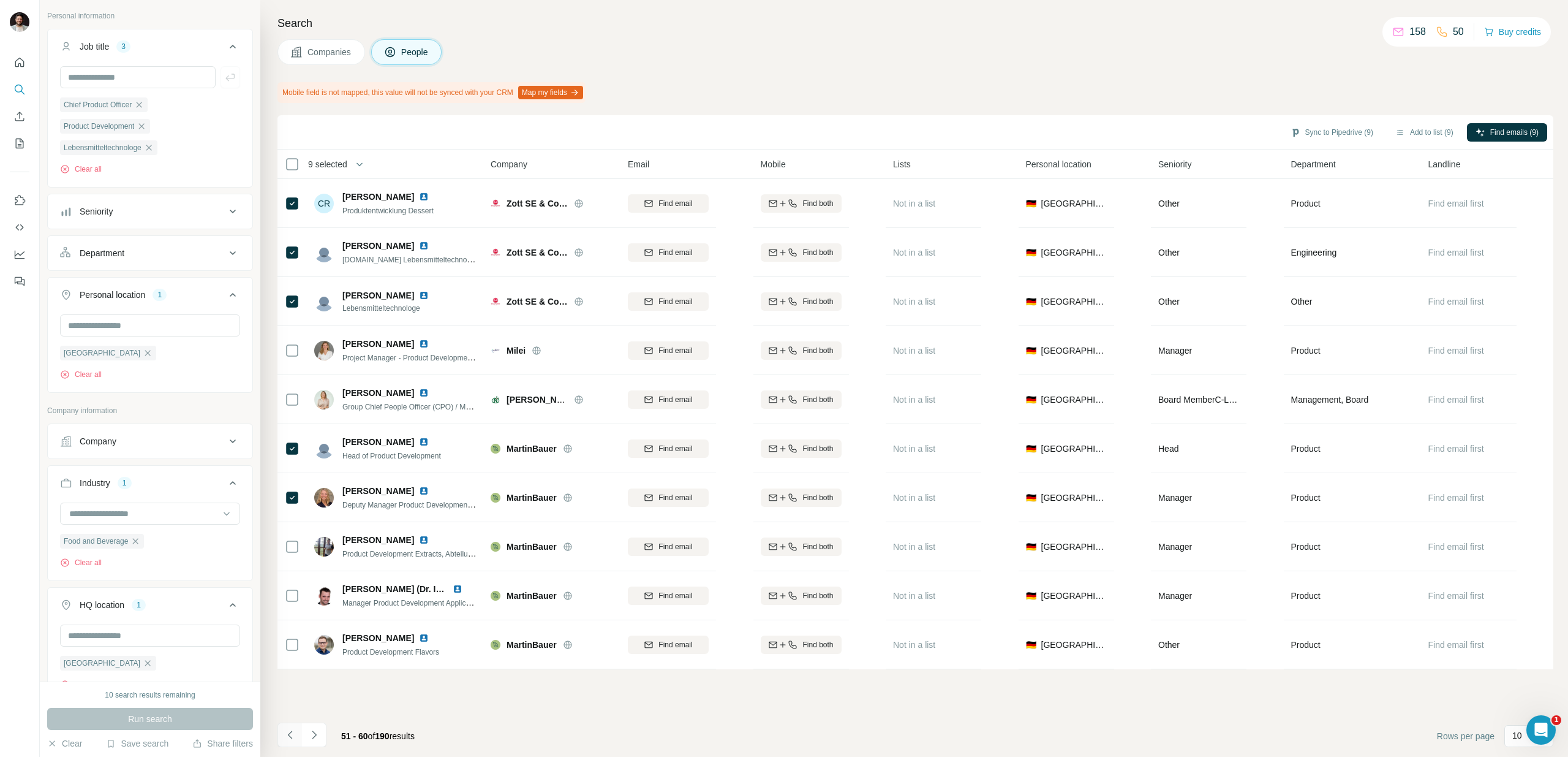
click at [288, 735] on icon "Navigate to previous page" at bounding box center [289, 734] width 4 height 8
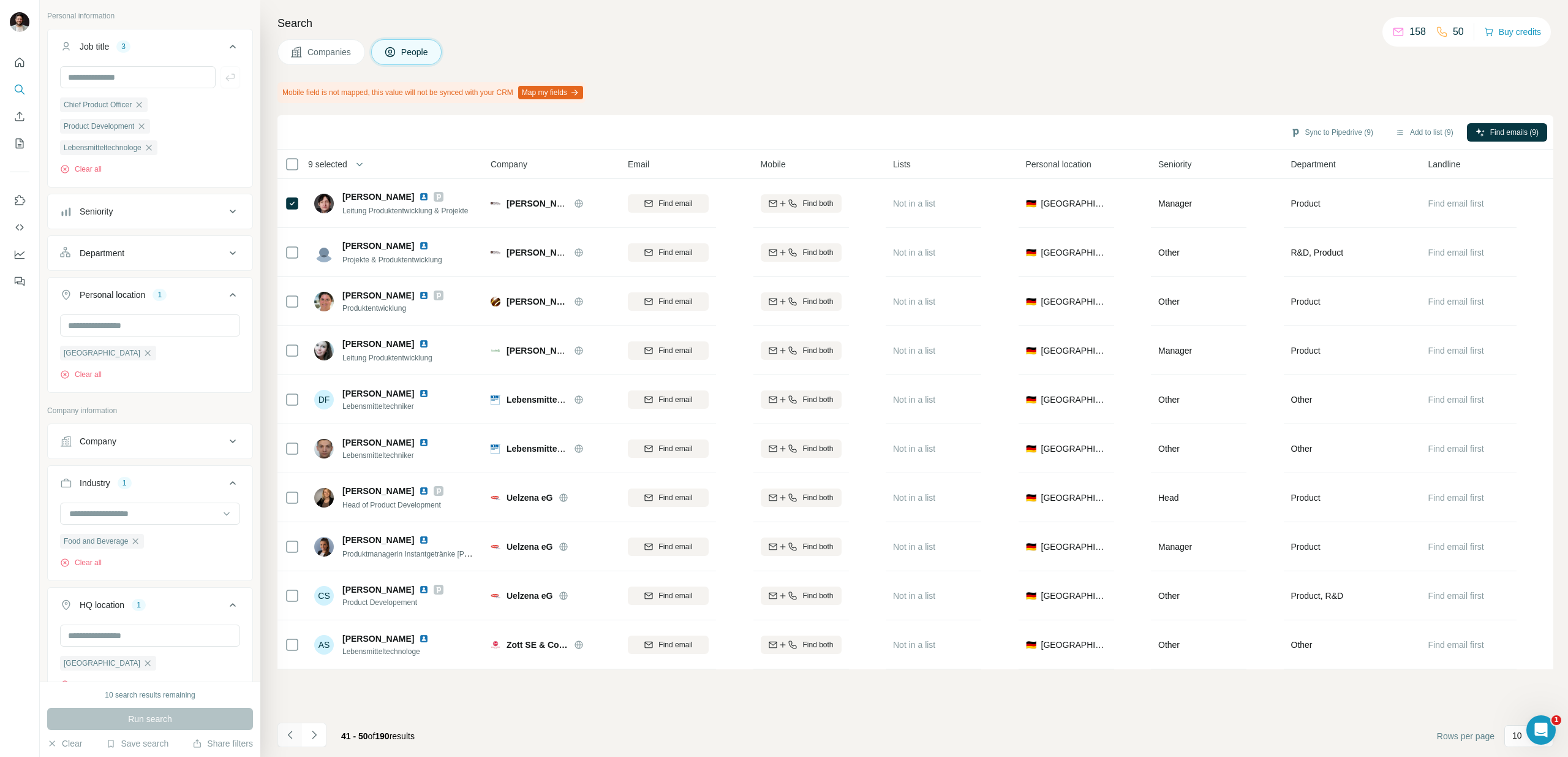
click at [293, 735] on icon "Navigate to previous page" at bounding box center [290, 734] width 13 height 13
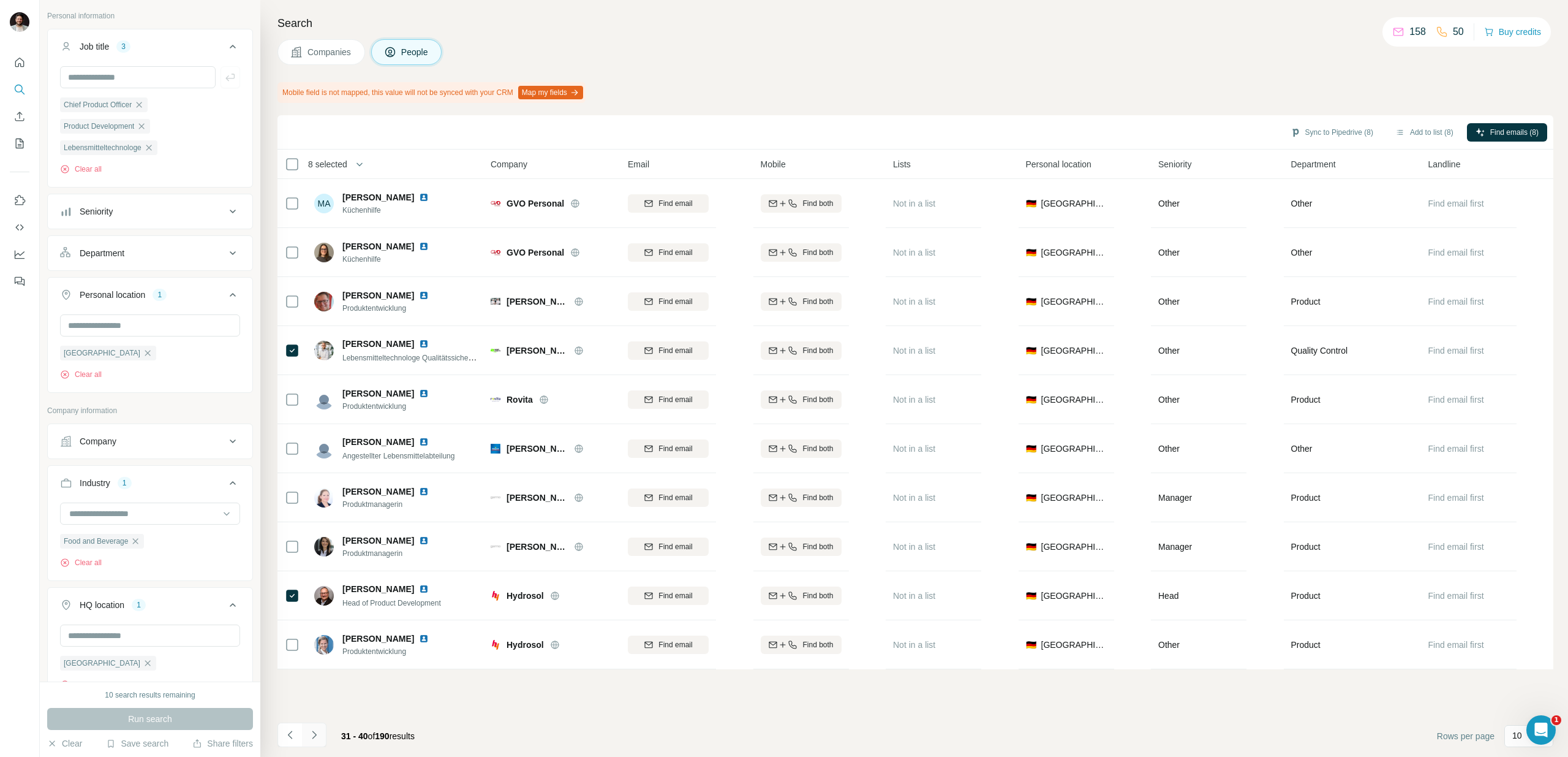
click at [313, 732] on icon "Navigate to next page" at bounding box center [314, 734] width 4 height 8
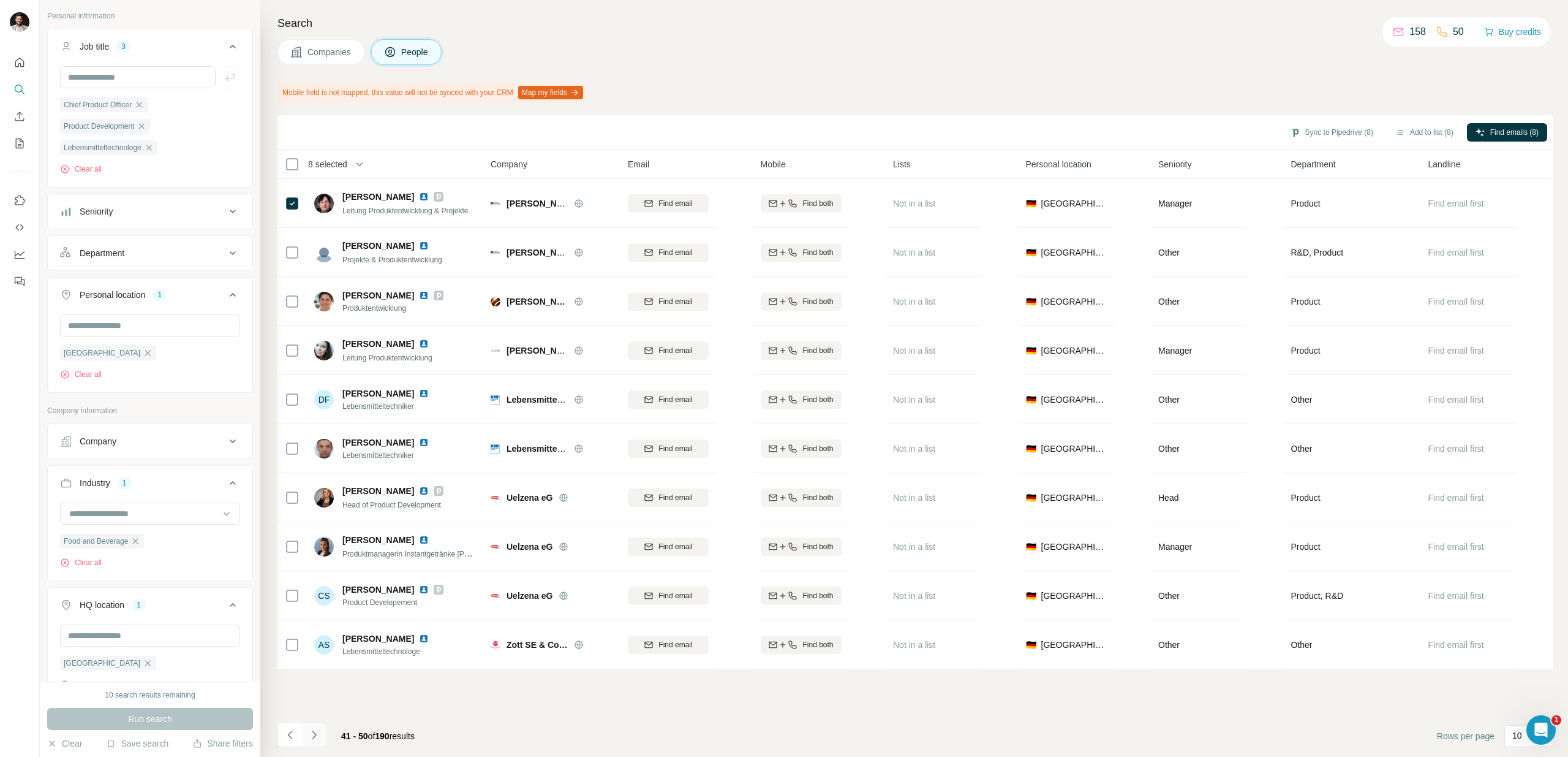
click at [313, 732] on icon "Navigate to next page" at bounding box center [314, 734] width 4 height 8
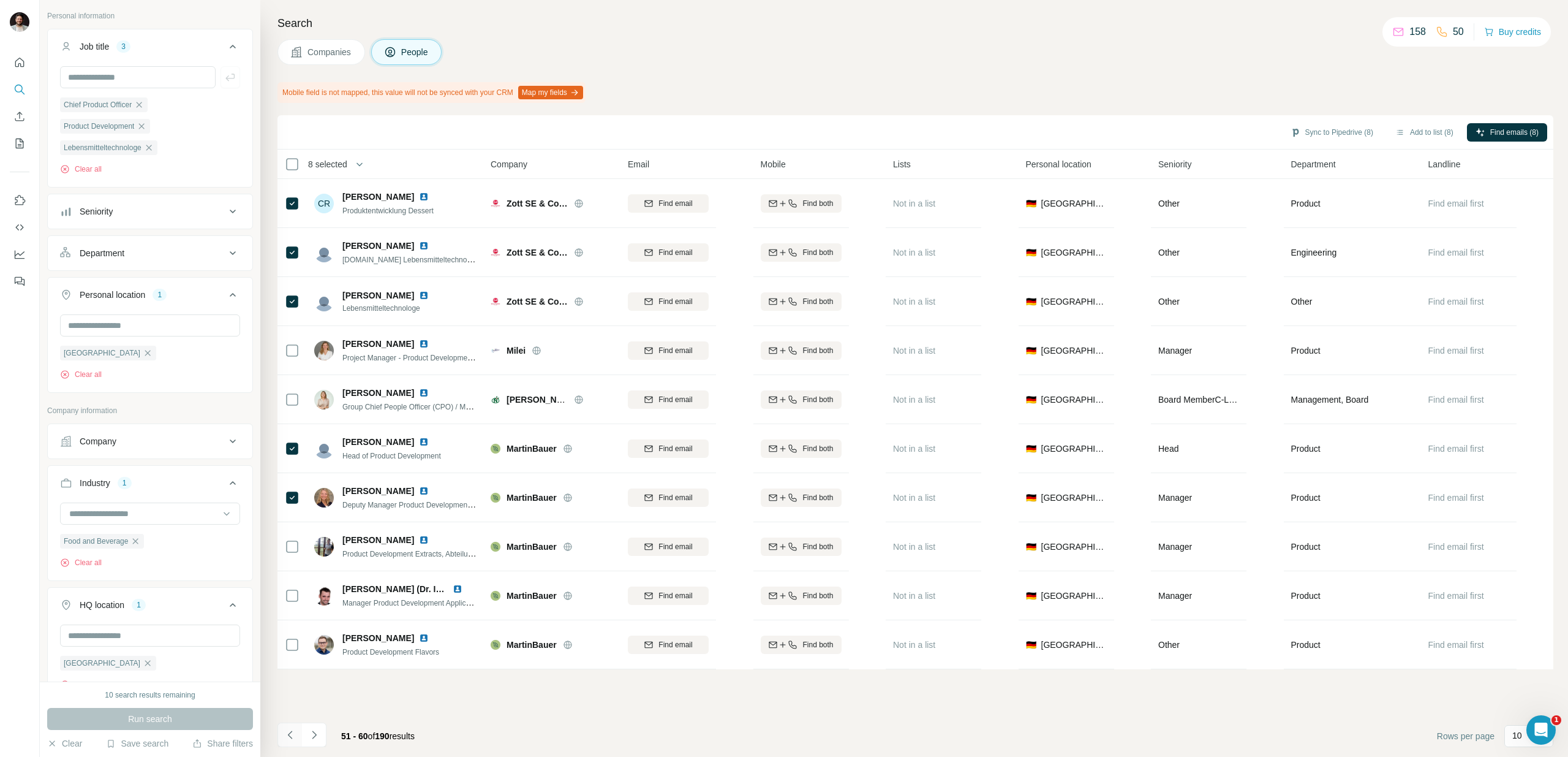
click at [284, 732] on icon "Navigate to previous page" at bounding box center [290, 734] width 13 height 13
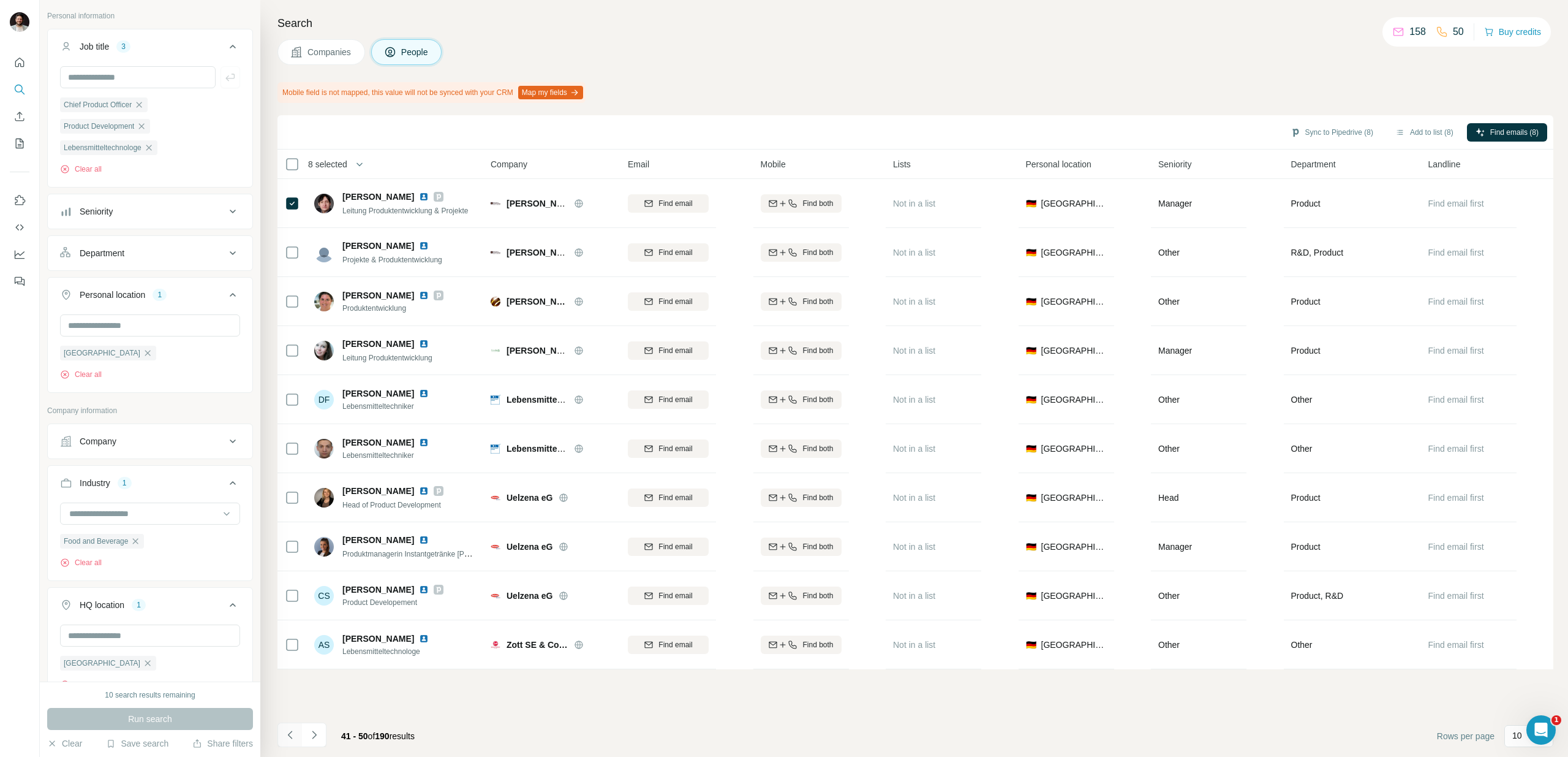
click at [287, 732] on icon "Navigate to previous page" at bounding box center [290, 734] width 13 height 13
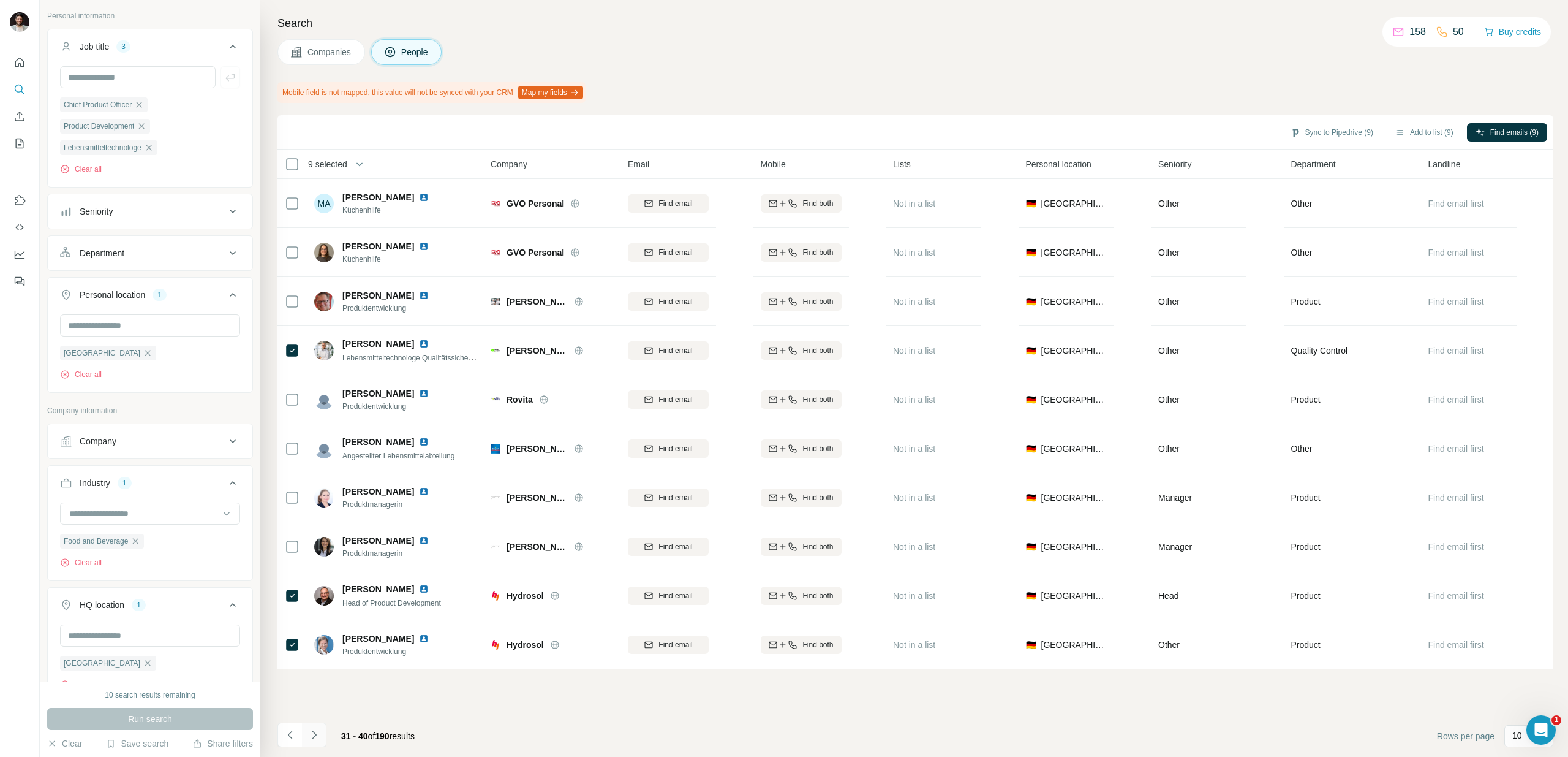
click at [318, 732] on icon "Navigate to next page" at bounding box center [314, 734] width 13 height 13
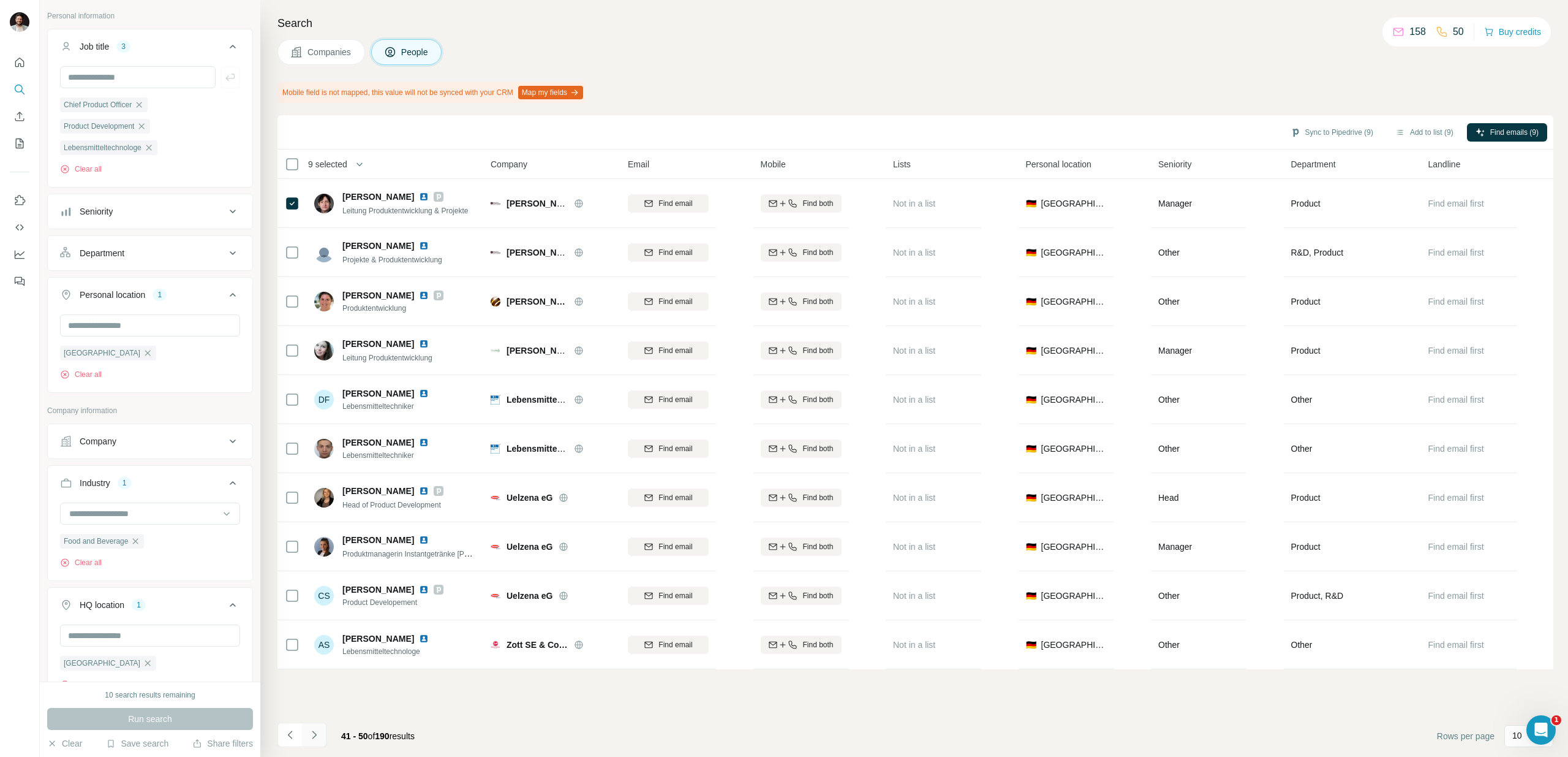
click at [318, 732] on icon "Navigate to next page" at bounding box center [314, 734] width 13 height 13
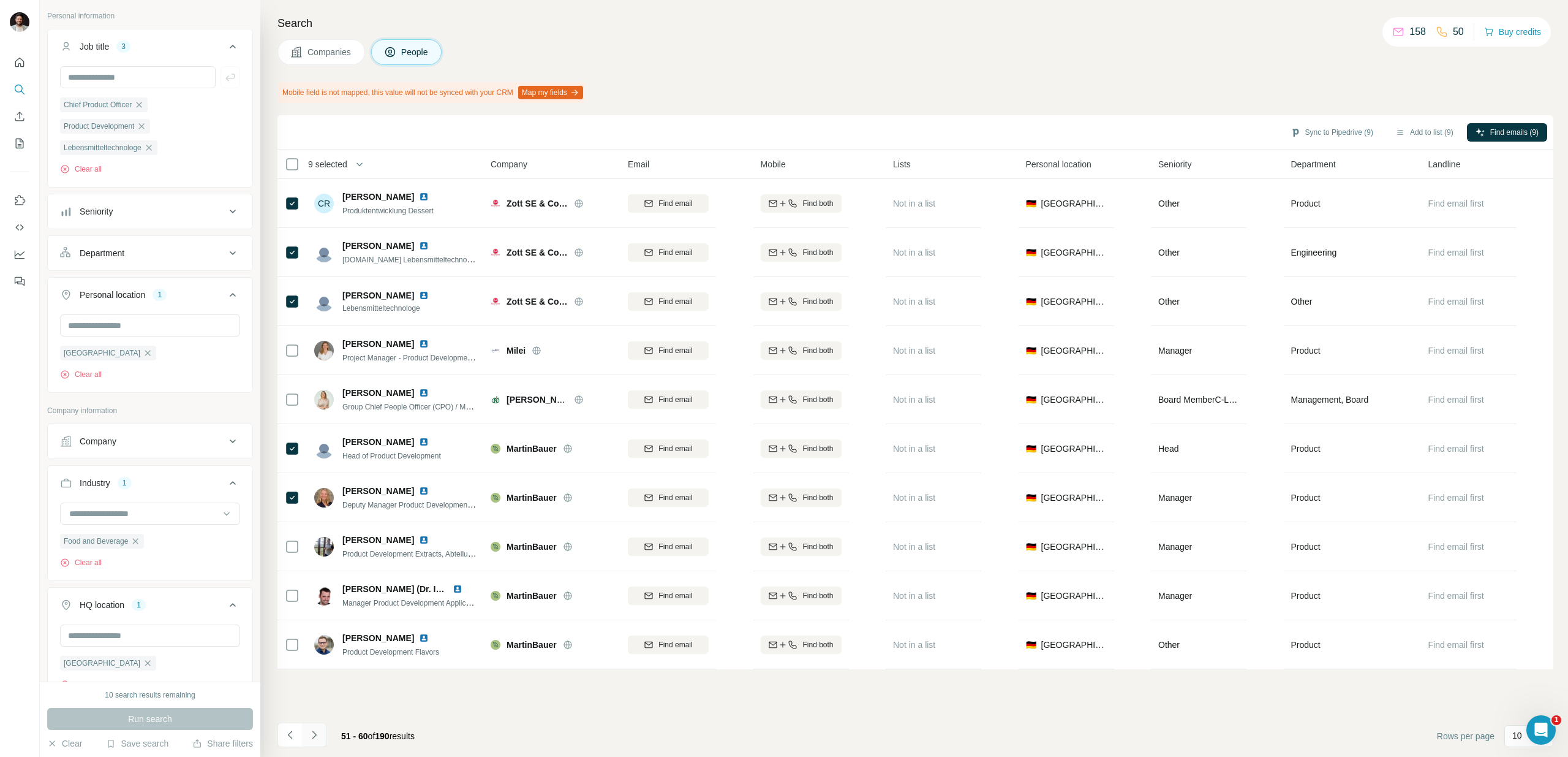
click at [318, 732] on icon "Navigate to next page" at bounding box center [314, 734] width 13 height 13
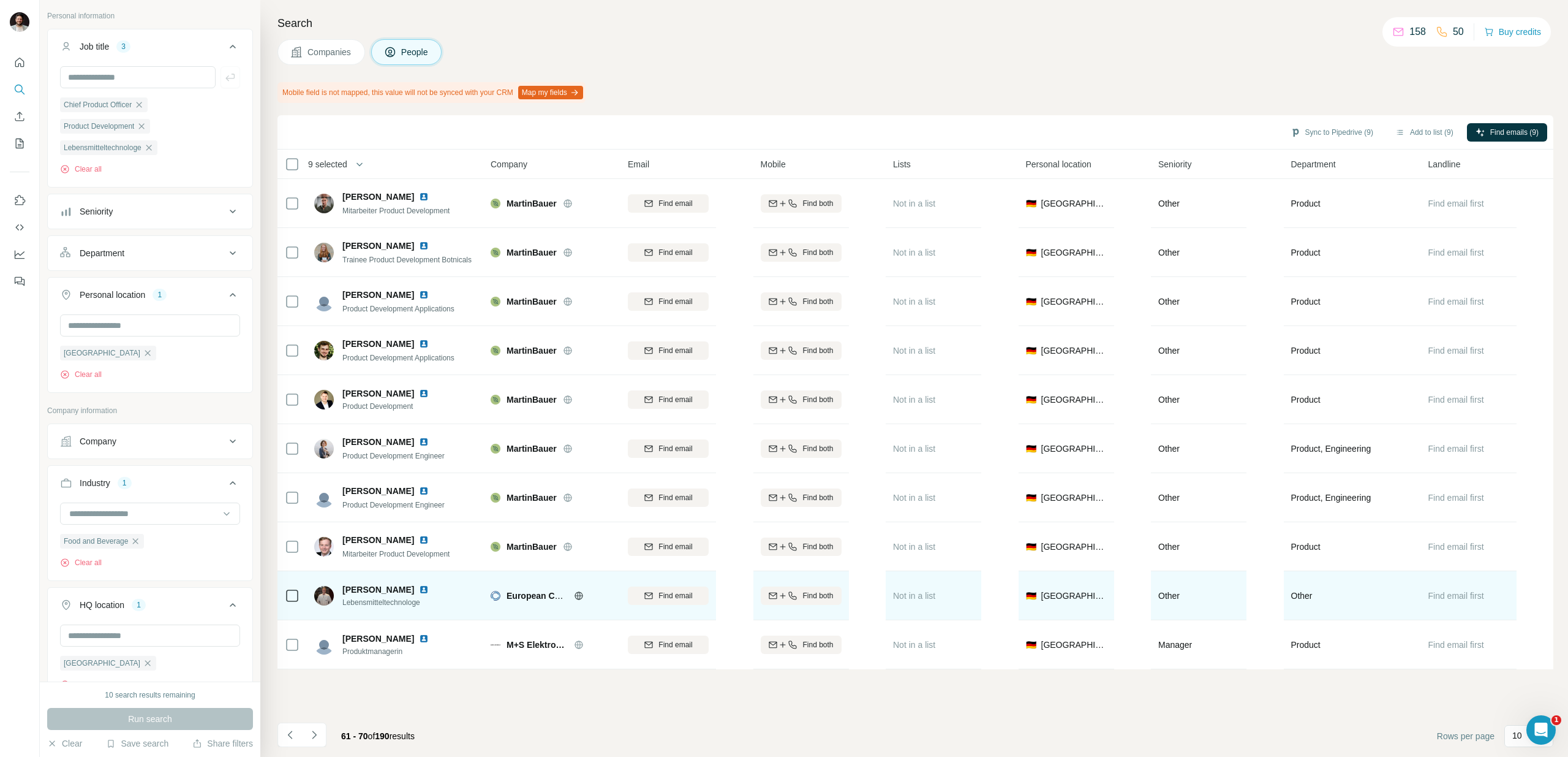
click at [579, 596] on icon at bounding box center [579, 596] width 10 height 10
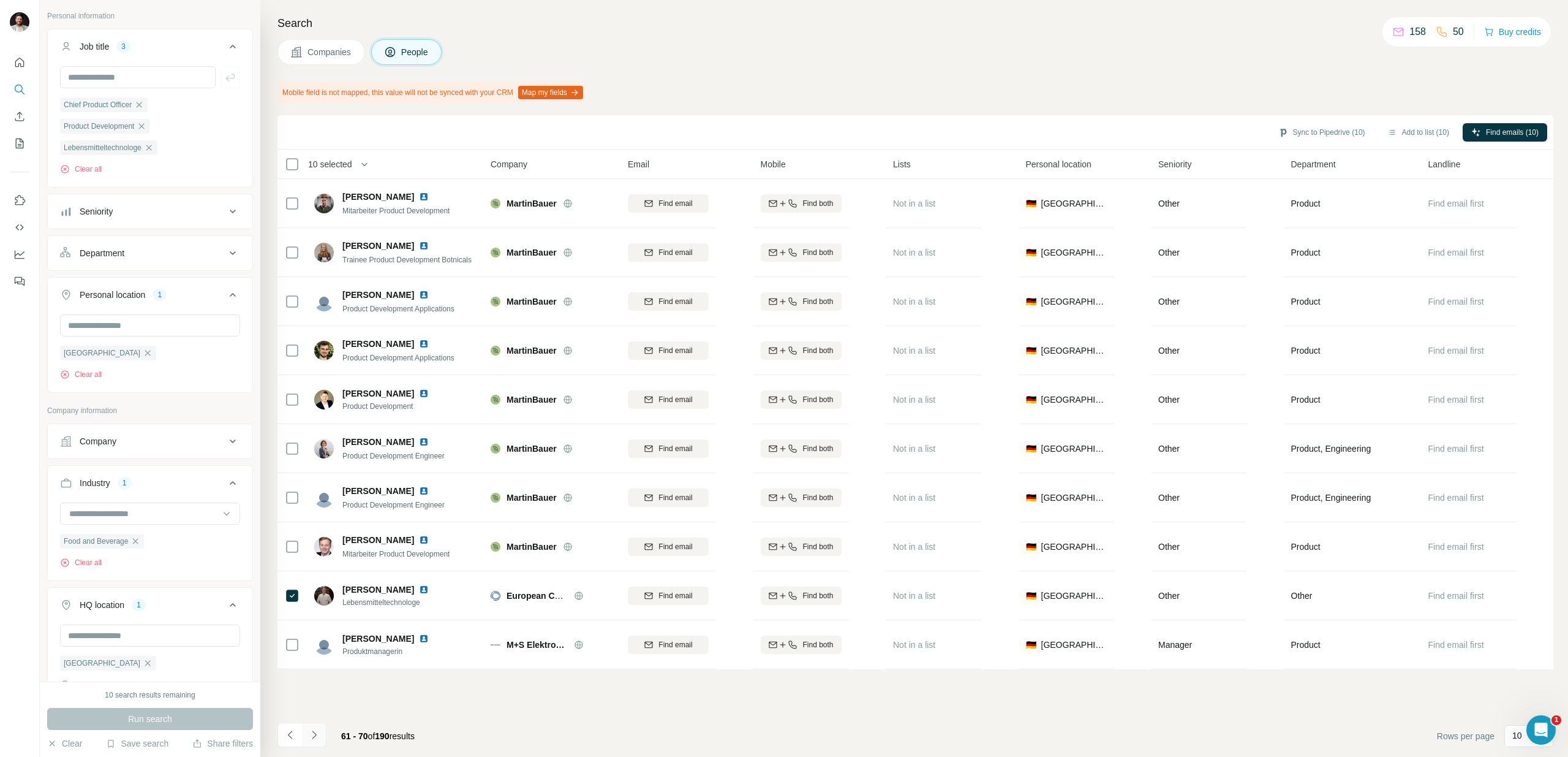
click at [315, 733] on icon "Navigate to next page" at bounding box center [314, 734] width 13 height 13
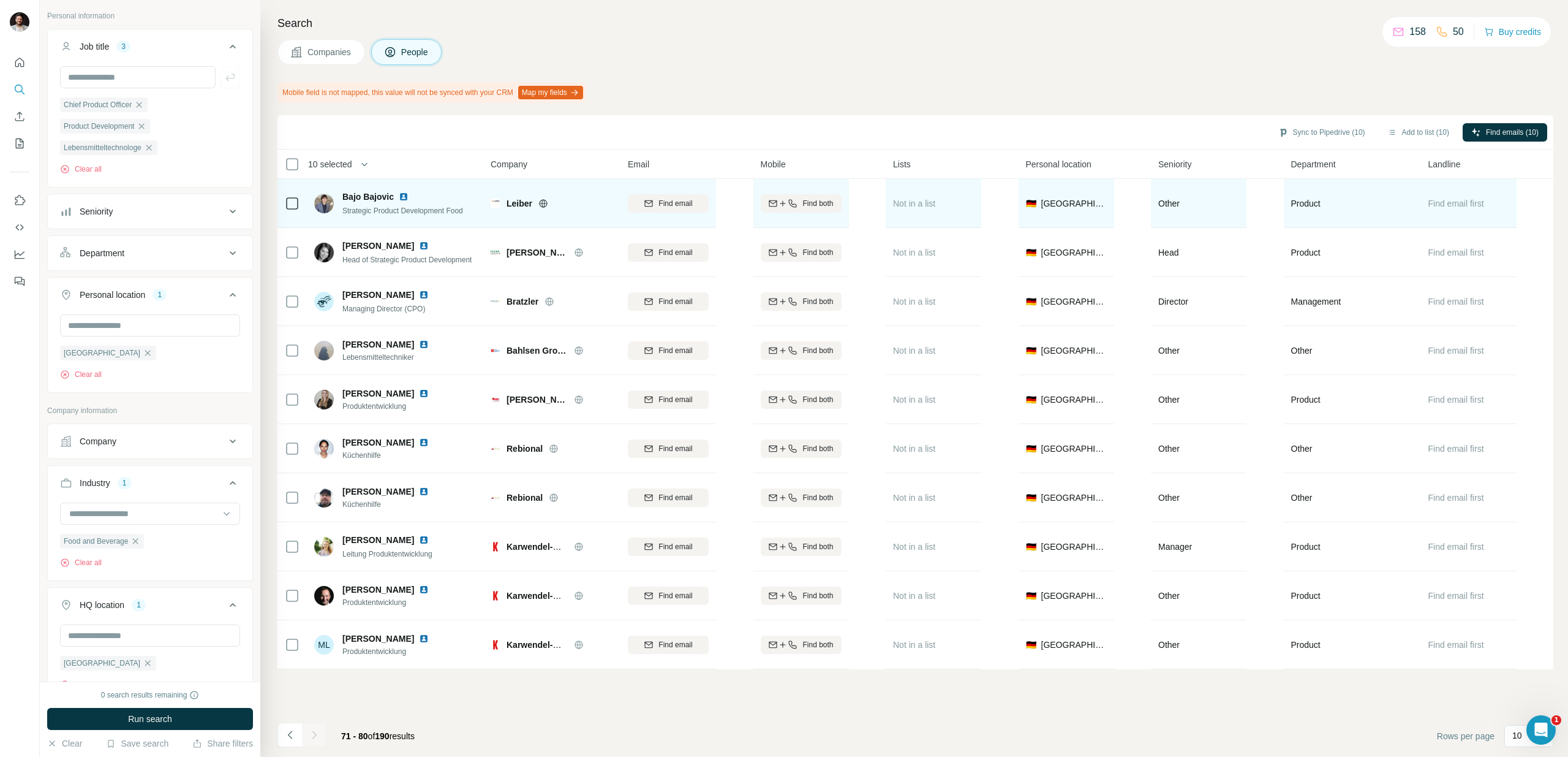
click at [540, 204] on icon at bounding box center [544, 204] width 10 height 10
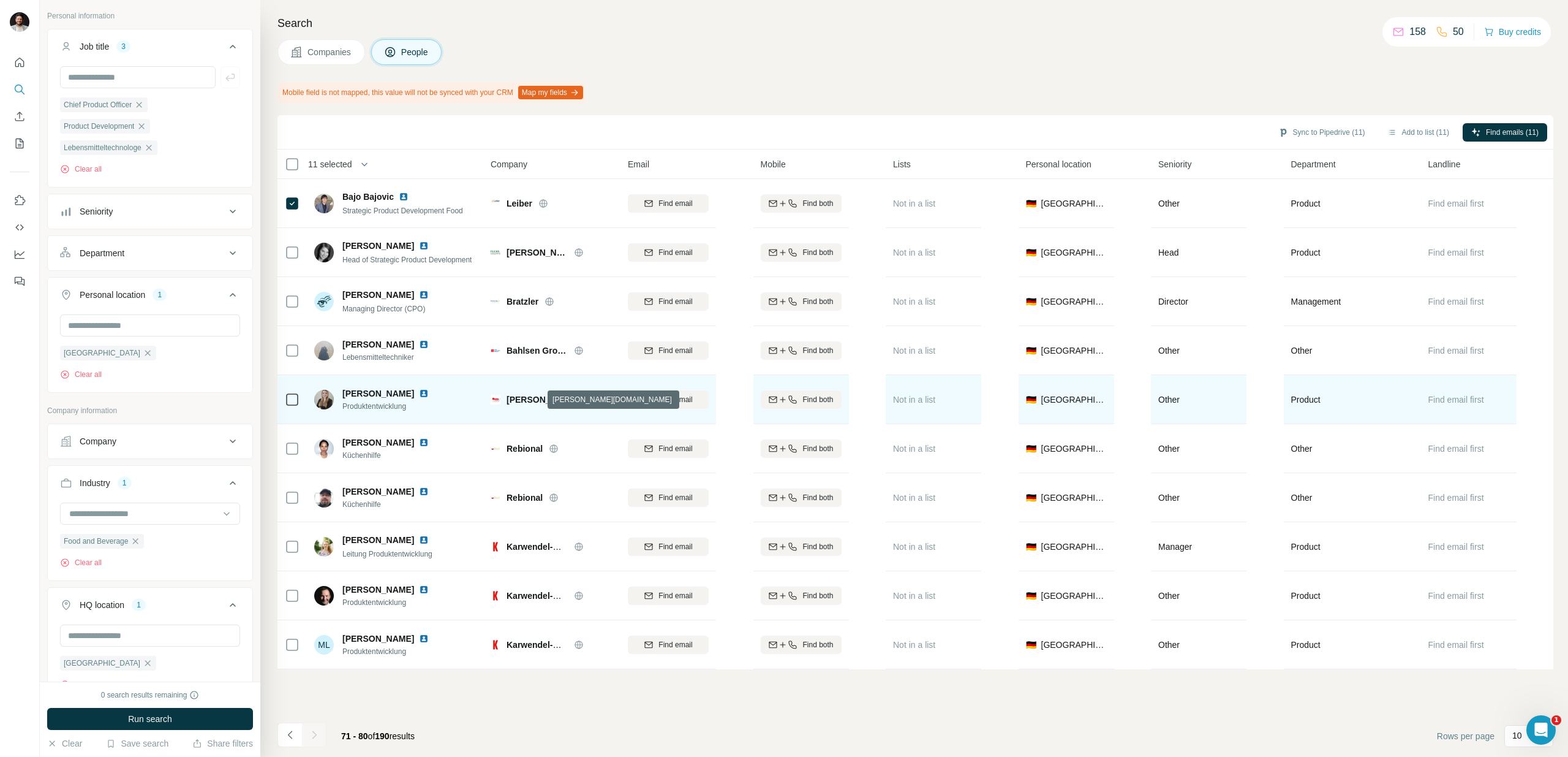
click at [574, 399] on icon at bounding box center [578, 399] width 8 height 1
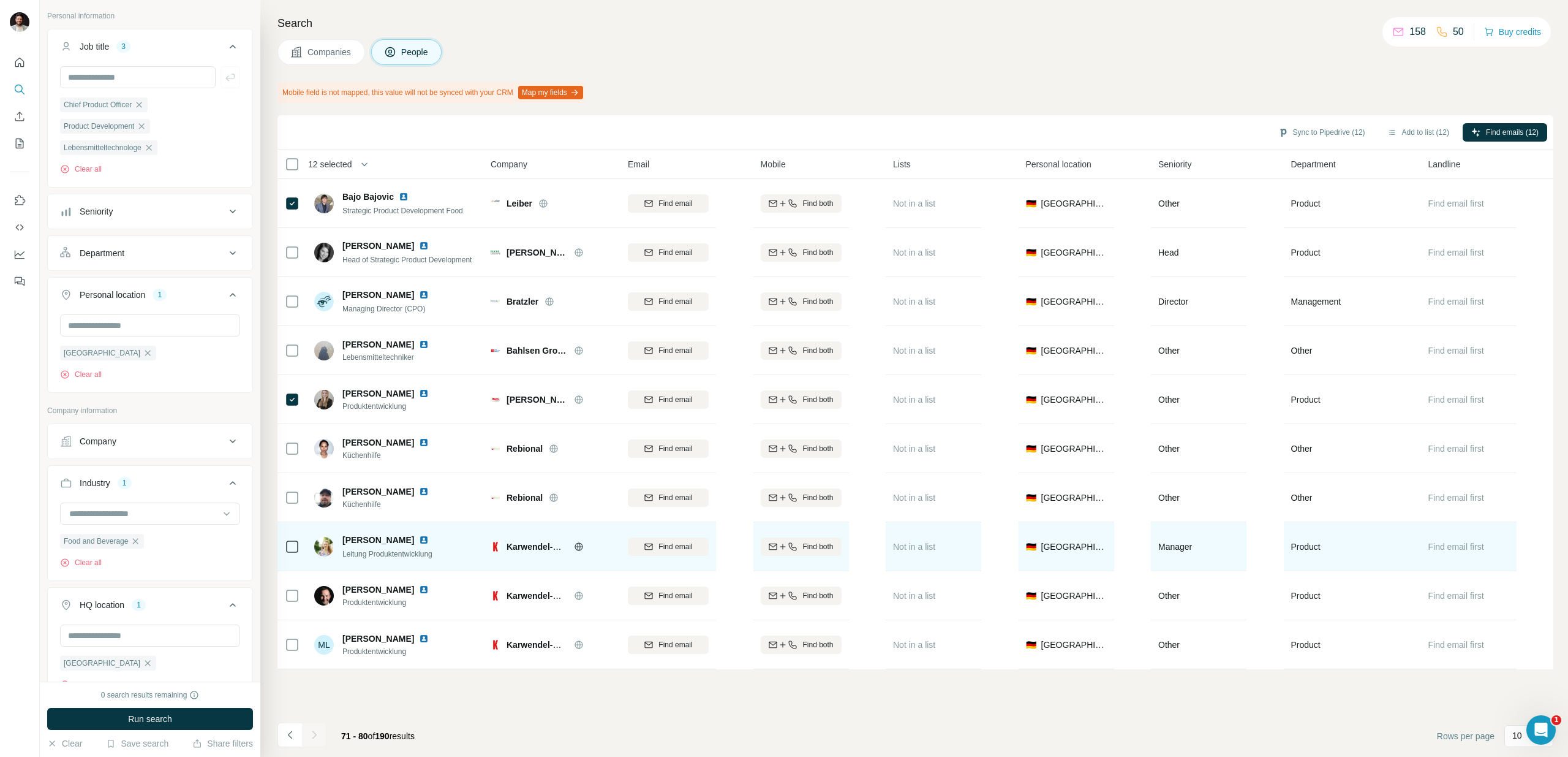
click at [579, 549] on icon at bounding box center [579, 547] width 10 height 10
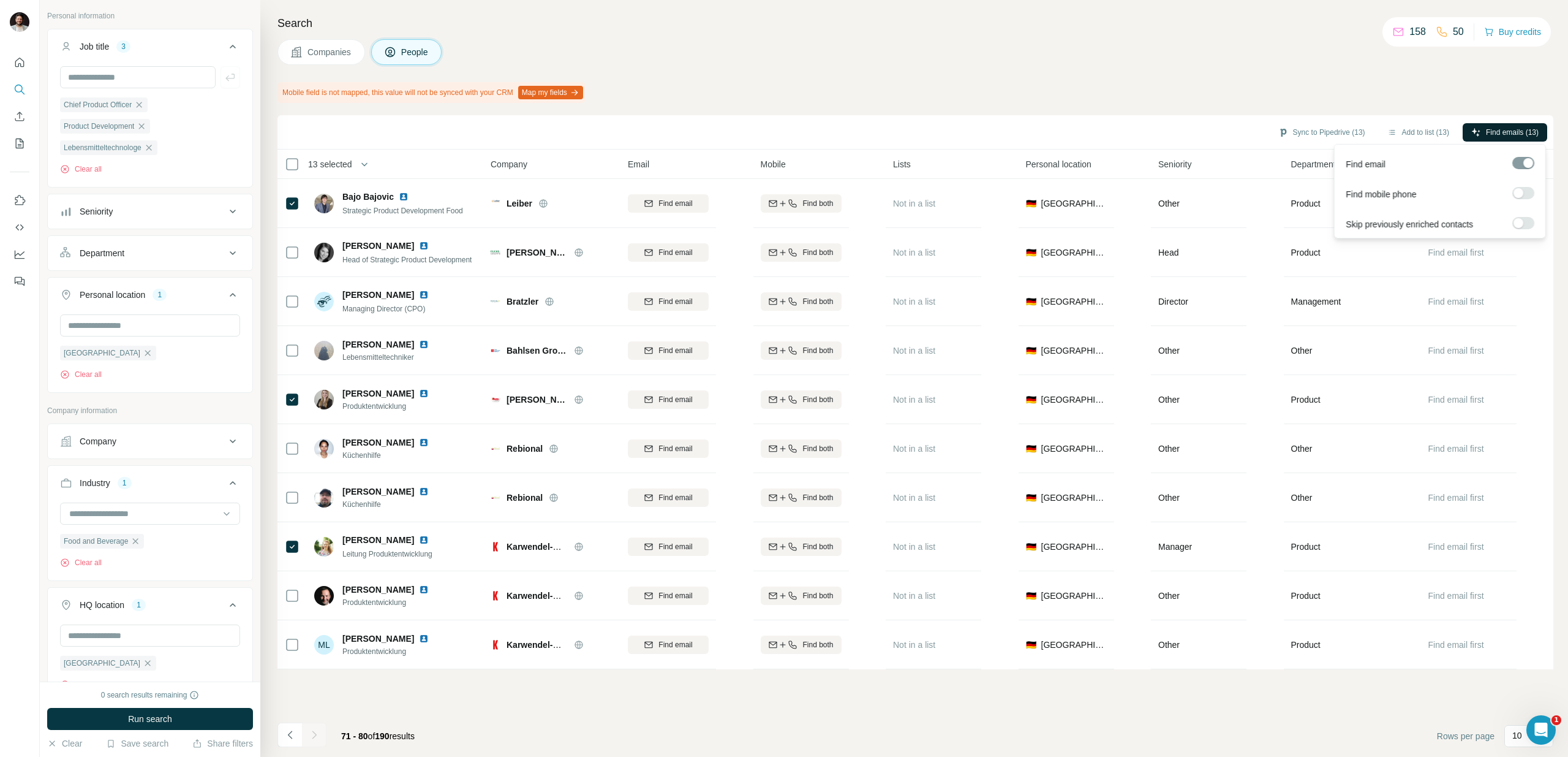
click at [1509, 130] on span "Find emails (13)" at bounding box center [1513, 131] width 53 height 11
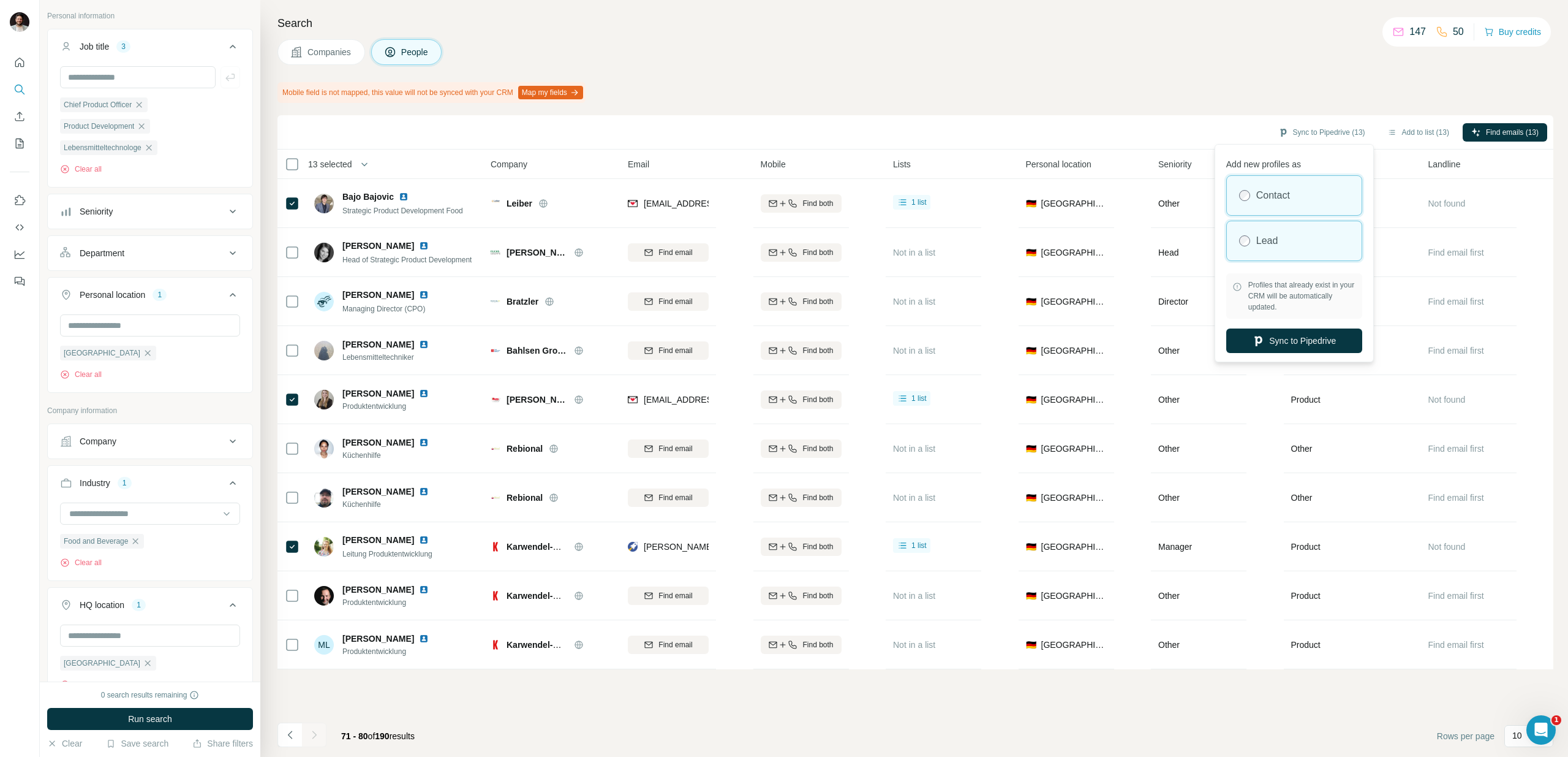
click at [1263, 246] on label "Lead" at bounding box center [1267, 240] width 23 height 15
click at [1301, 342] on button "Sync to Pipedrive" at bounding box center [1295, 340] width 136 height 25
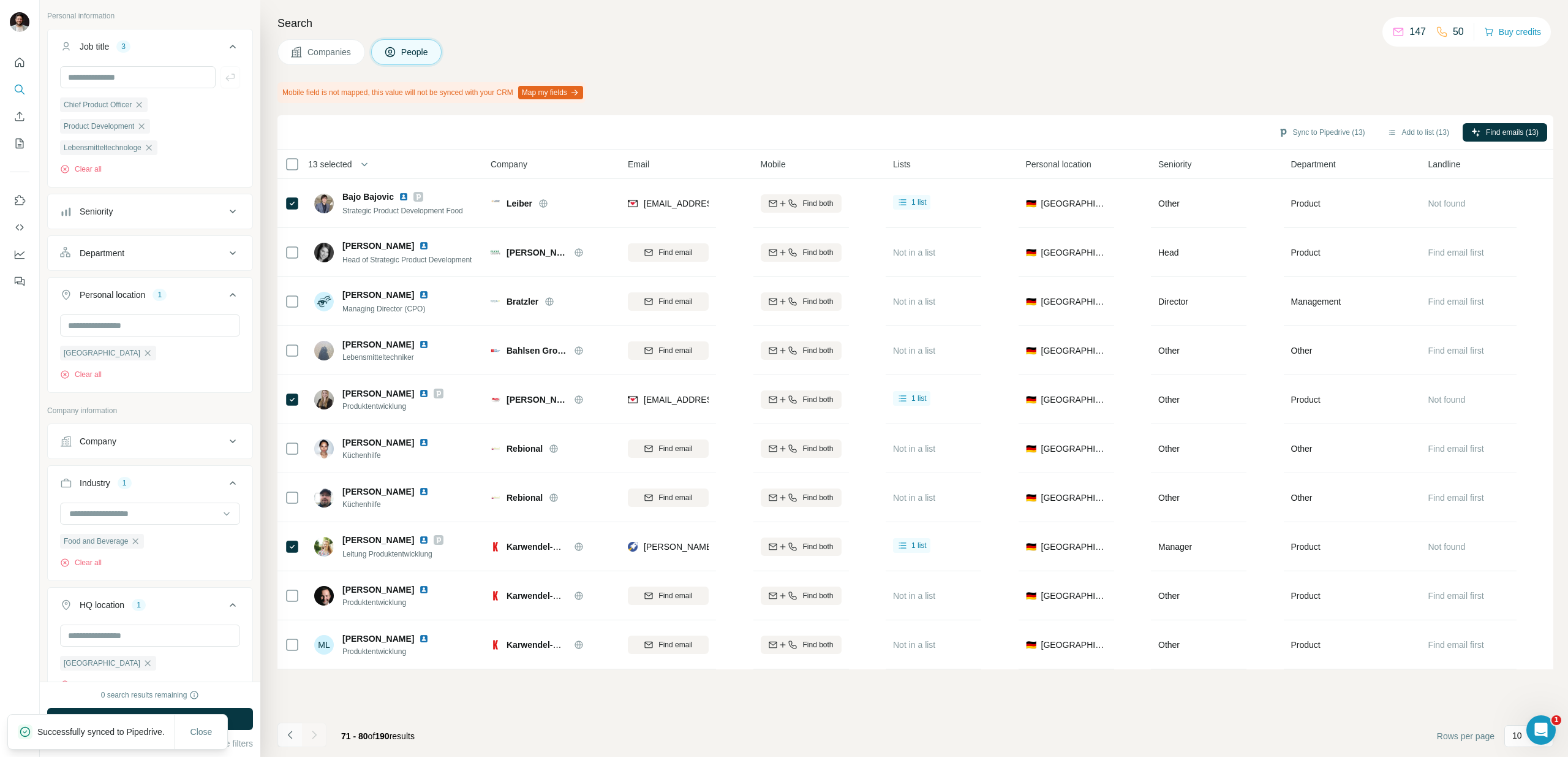
click at [289, 735] on icon "Navigate to previous page" at bounding box center [289, 734] width 4 height 8
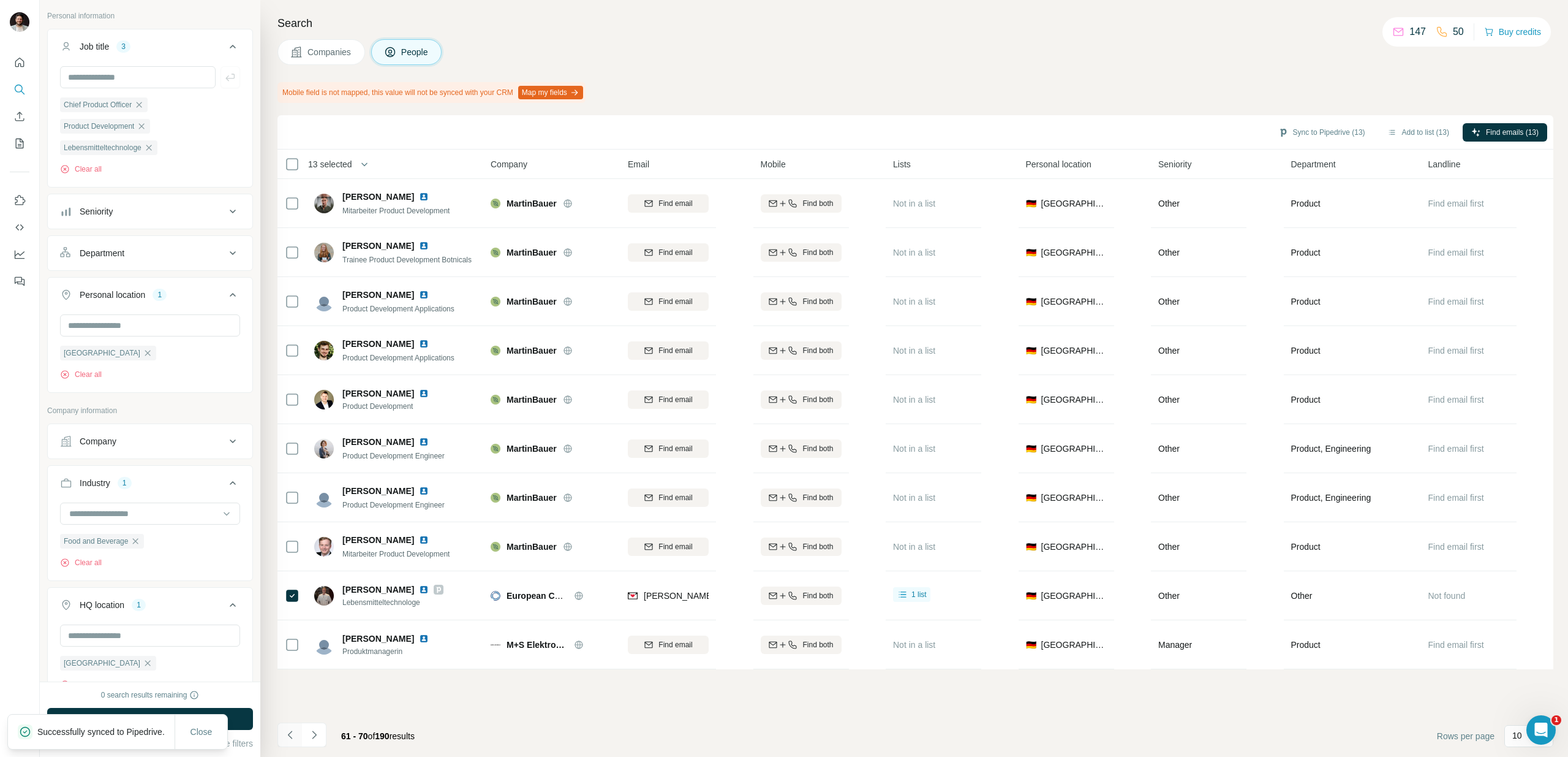
click at [289, 735] on icon "Navigate to previous page" at bounding box center [289, 734] width 4 height 8
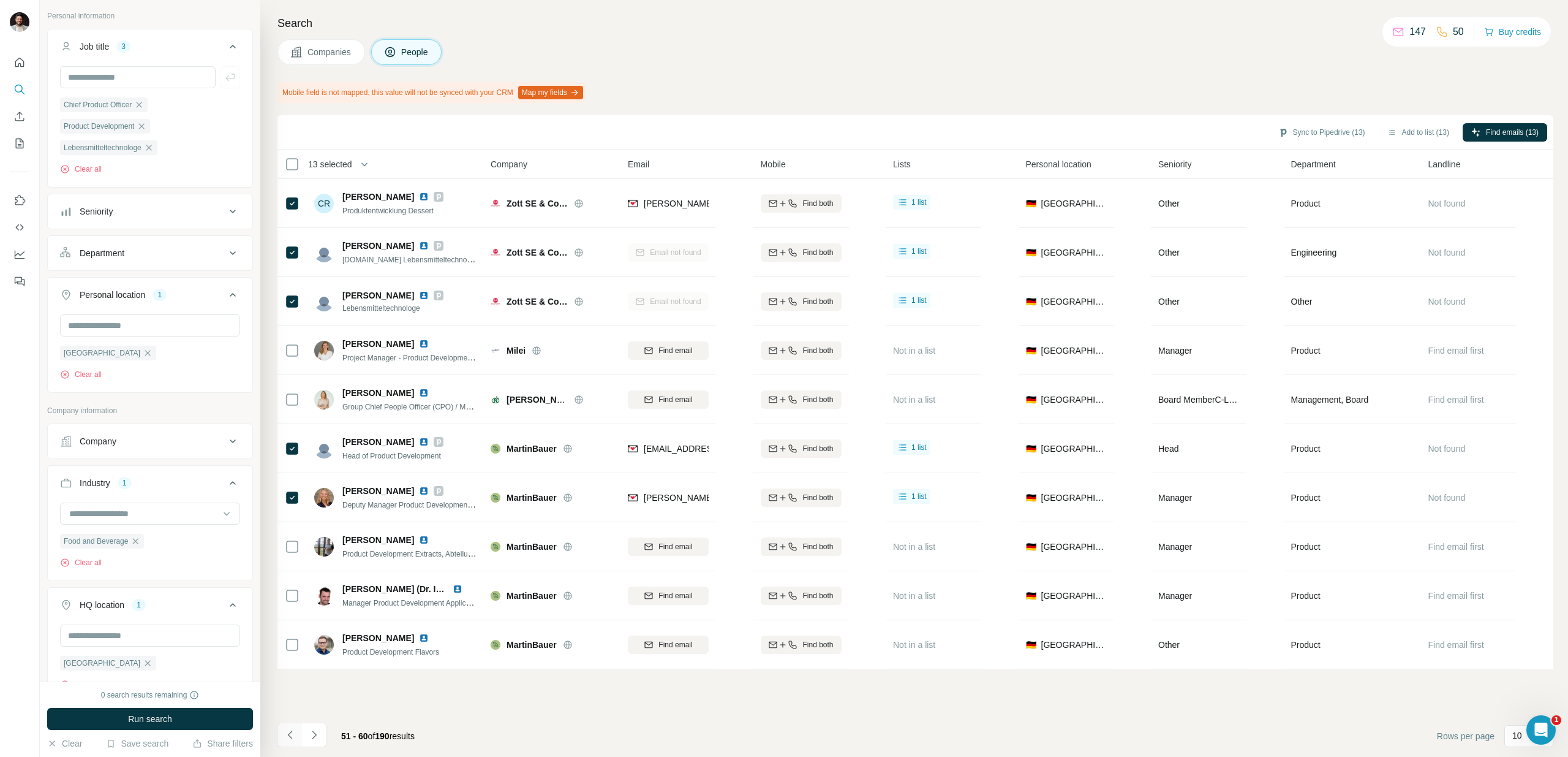
click at [289, 735] on icon "Navigate to previous page" at bounding box center [289, 734] width 4 height 8
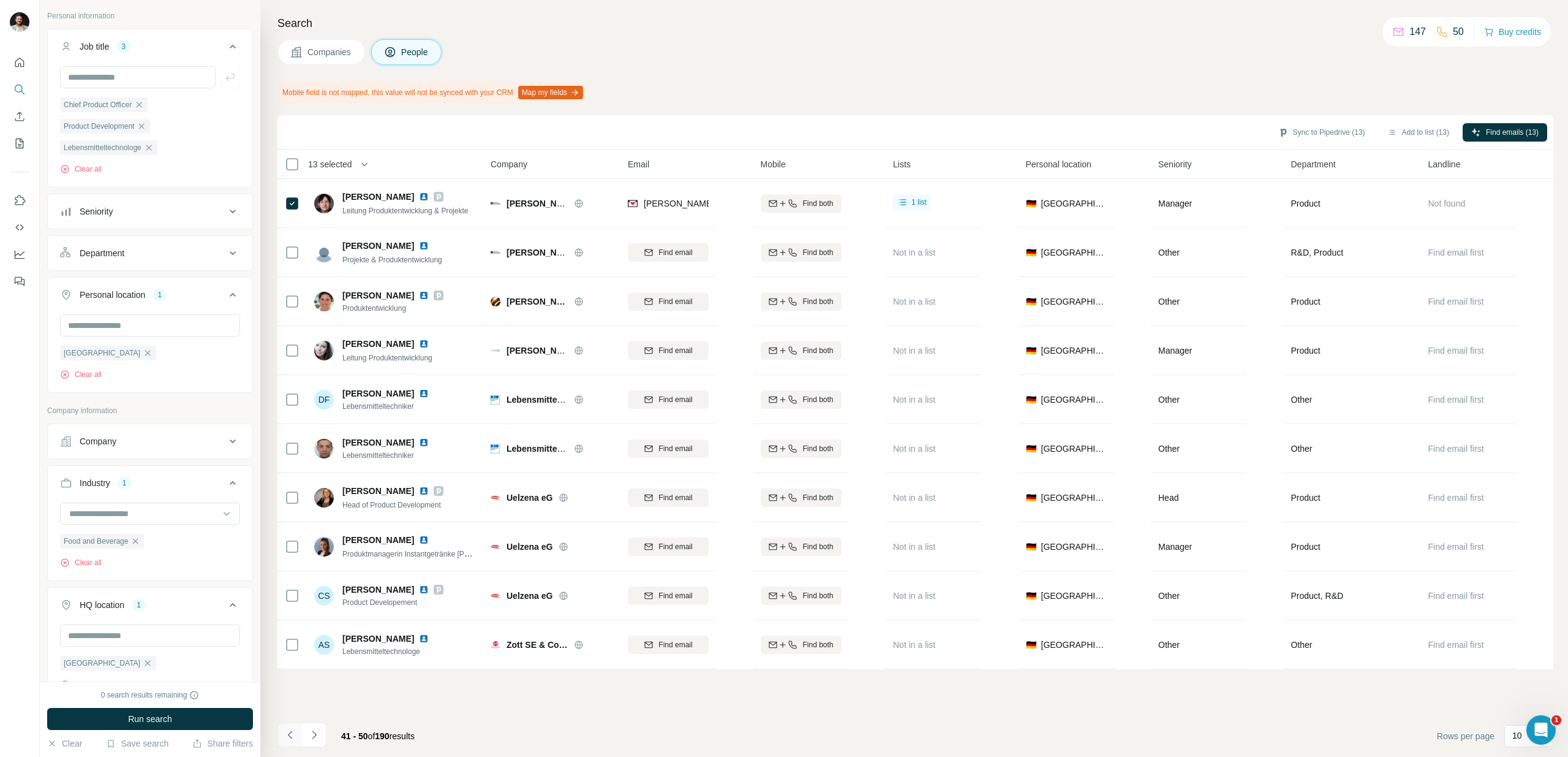
click at [289, 735] on icon "Navigate to previous page" at bounding box center [289, 734] width 4 height 8
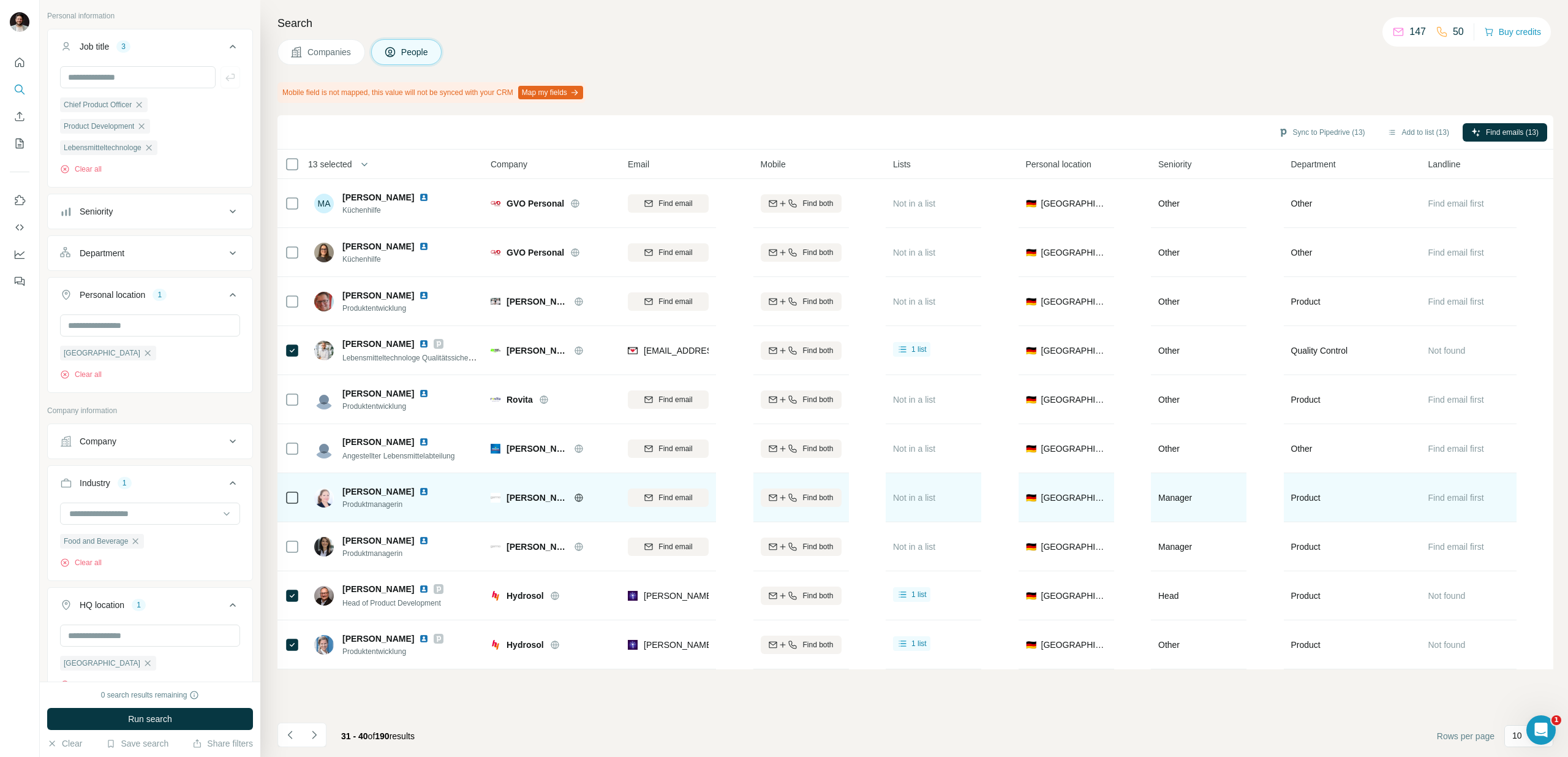
click at [574, 498] on icon at bounding box center [579, 498] width 10 height 10
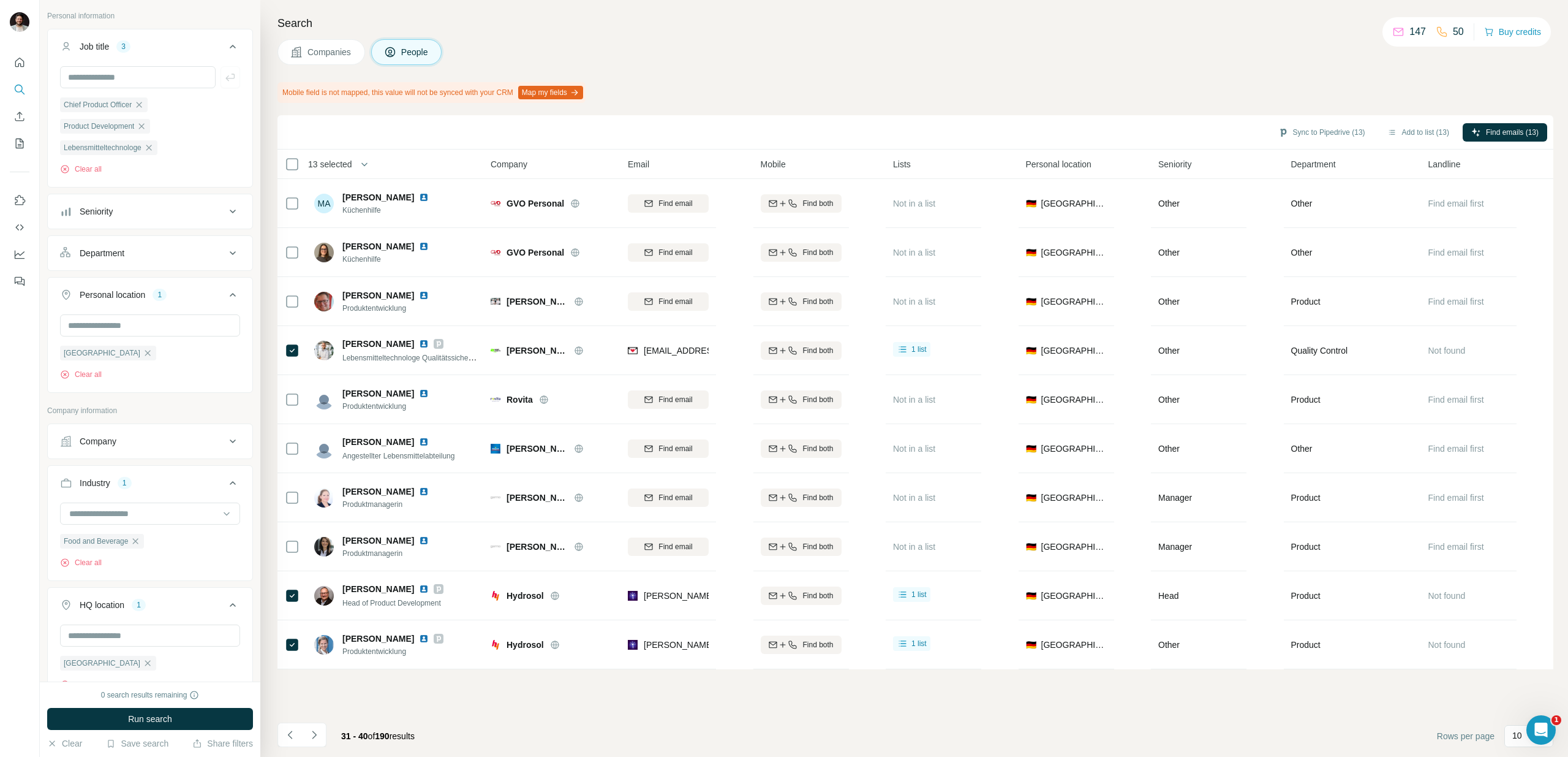
click at [321, 51] on span "Companies" at bounding box center [330, 52] width 45 height 13
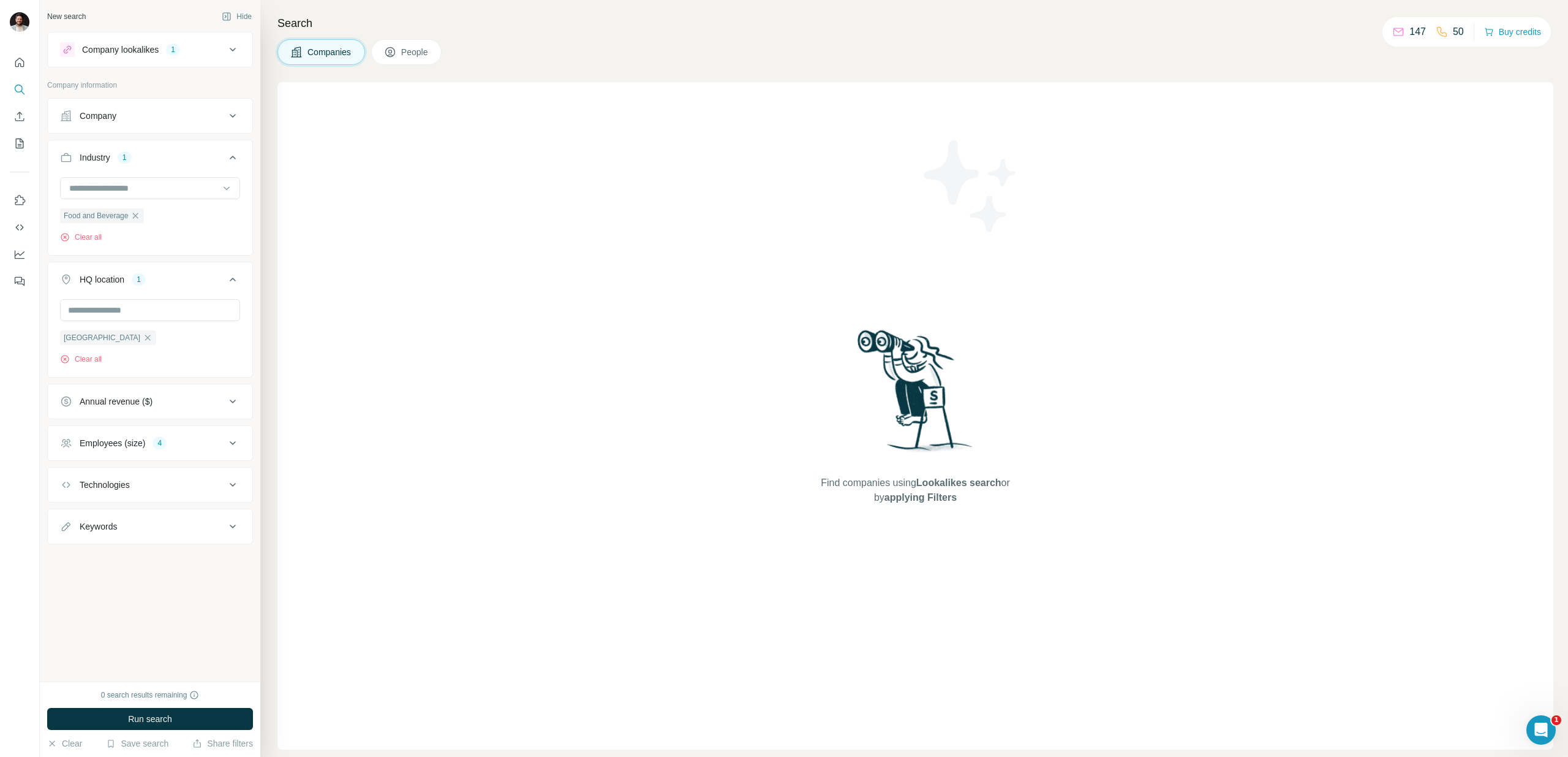
click at [415, 48] on span "People" at bounding box center [415, 52] width 28 height 13
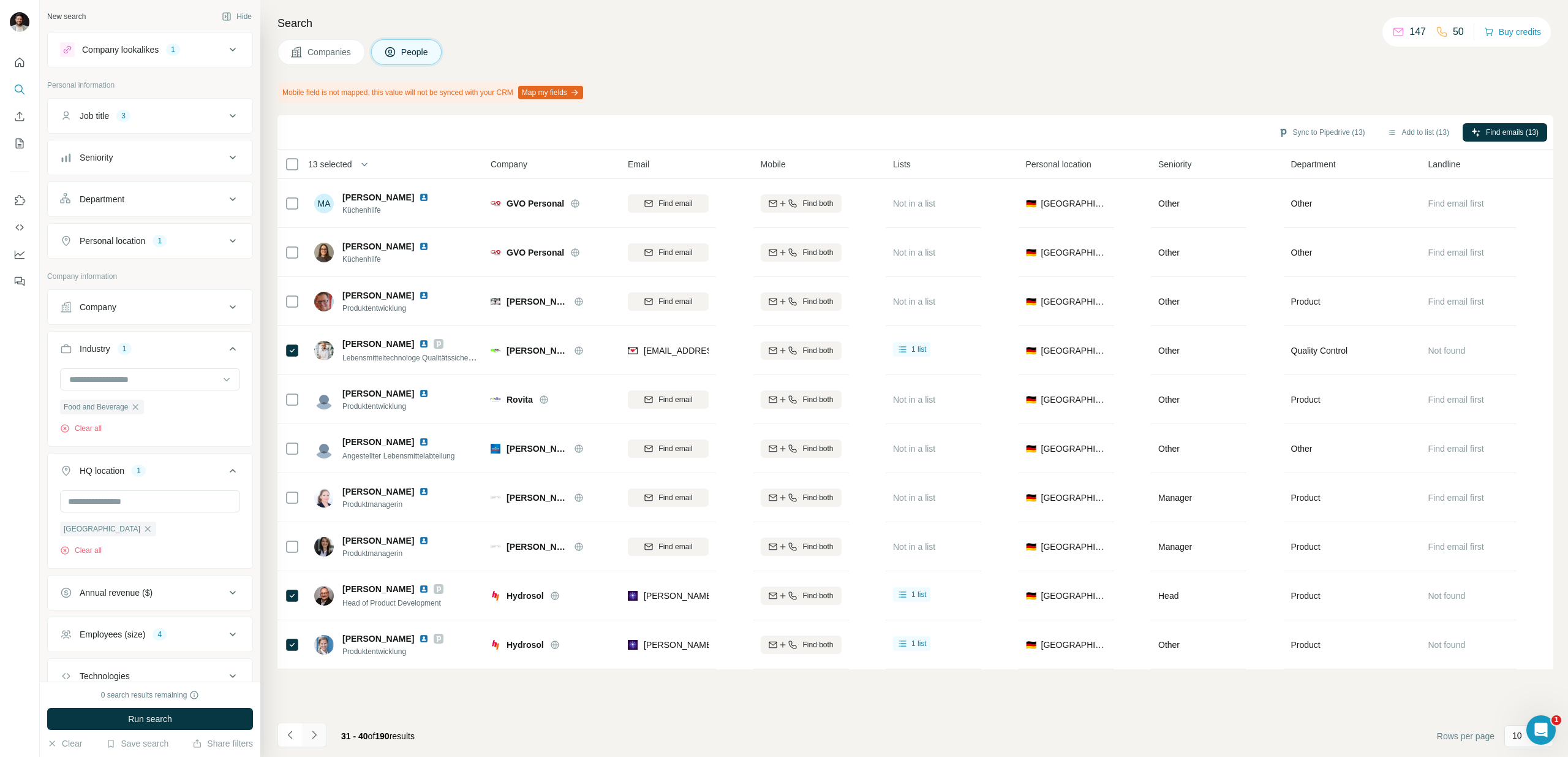
click at [314, 735] on icon "Navigate to next page" at bounding box center [314, 734] width 13 height 13
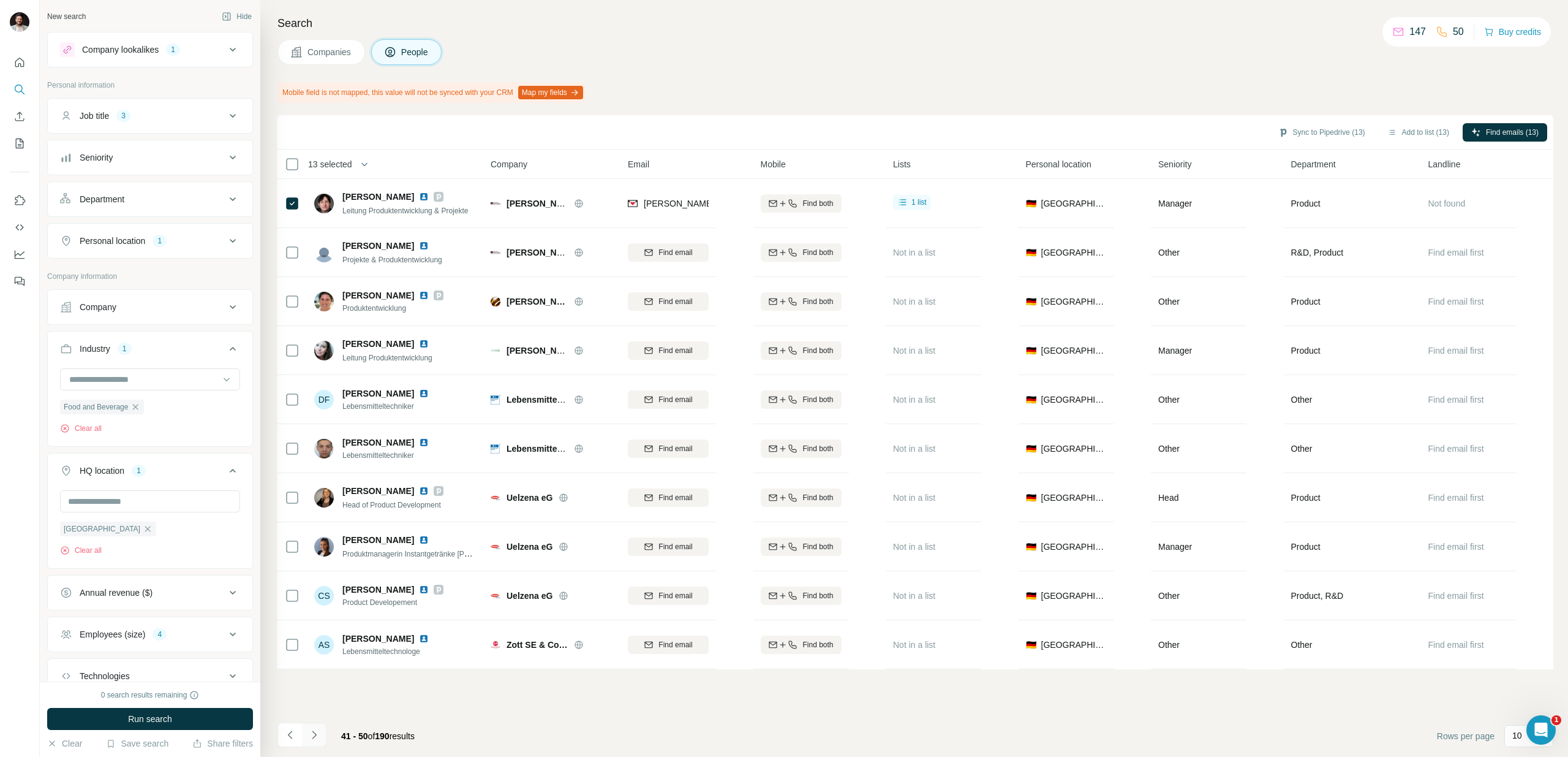
click at [314, 735] on icon "Navigate to next page" at bounding box center [314, 734] width 13 height 13
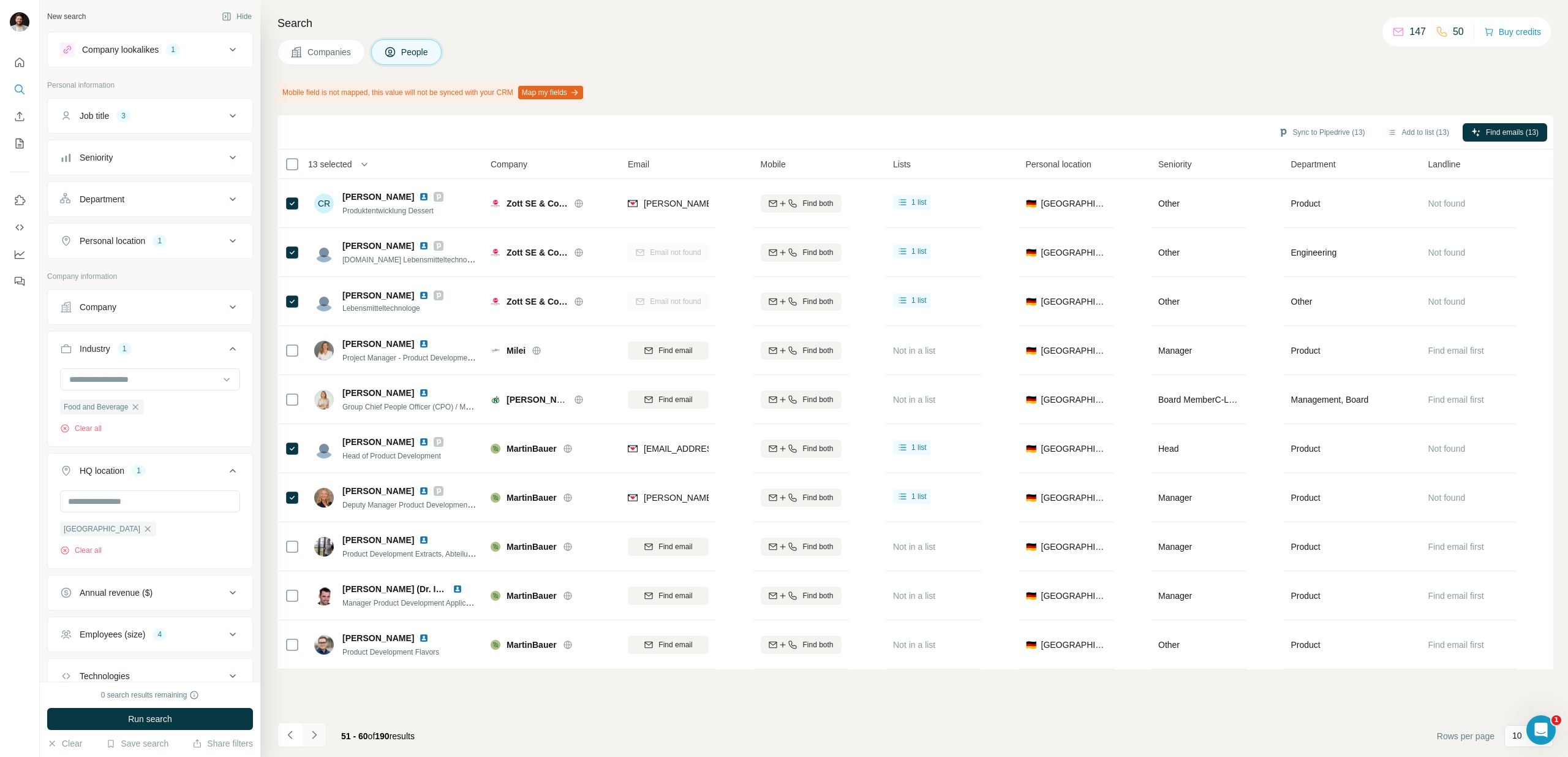
click at [314, 735] on icon "Navigate to next page" at bounding box center [314, 734] width 13 height 13
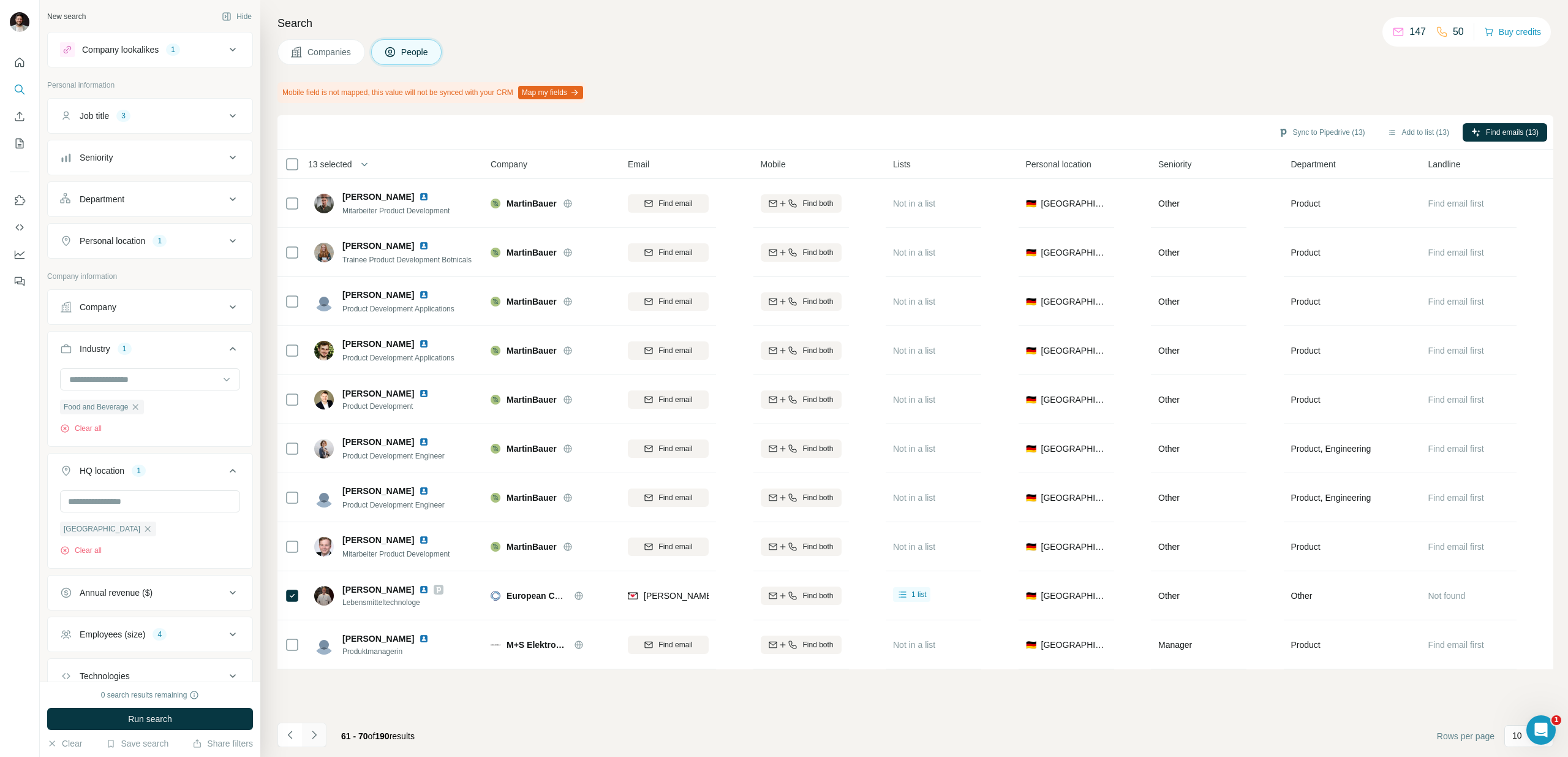
click at [314, 735] on icon "Navigate to next page" at bounding box center [314, 734] width 13 height 13
click at [314, 735] on div at bounding box center [314, 734] width 24 height 25
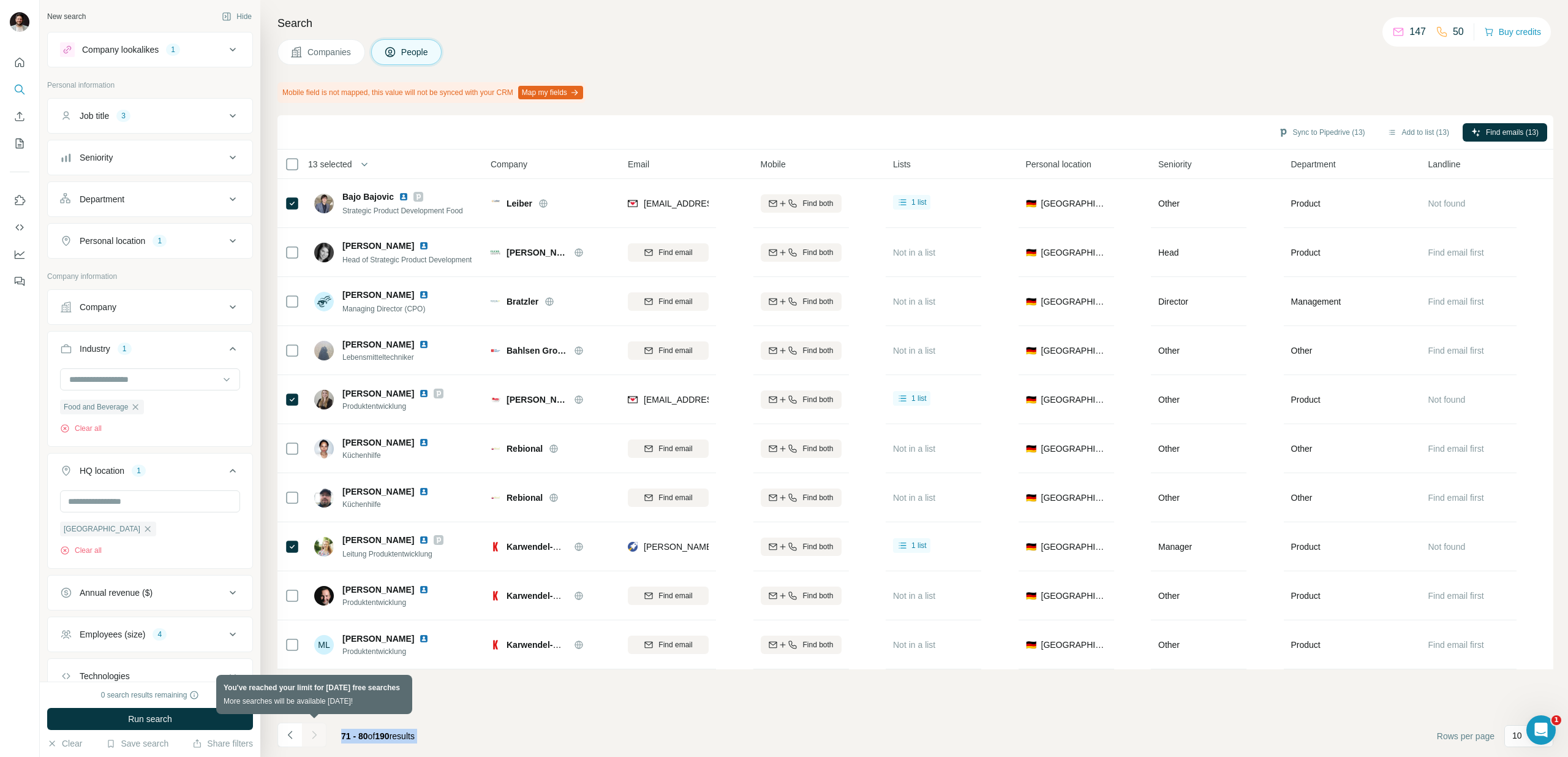
click at [314, 735] on div at bounding box center [314, 734] width 24 height 25
click at [493, 710] on div "Sync to Pipedrive (13) Add to list (13) Find emails (13) 13 selected People Com…" at bounding box center [915, 436] width 1276 height 642
click at [293, 734] on icon "Navigate to previous page" at bounding box center [290, 734] width 13 height 13
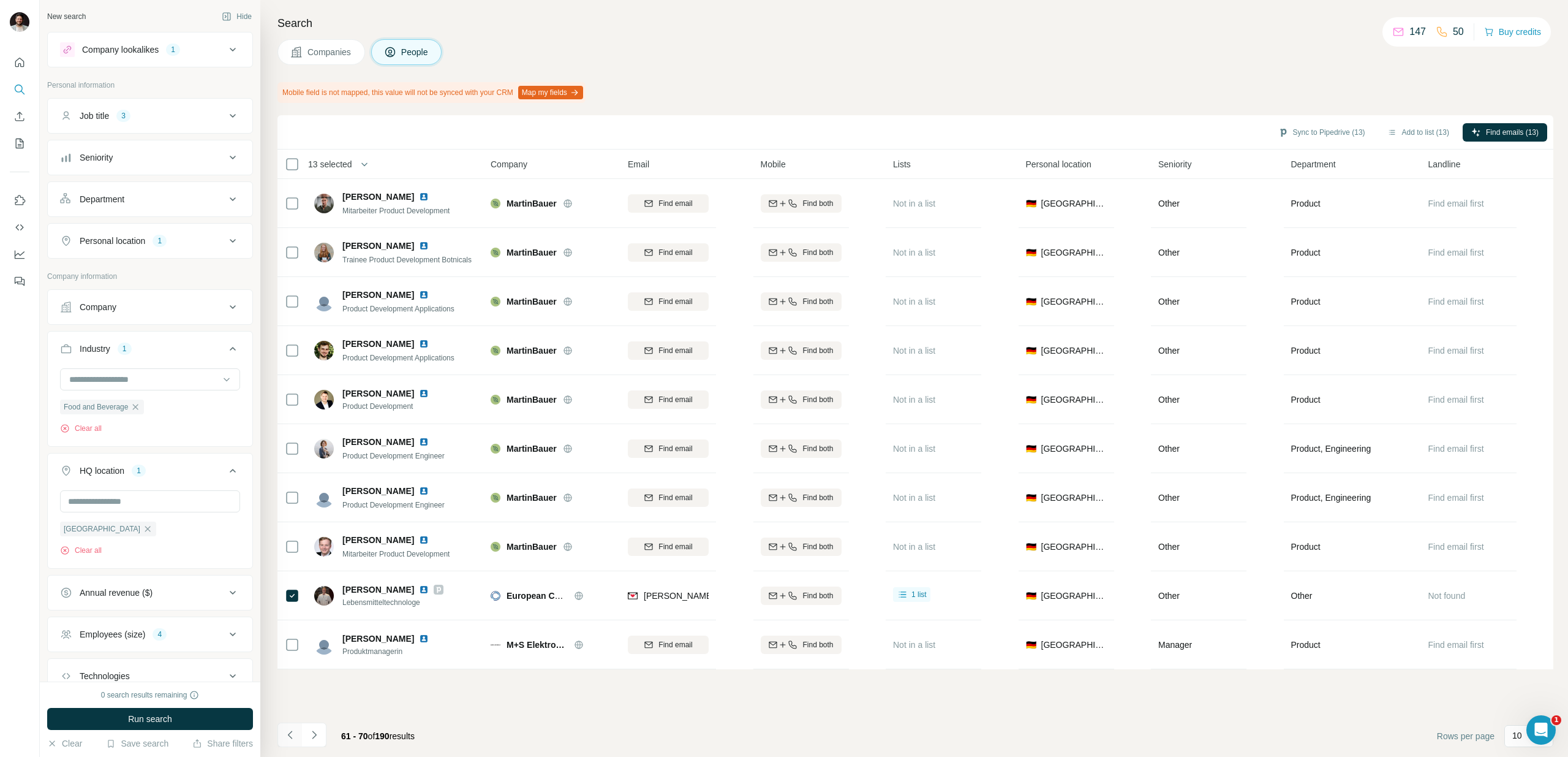
click at [293, 734] on icon "Navigate to previous page" at bounding box center [290, 734] width 13 height 13
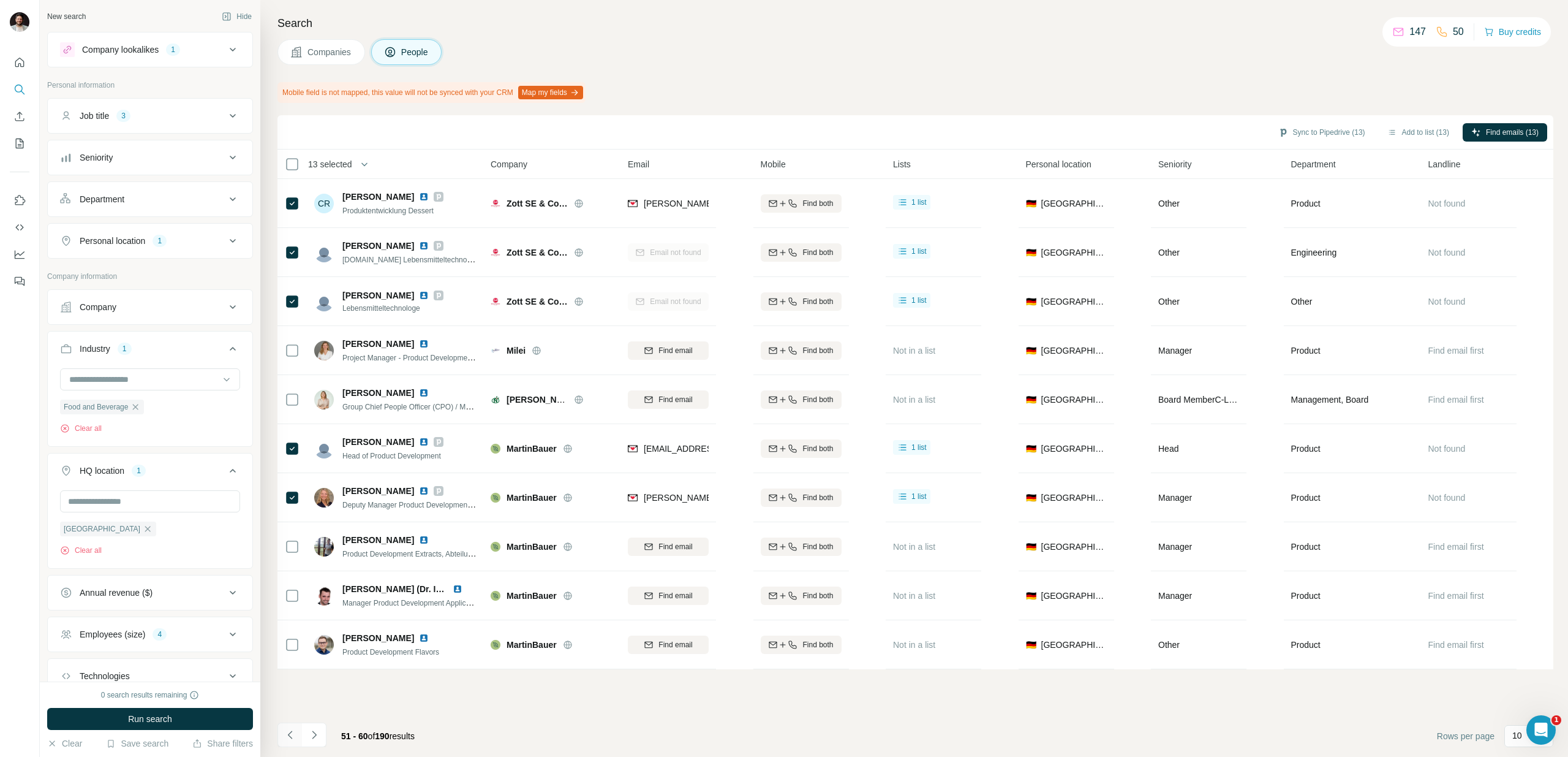
click at [293, 734] on icon "Navigate to previous page" at bounding box center [290, 734] width 13 height 13
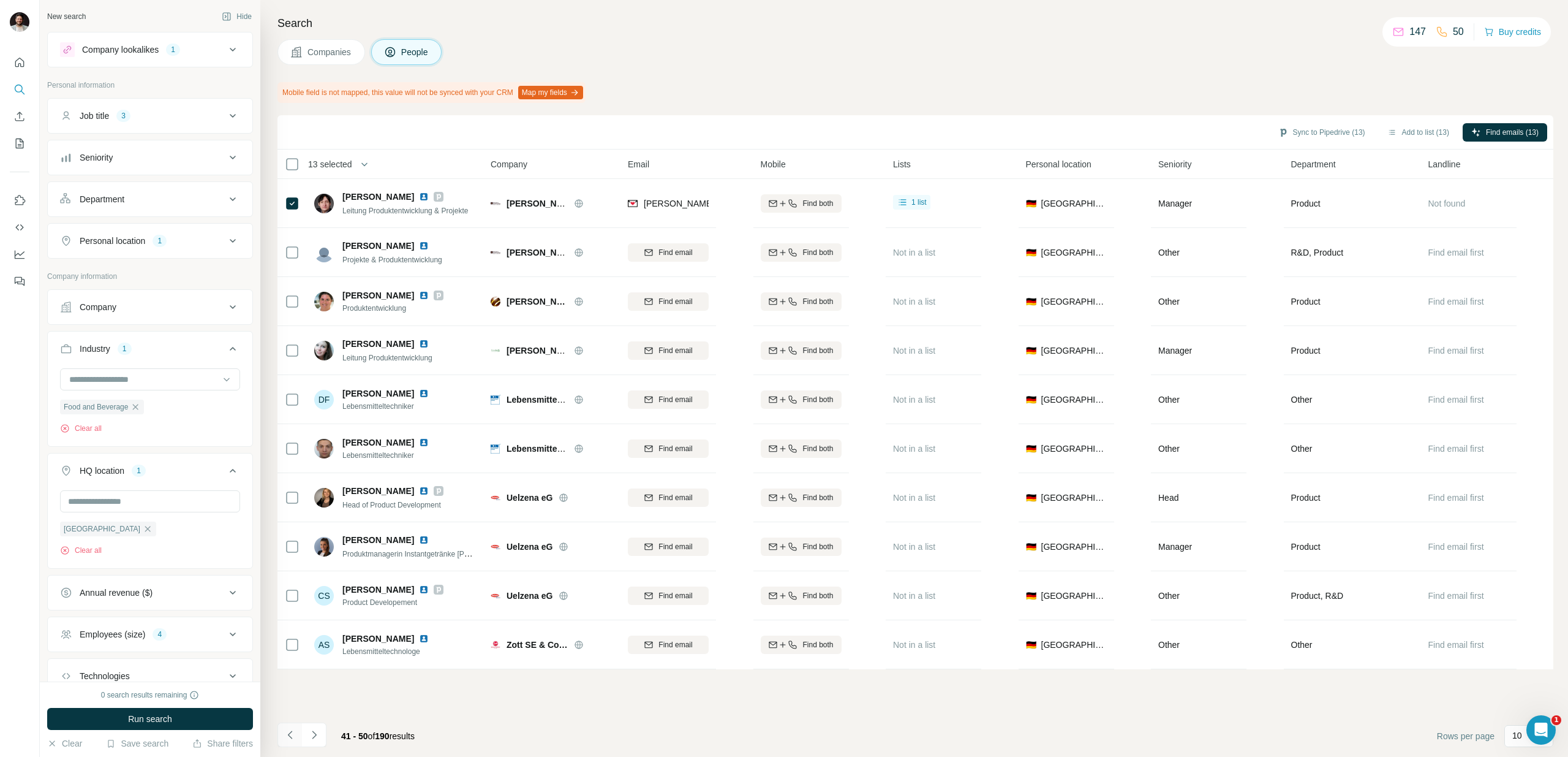
click at [293, 734] on icon "Navigate to previous page" at bounding box center [290, 734] width 13 height 13
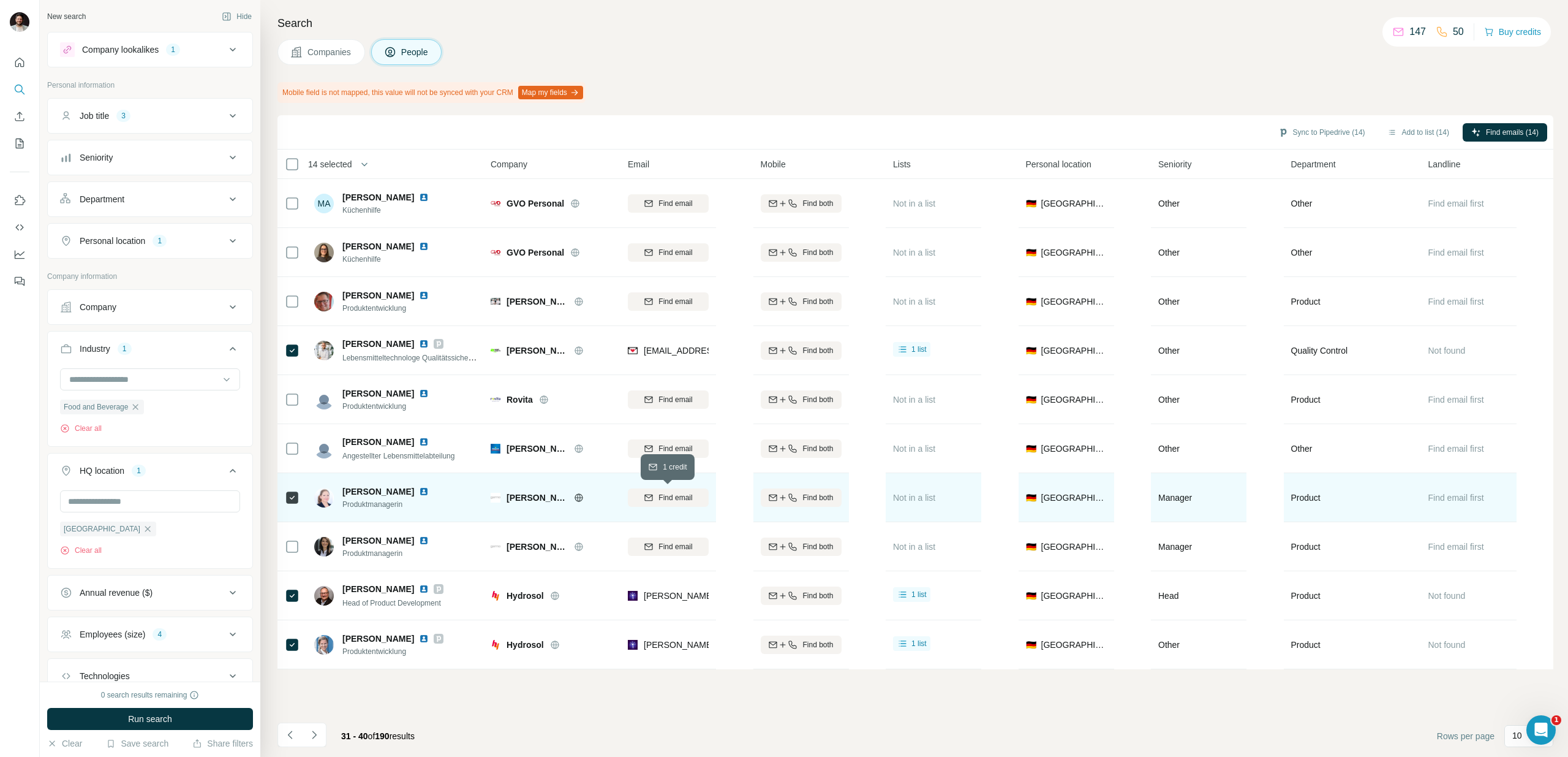
click at [681, 497] on span "Find email" at bounding box center [675, 497] width 33 height 11
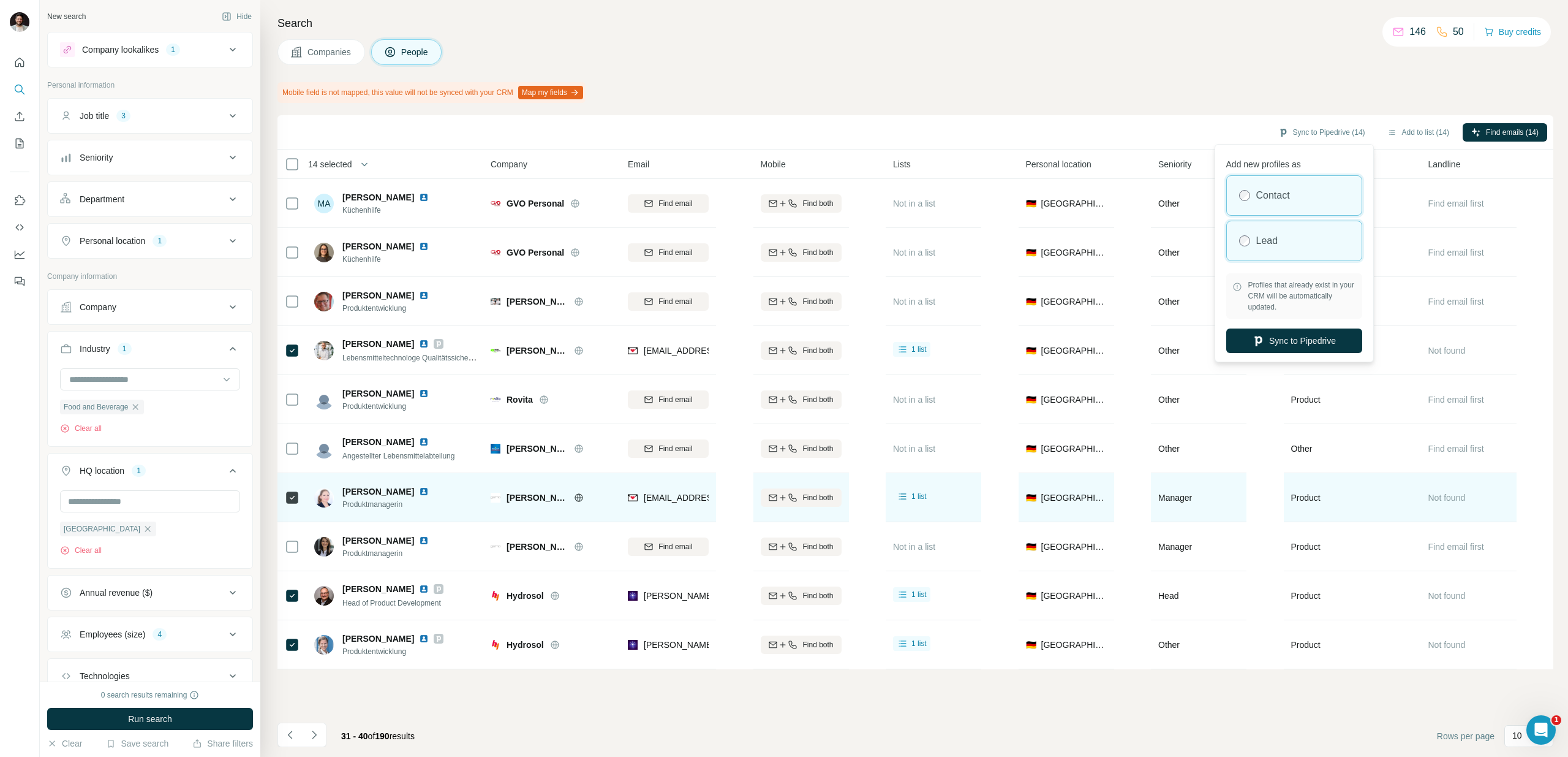
click at [1267, 244] on label "Lead" at bounding box center [1267, 240] width 23 height 15
click at [1287, 344] on button "Sync to Pipedrive" at bounding box center [1295, 340] width 136 height 25
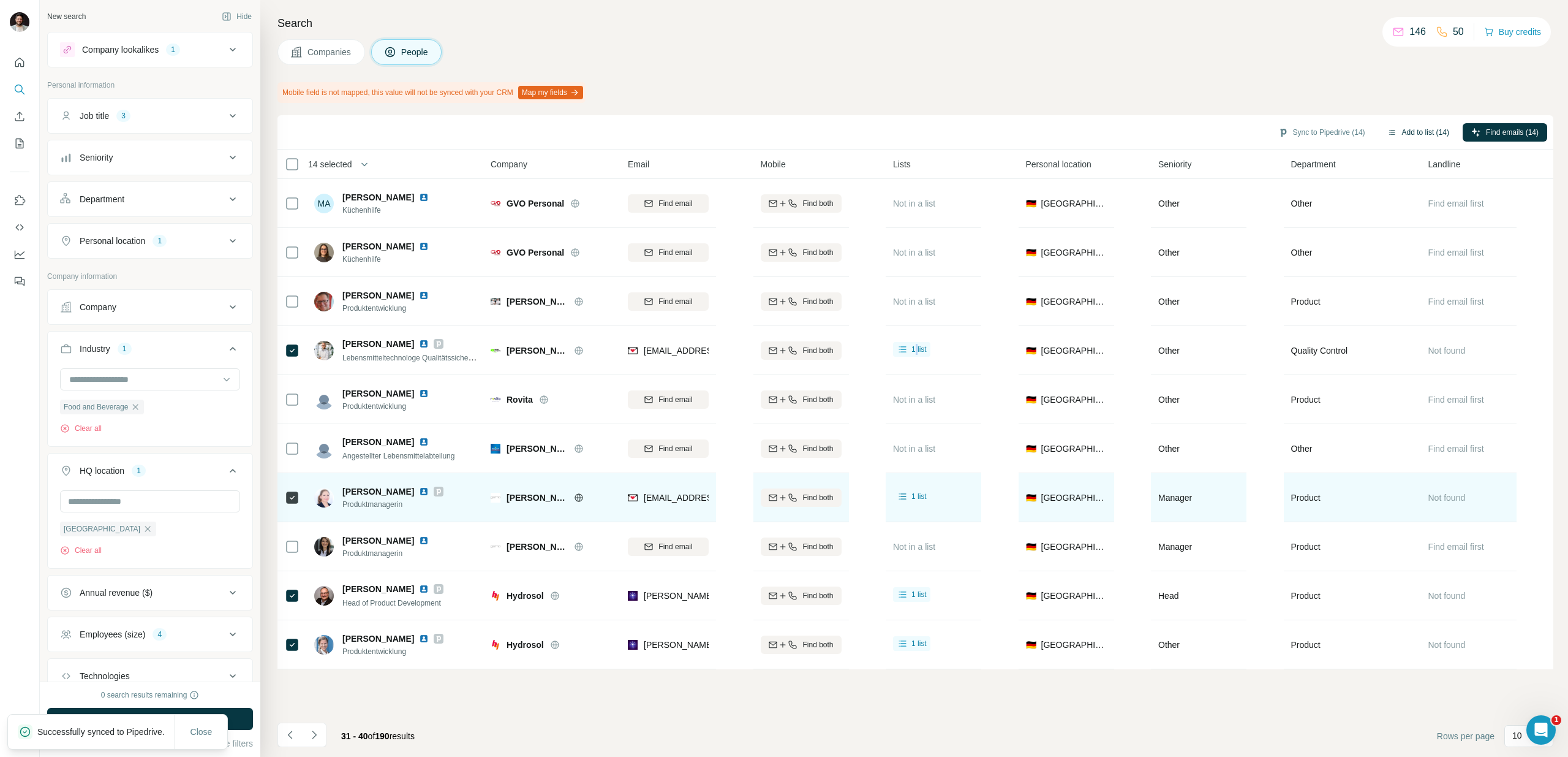
click at [1418, 133] on button "Add to list (14)" at bounding box center [1418, 132] width 79 height 19
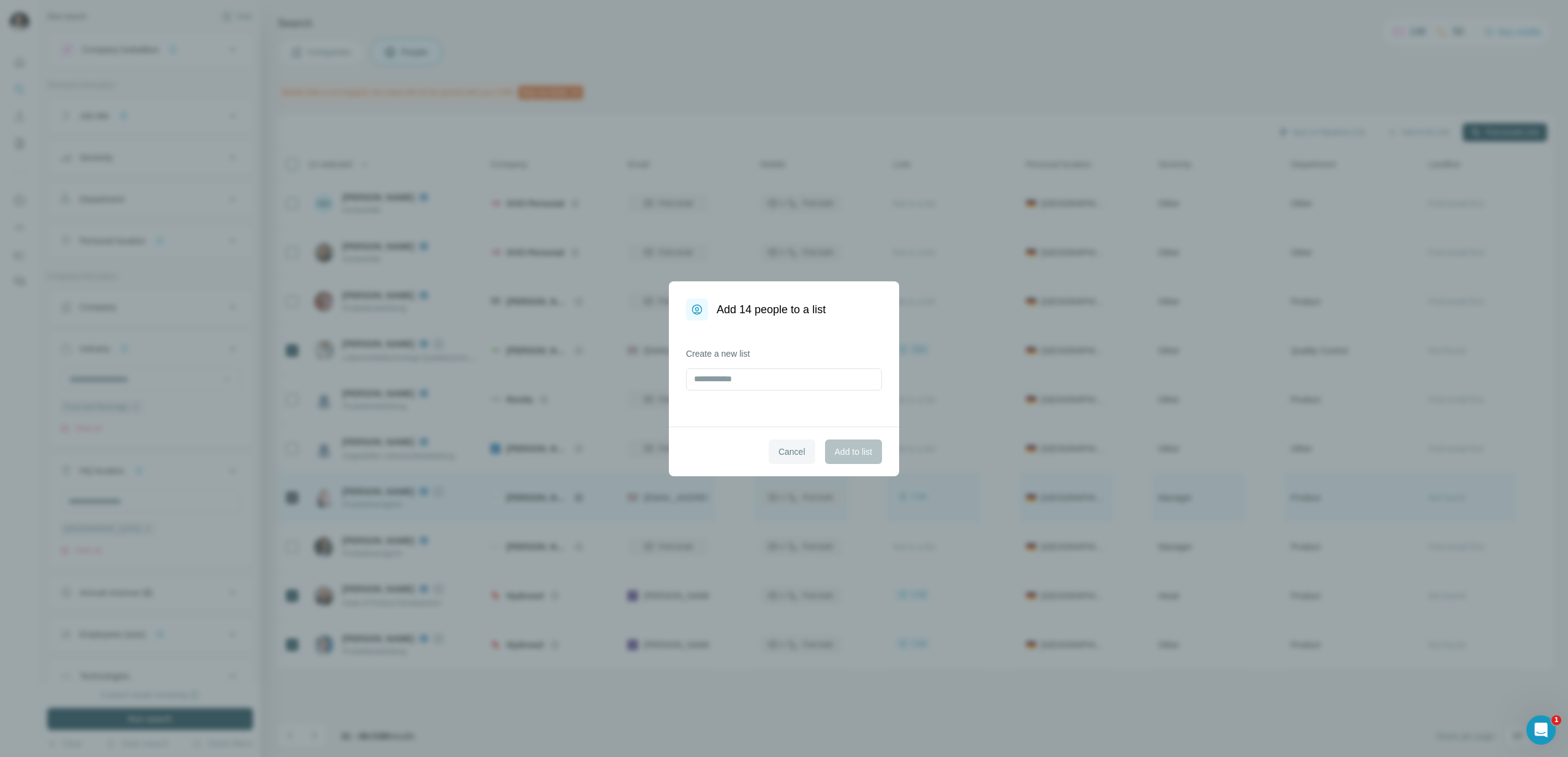
click at [787, 451] on span "Cancel" at bounding box center [793, 451] width 27 height 13
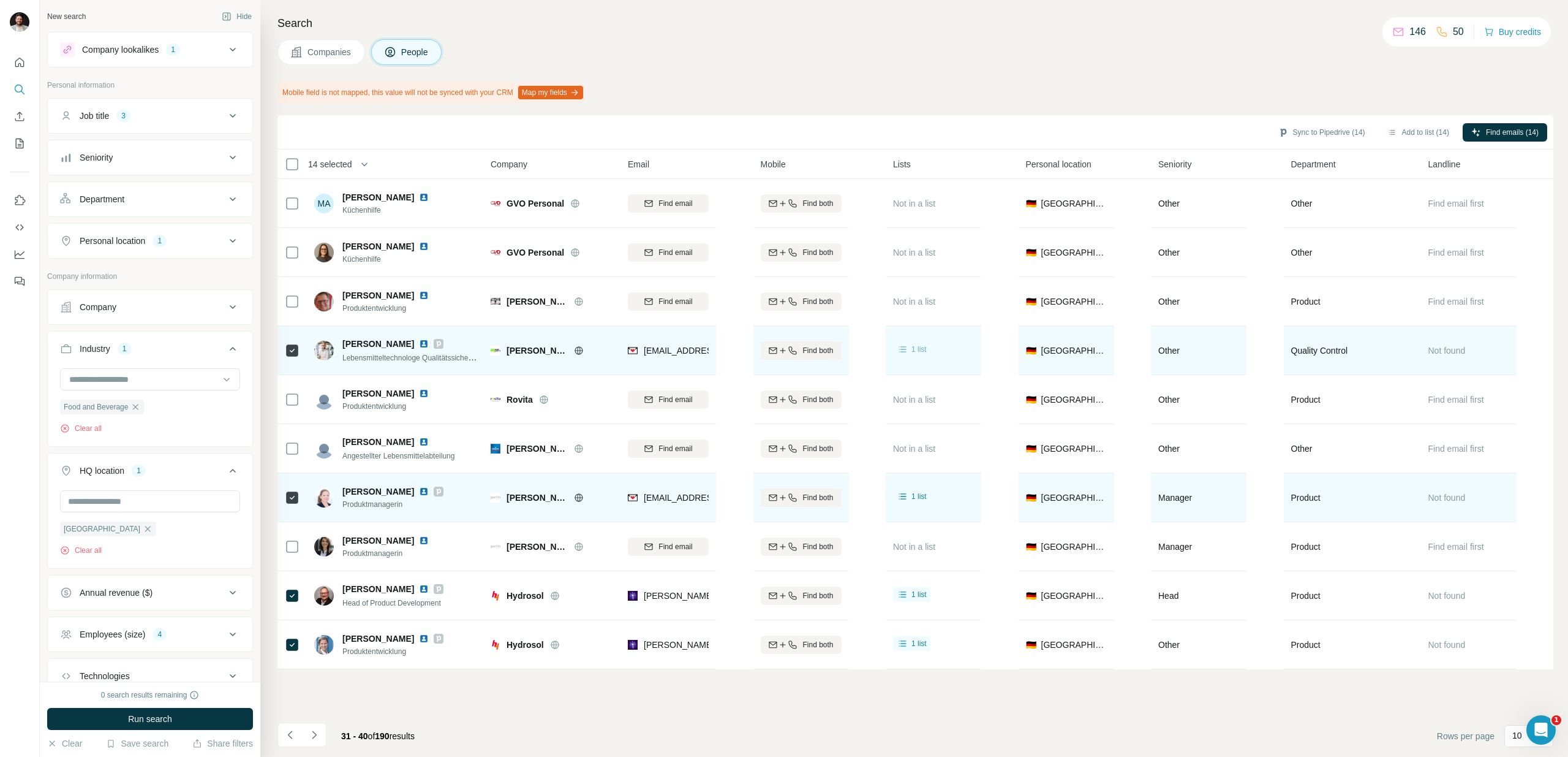
click at [920, 350] on span "1 list" at bounding box center [919, 349] width 16 height 11
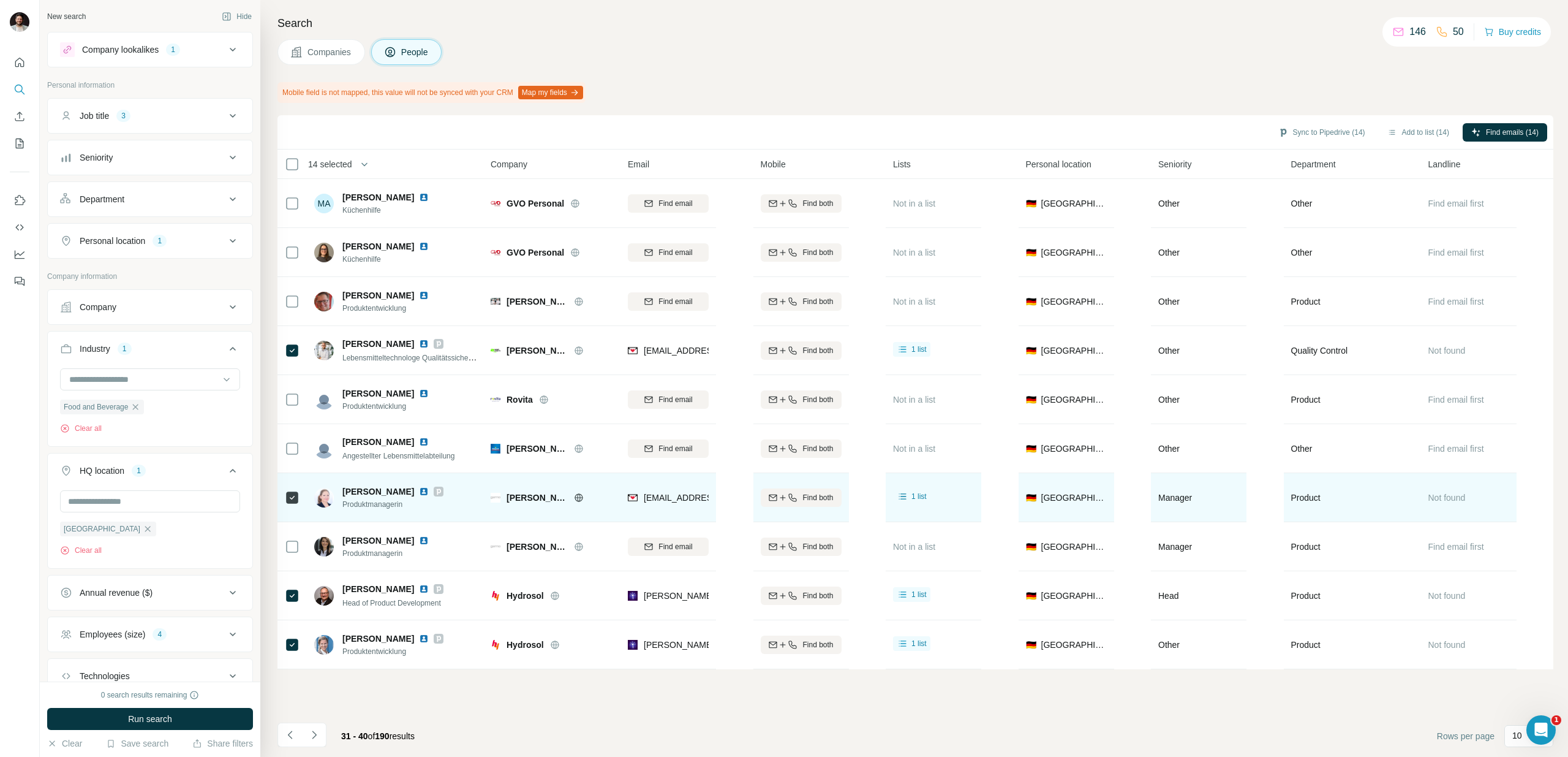
click at [1085, 59] on div "Companies People" at bounding box center [915, 52] width 1276 height 25
click at [1408, 131] on button "Add to list (14)" at bounding box center [1418, 132] width 79 height 19
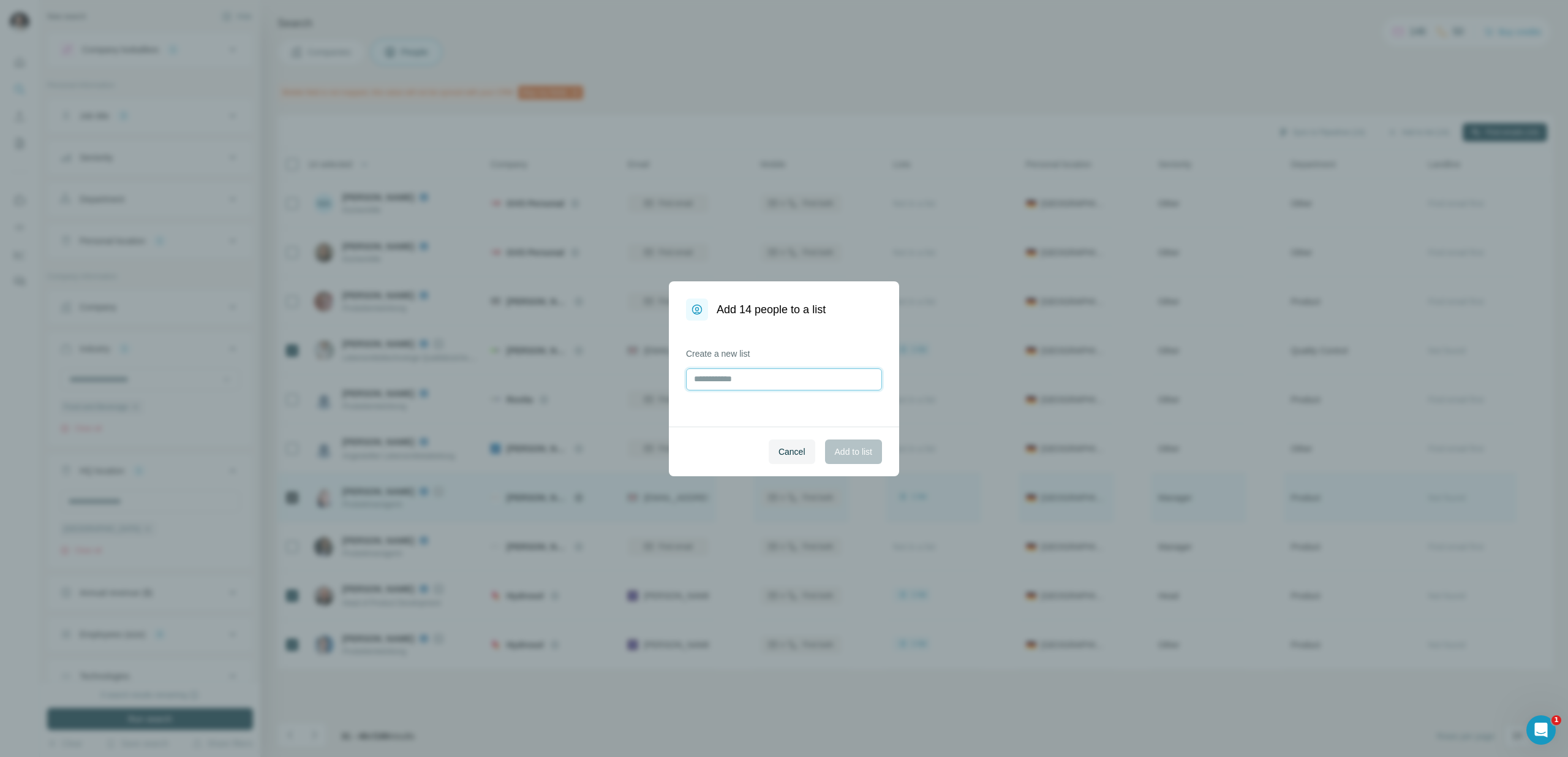
click at [785, 378] on input "text" at bounding box center [784, 379] width 196 height 23
click at [779, 454] on span "Cancel" at bounding box center [793, 451] width 27 height 13
